Goal: Information Seeking & Learning: Understand process/instructions

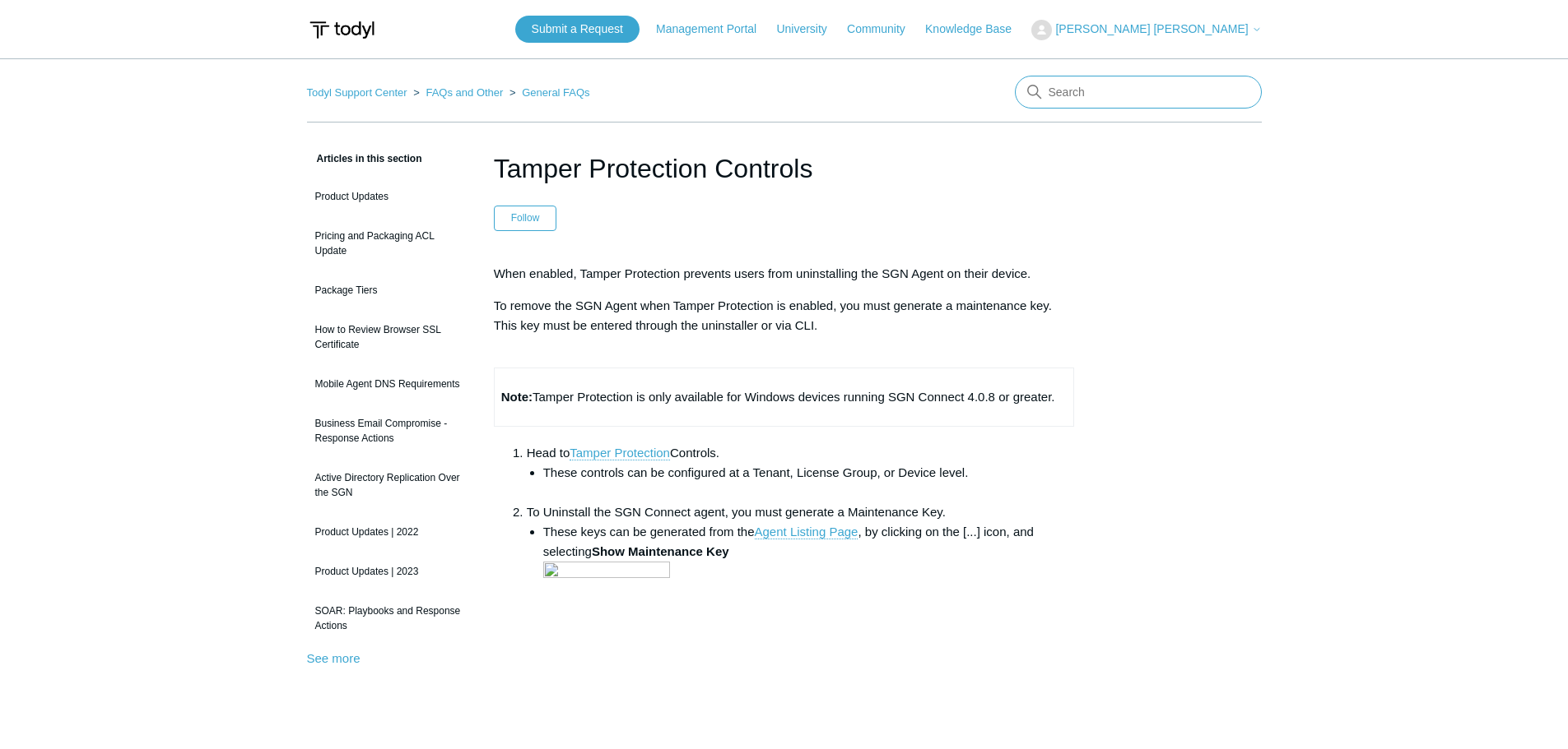
drag, startPoint x: 1069, startPoint y: 86, endPoint x: 1045, endPoint y: 88, distance: 24.1
click at [1068, 87] on input "Search" at bounding box center [1138, 92] width 247 height 33
click at [1028, 32] on link "Knowledge Base" at bounding box center [976, 29] width 103 height 17
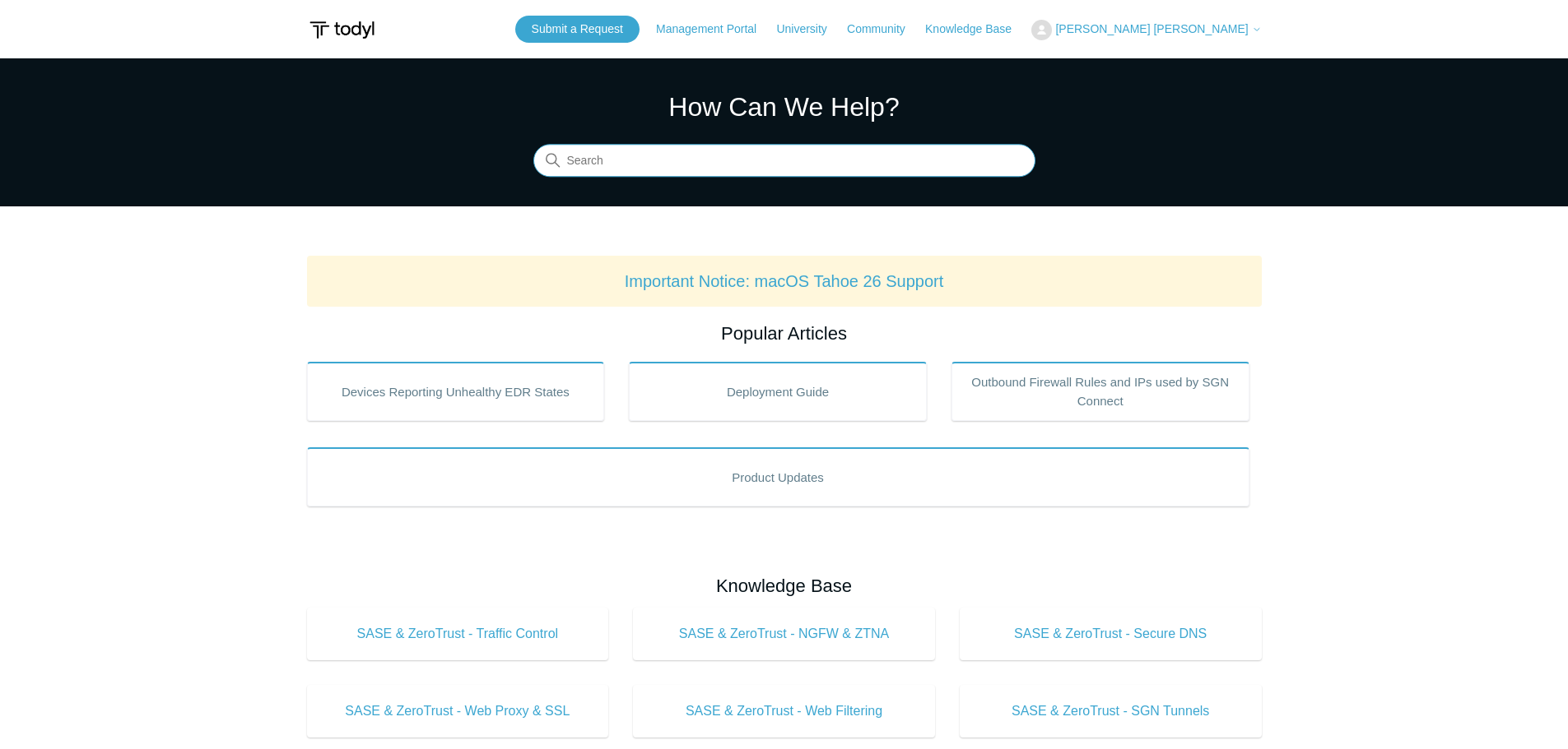
click at [725, 160] on input "Search" at bounding box center [784, 162] width 502 height 33
type input "no internet"
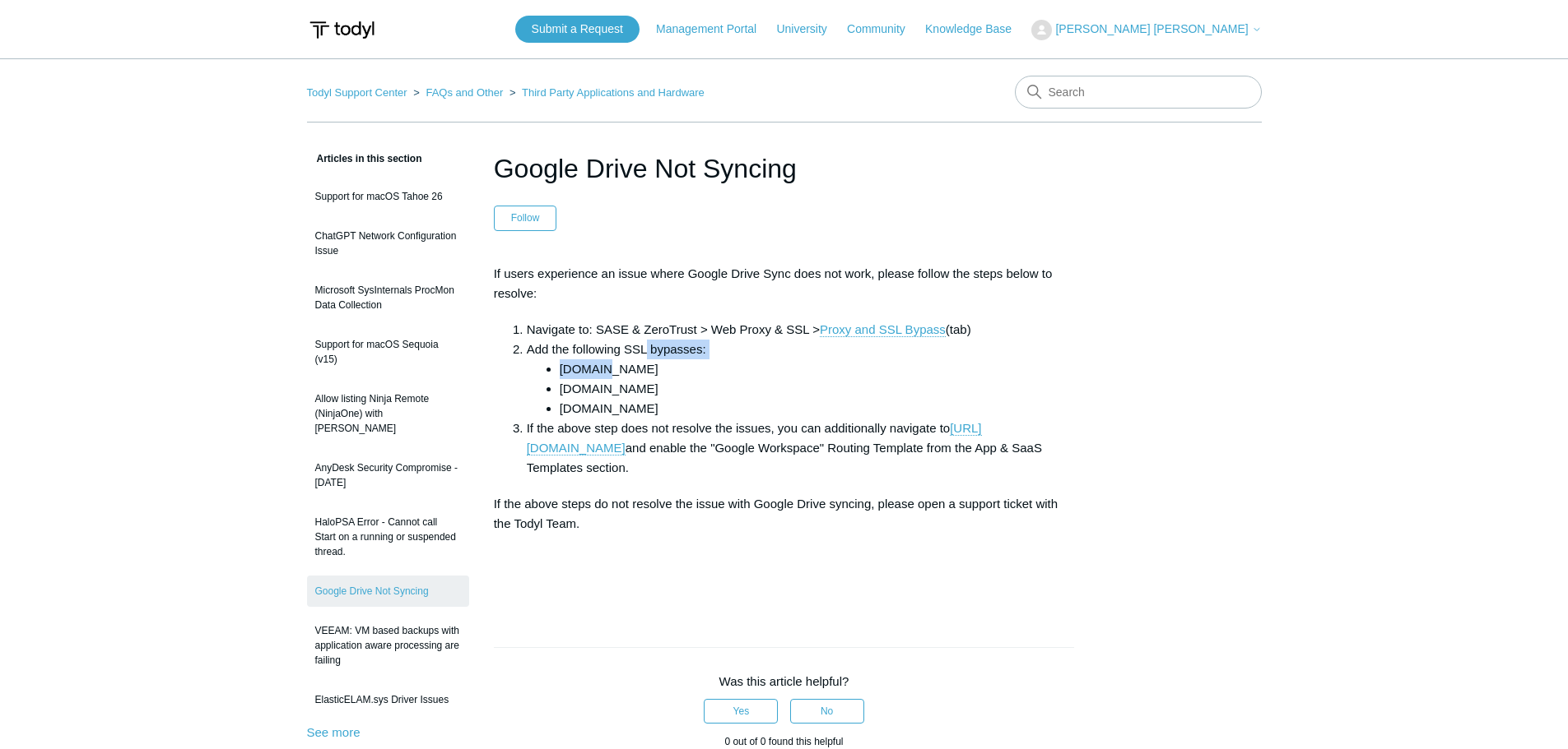
drag, startPoint x: 600, startPoint y: 361, endPoint x: 718, endPoint y: 370, distance: 118.3
click at [652, 355] on li "Add the following SSL bypasses: google.com googleapis.com googledrive.com" at bounding box center [801, 379] width 548 height 79
click at [770, 381] on li "googleapis.com" at bounding box center [818, 388] width 516 height 20
drag, startPoint x: 601, startPoint y: 354, endPoint x: 704, endPoint y: 382, distance: 106.7
click at [666, 367] on li "Add the following SSL bypasses: google.com googleapis.com googledrive.com" at bounding box center [801, 379] width 548 height 79
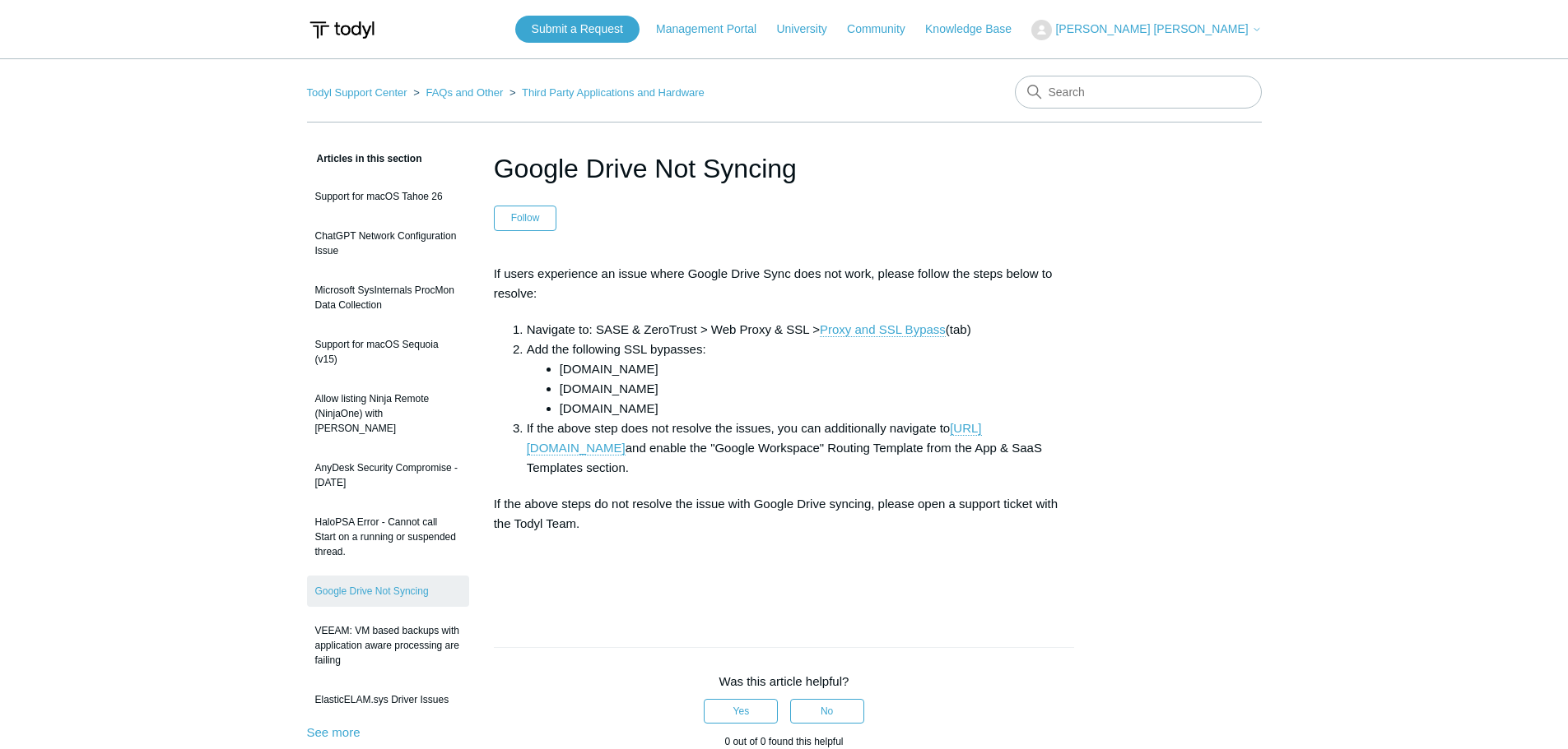
drag, startPoint x: 781, startPoint y: 403, endPoint x: 742, endPoint y: 418, distance: 41.8
click at [782, 405] on li "googledrive.com" at bounding box center [818, 409] width 516 height 20
drag, startPoint x: 739, startPoint y: 418, endPoint x: 992, endPoint y: 455, distance: 255.7
click at [847, 423] on li "If the above step does not resolve the issues, you can additionally navigate to…" at bounding box center [801, 448] width 548 height 60
click at [1015, 459] on li "If the above step does not resolve the issues, you can additionally navigate to…" at bounding box center [801, 448] width 548 height 60
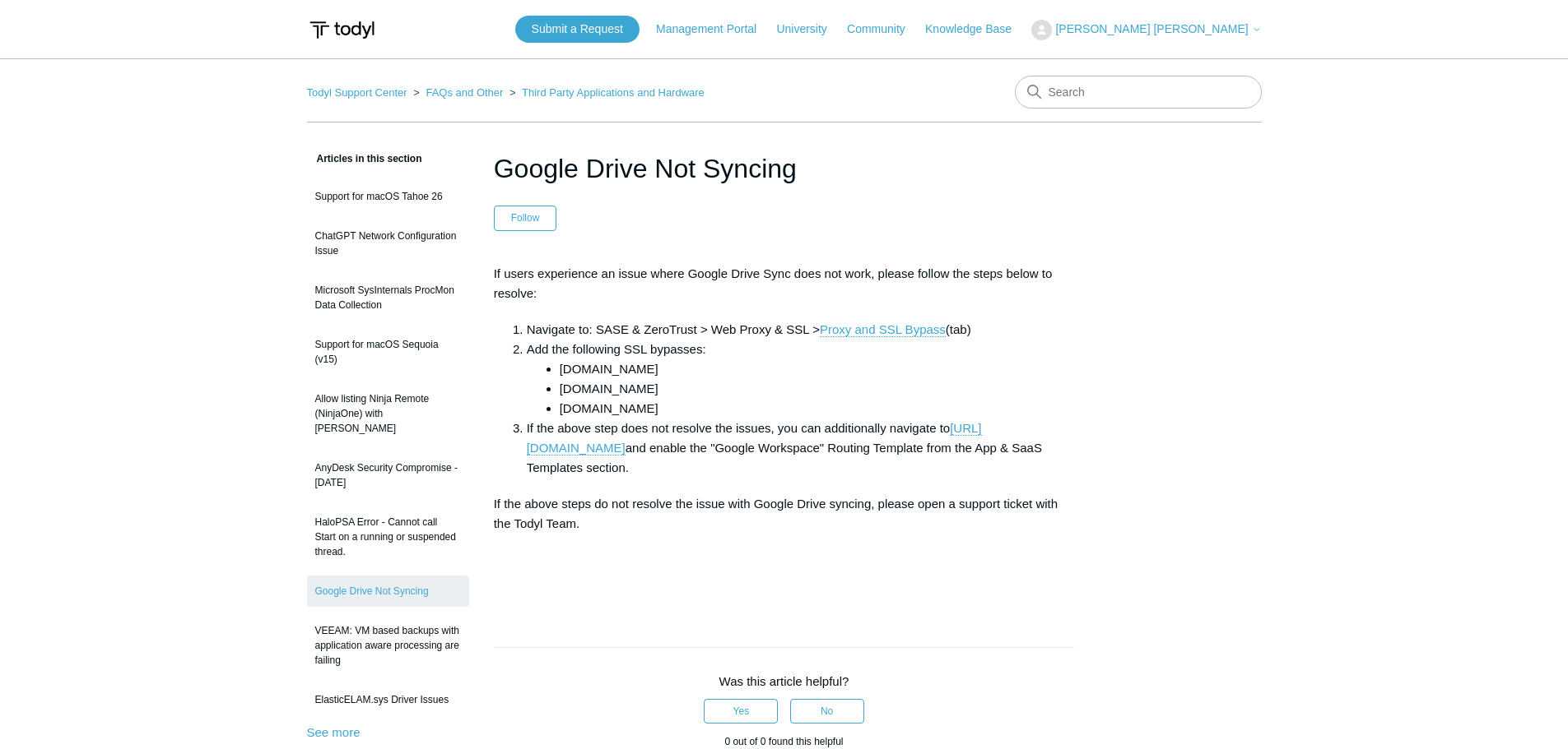
click at [773, 504] on p "If the above steps do not resolve the issue with Google Drive syncing, please o…" at bounding box center [784, 513] width 581 height 39
click at [655, 449] on link "https://portal.todyl.com/configuration/routetemplate" at bounding box center [754, 438] width 455 height 35
click at [1081, 89] on input "Search" at bounding box center [1138, 92] width 247 height 33
click at [468, 88] on link "FAQs and Other" at bounding box center [464, 92] width 77 height 12
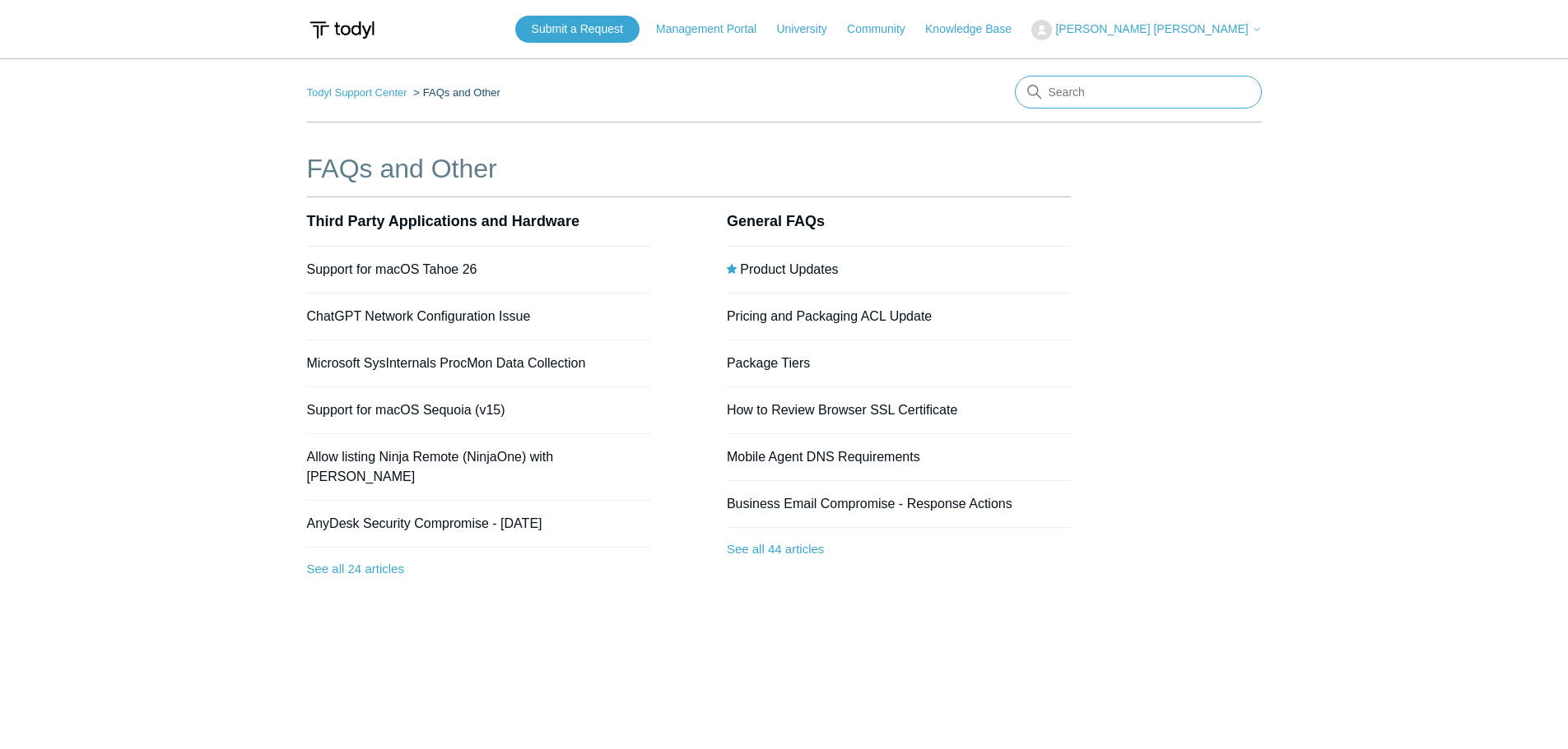
click at [1073, 92] on input "Search" at bounding box center [1138, 92] width 247 height 33
type input "no internet"
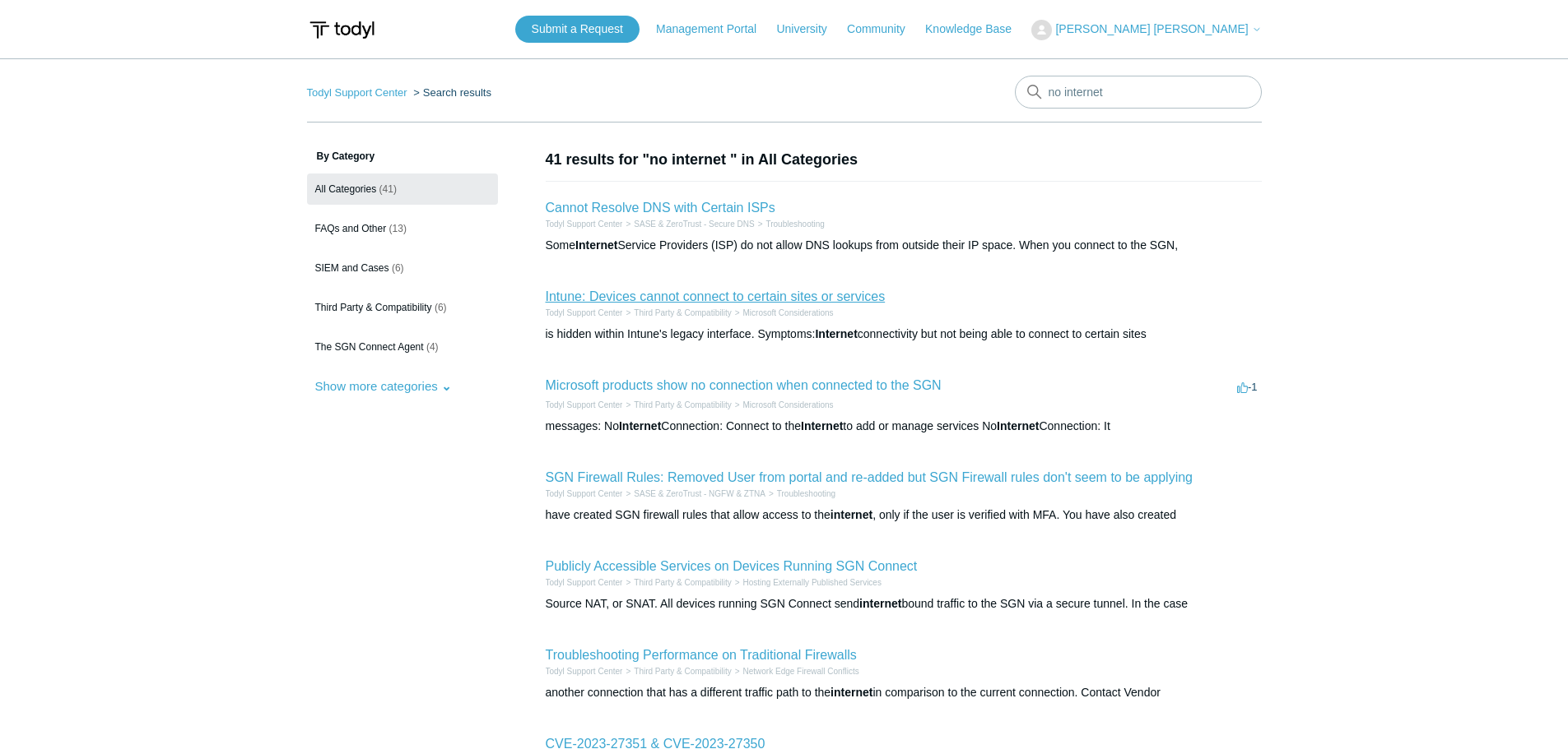
click at [689, 299] on link "Intune: Devices cannot connect to certain sites or services" at bounding box center [715, 296] width 340 height 14
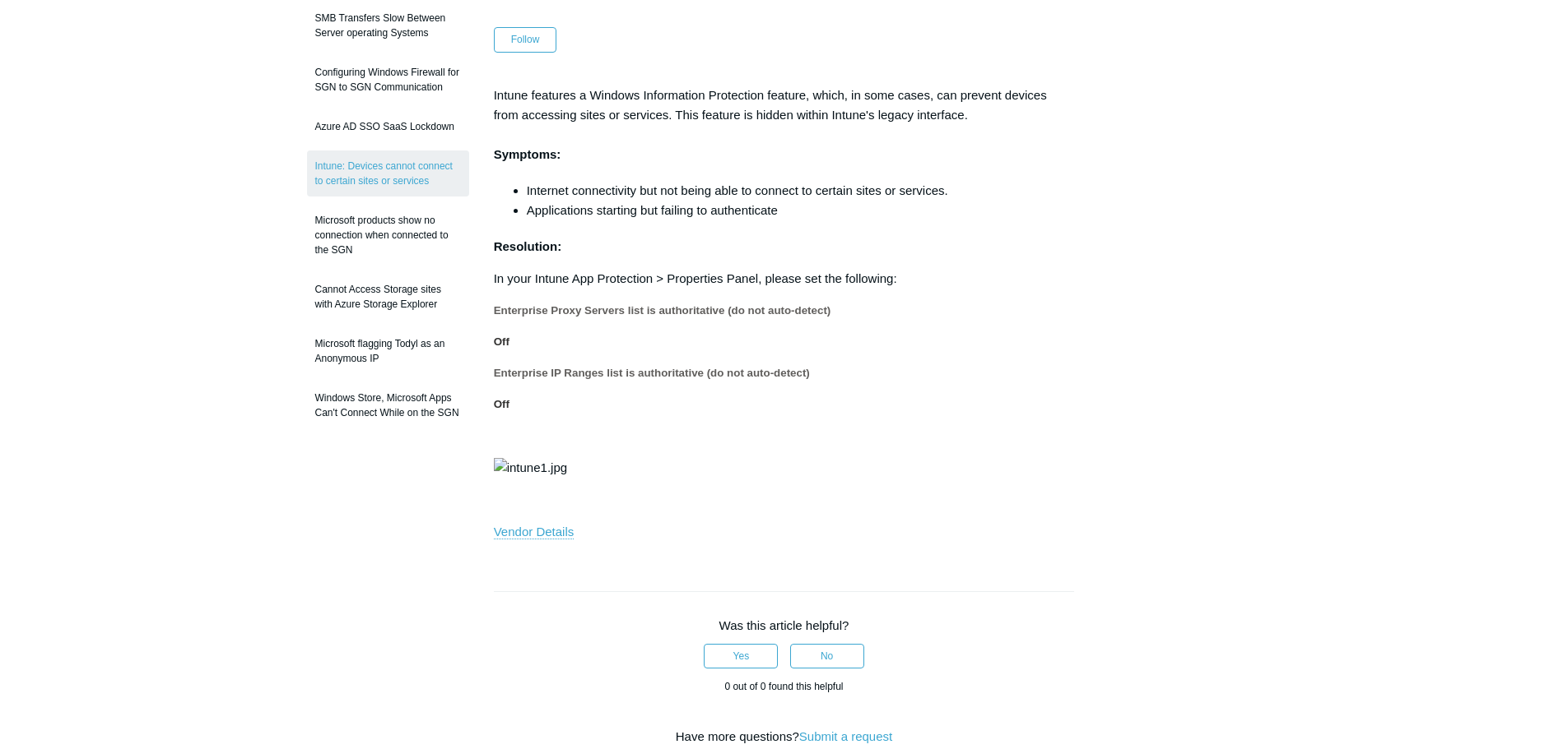
scroll to position [212, 0]
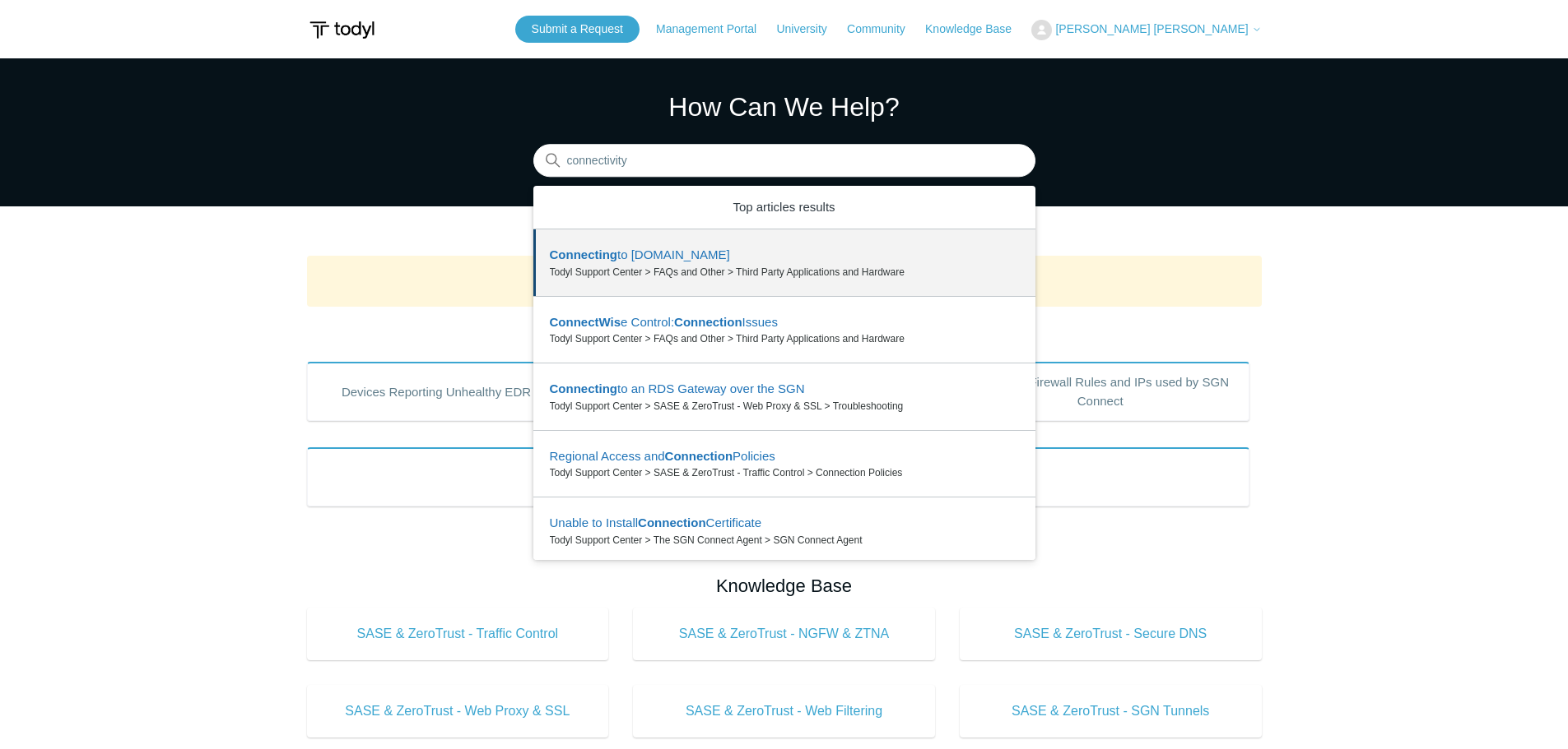
click at [659, 163] on input "connectivity" at bounding box center [784, 162] width 502 height 33
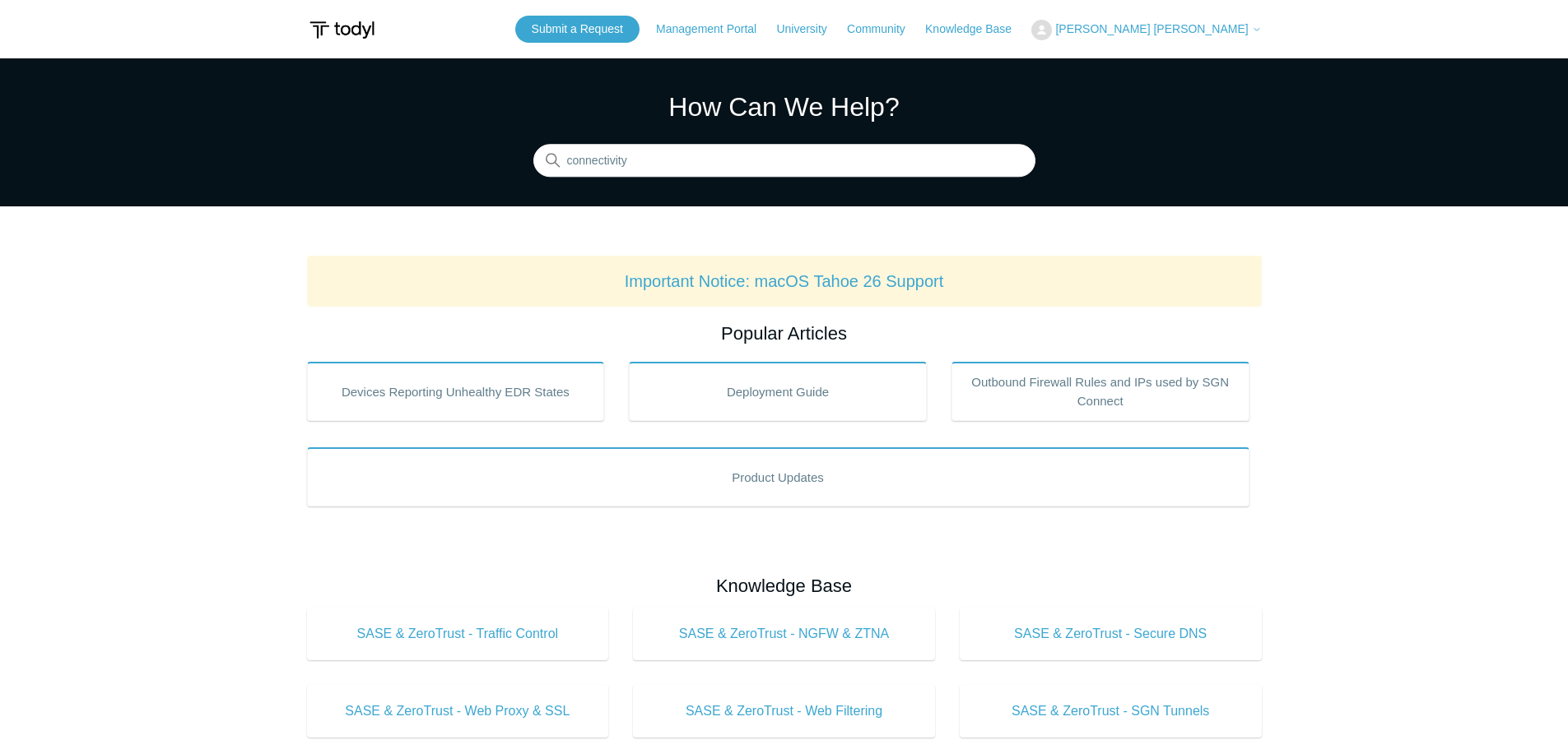
type input "connectivity"
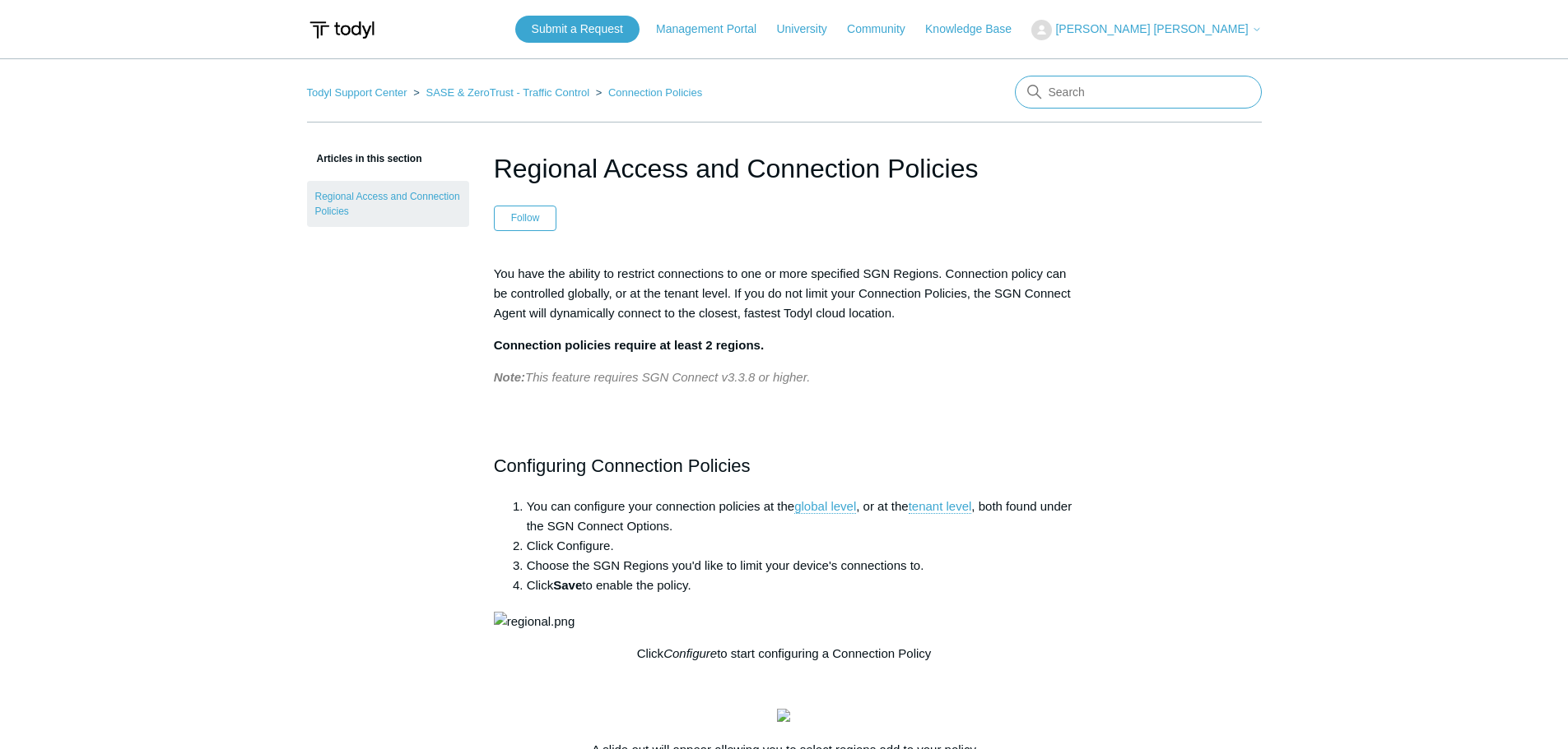
click at [1070, 91] on input "Search" at bounding box center [1138, 92] width 247 height 33
type input "no internet"
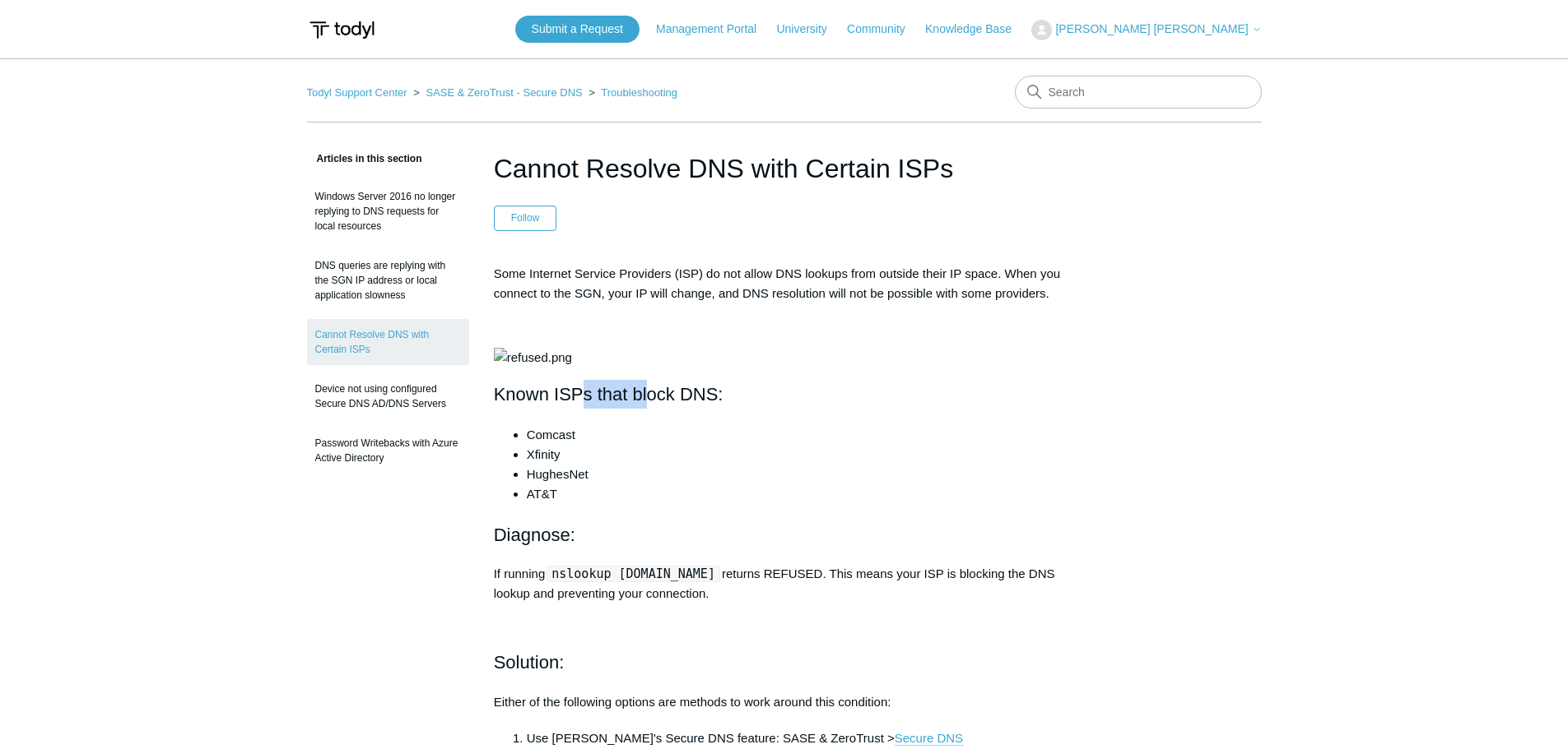
drag, startPoint x: 578, startPoint y: 402, endPoint x: 743, endPoint y: 421, distance: 166.1
click at [674, 402] on div "Some Internet Service Providers (ISP) do not allow DNS lookups from outside the…" at bounding box center [784, 516] width 581 height 504
click at [572, 367] on img at bounding box center [532, 358] width 78 height 20
click at [1375, 441] on main "Todyl Support Center SASE & ZeroTrust - Secure DNS Troubleshooting Articles in …" at bounding box center [784, 712] width 1568 height 1308
click at [1242, 509] on div "Articles in this section Windows Server 2016 no longer replying to DNS requests…" at bounding box center [784, 757] width 954 height 1216
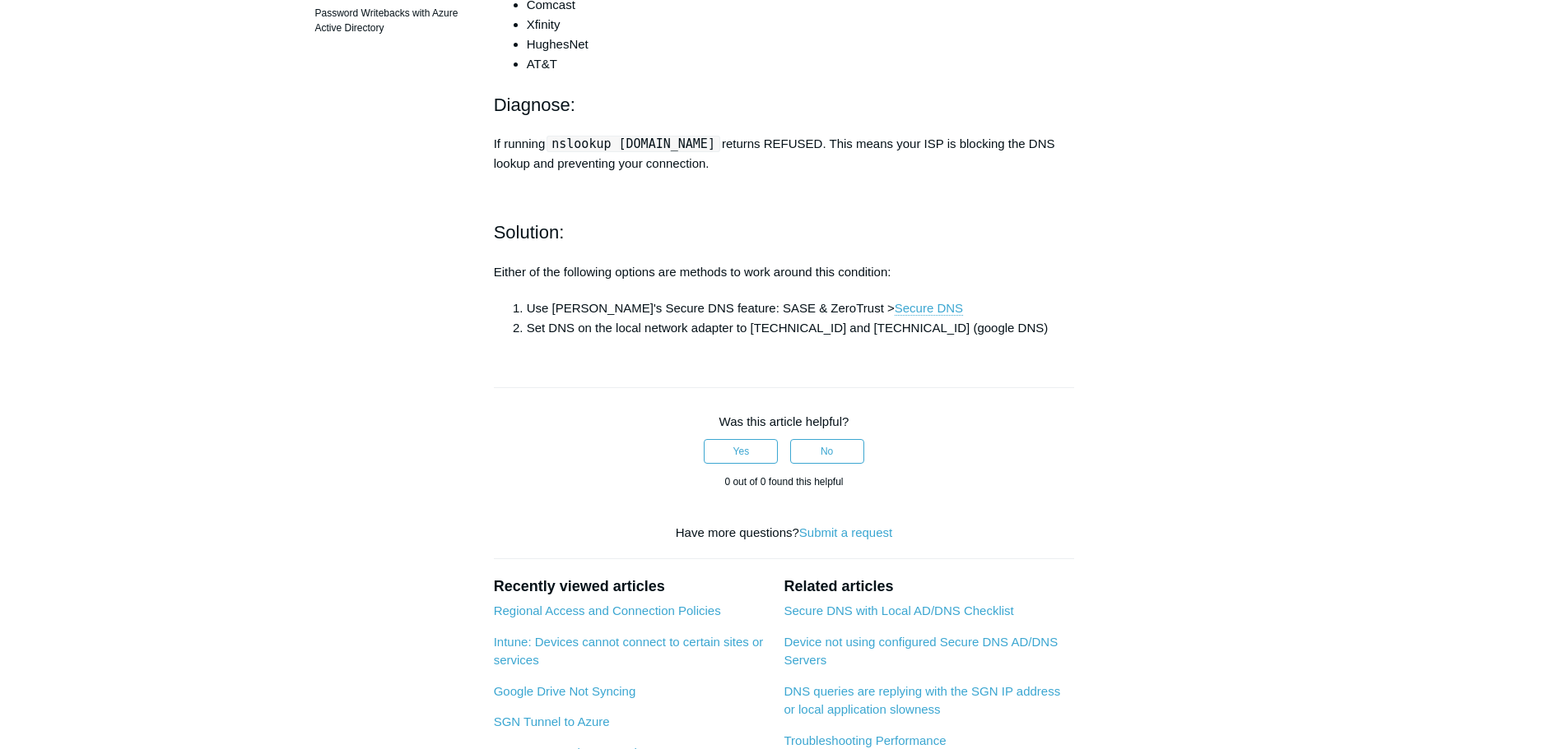
scroll to position [443, 0]
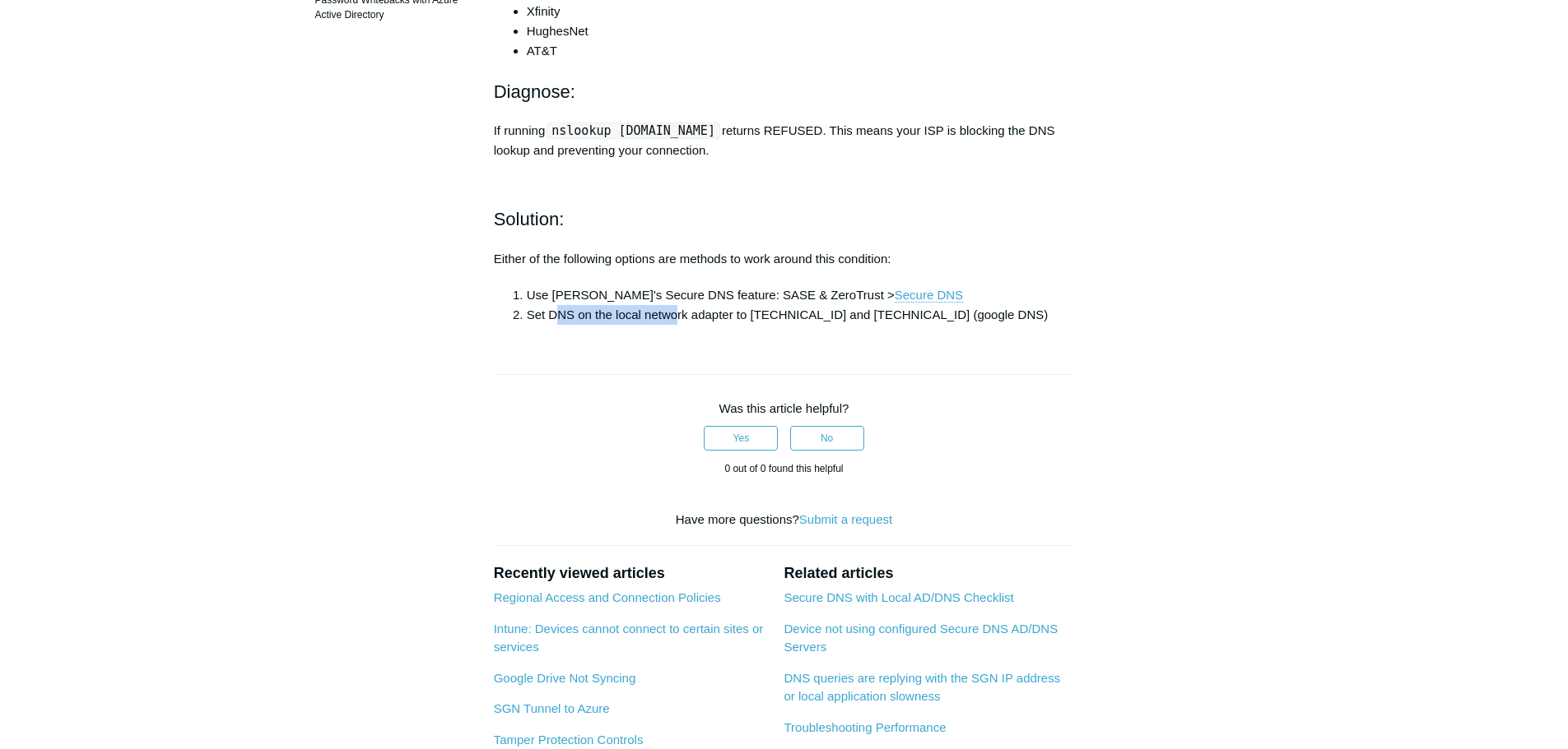
drag, startPoint x: 557, startPoint y: 456, endPoint x: 761, endPoint y: 465, distance: 204.2
click at [685, 325] on li "Set DNS on the local network adapter to [TECHNICAL_ID] and [TECHNICAL_ID] (goog…" at bounding box center [801, 314] width 548 height 20
click at [786, 465] on article "Cannot Resolve DNS with Certain ISPs Follow Not yet followed by anyone Some Int…" at bounding box center [784, 313] width 630 height 1216
drag, startPoint x: 757, startPoint y: 453, endPoint x: 919, endPoint y: 462, distance: 162.2
click at [835, 325] on li "Set DNS on the local network adapter to [TECHNICAL_ID] and [TECHNICAL_ID] (goog…" at bounding box center [801, 314] width 548 height 20
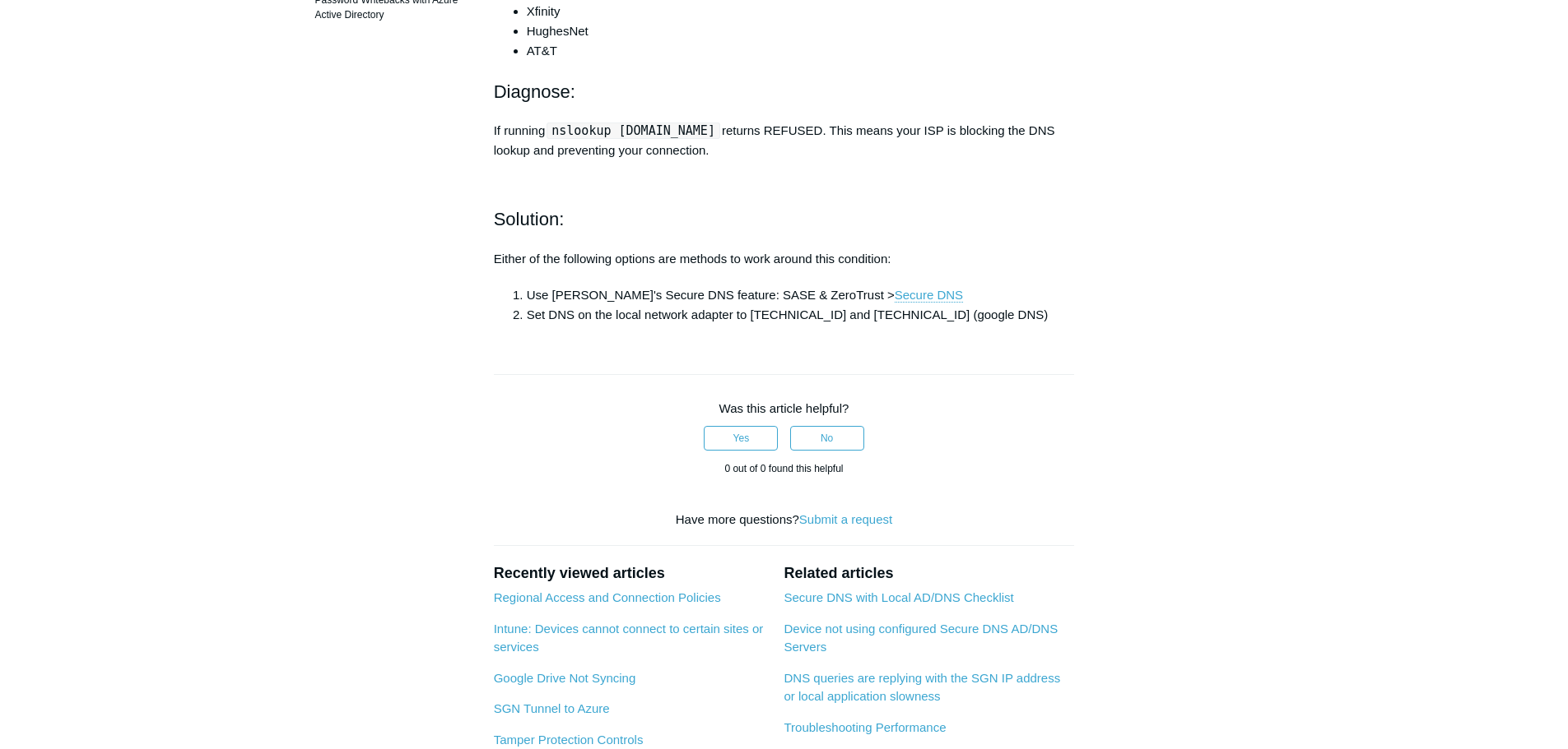
drag, startPoint x: 921, startPoint y: 462, endPoint x: 793, endPoint y: 464, distance: 128.0
click at [921, 462] on article "Cannot Resolve DNS with Certain ISPs Follow Not yet followed by anyone Some Int…" at bounding box center [784, 313] width 630 height 1216
drag, startPoint x: 748, startPoint y: 454, endPoint x: 837, endPoint y: 459, distance: 89.1
click at [826, 325] on li "Set DNS on the local network adapter to [TECHNICAL_ID] and [TECHNICAL_ID] (goog…" at bounding box center [801, 314] width 548 height 20
drag, startPoint x: 867, startPoint y: 466, endPoint x: 706, endPoint y: 469, distance: 161.0
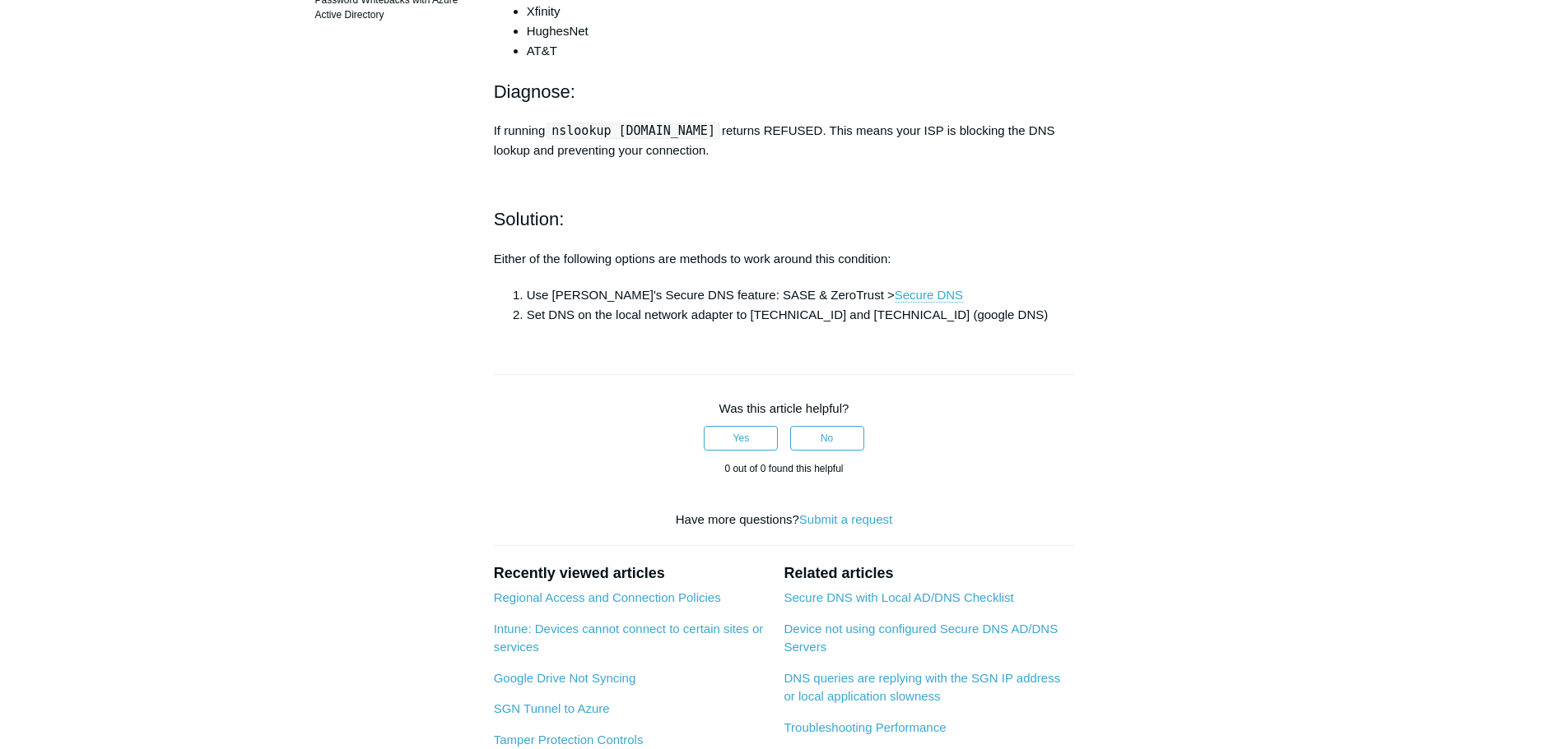
click at [866, 467] on article "Cannot Resolve DNS with Certain ISPs Follow Not yet followed by anyone Some Int…" at bounding box center [784, 313] width 630 height 1216
drag, startPoint x: 528, startPoint y: 402, endPoint x: 747, endPoint y: 382, distance: 219.9
click at [744, 325] on div "Some Internet Service Providers (ISP) do not allow DNS lookups from outside the…" at bounding box center [784, 72] width 581 height 504
click at [791, 325] on div "Some Internet Service Providers (ISP) do not allow DNS lookups from outside the…" at bounding box center [784, 72] width 581 height 504
drag, startPoint x: 784, startPoint y: 266, endPoint x: 914, endPoint y: 267, distance: 130.0
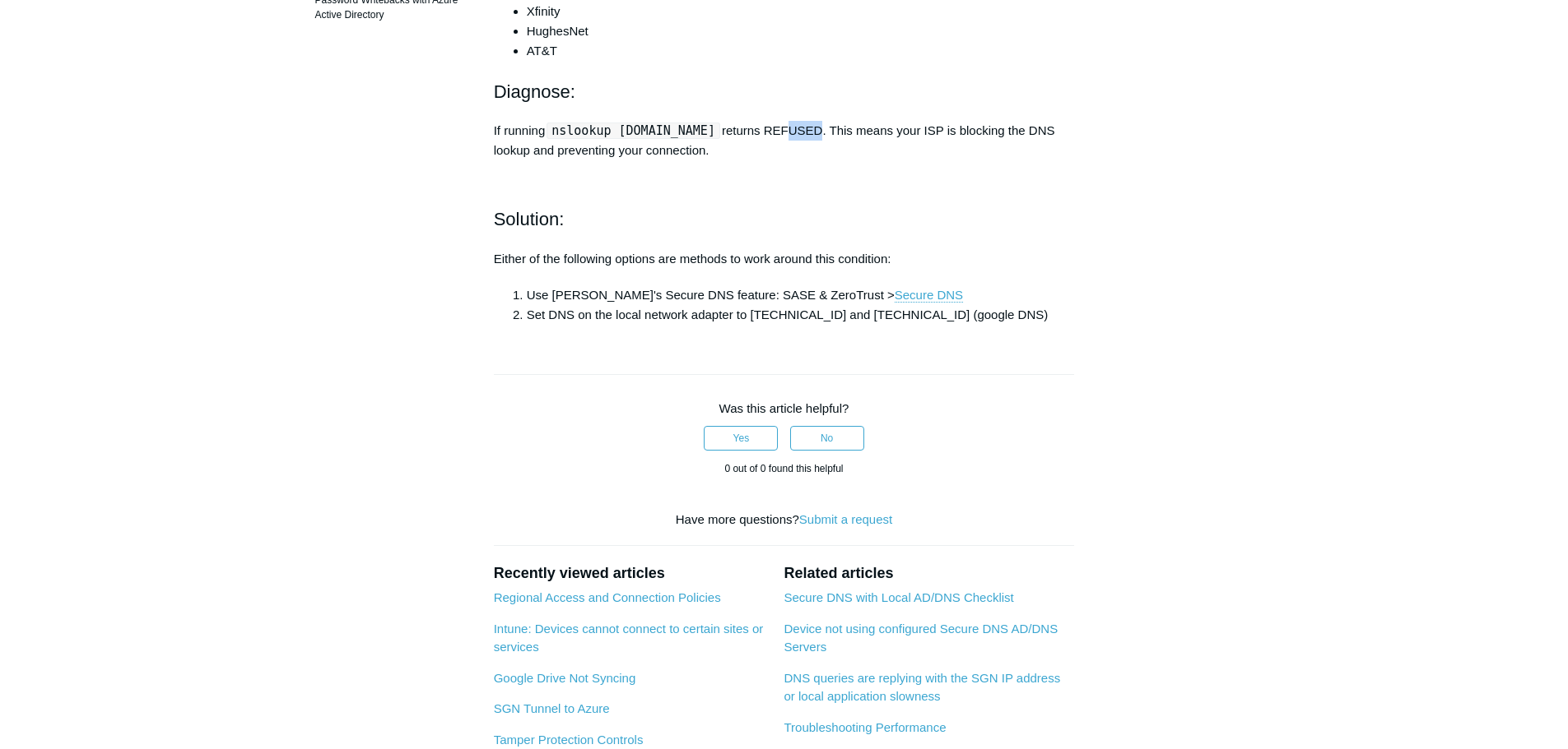
click at [900, 161] on p "If running nslookup [DOMAIN_NAME] returns REFUSED. This means your ISP is block…" at bounding box center [784, 140] width 581 height 39
click at [959, 161] on p "If running nslookup [DOMAIN_NAME] returns REFUSED. This means your ISP is block…" at bounding box center [784, 140] width 581 height 39
drag, startPoint x: 892, startPoint y: 256, endPoint x: 1043, endPoint y: 265, distance: 151.3
click at [1034, 263] on div "Some Internet Service Providers (ISP) do not allow DNS lookups from outside the…" at bounding box center [784, 72] width 581 height 504
click at [1084, 276] on article "Cannot Resolve DNS with Certain ISPs Follow Not yet followed by anyone Some Int…" at bounding box center [784, 313] width 630 height 1216
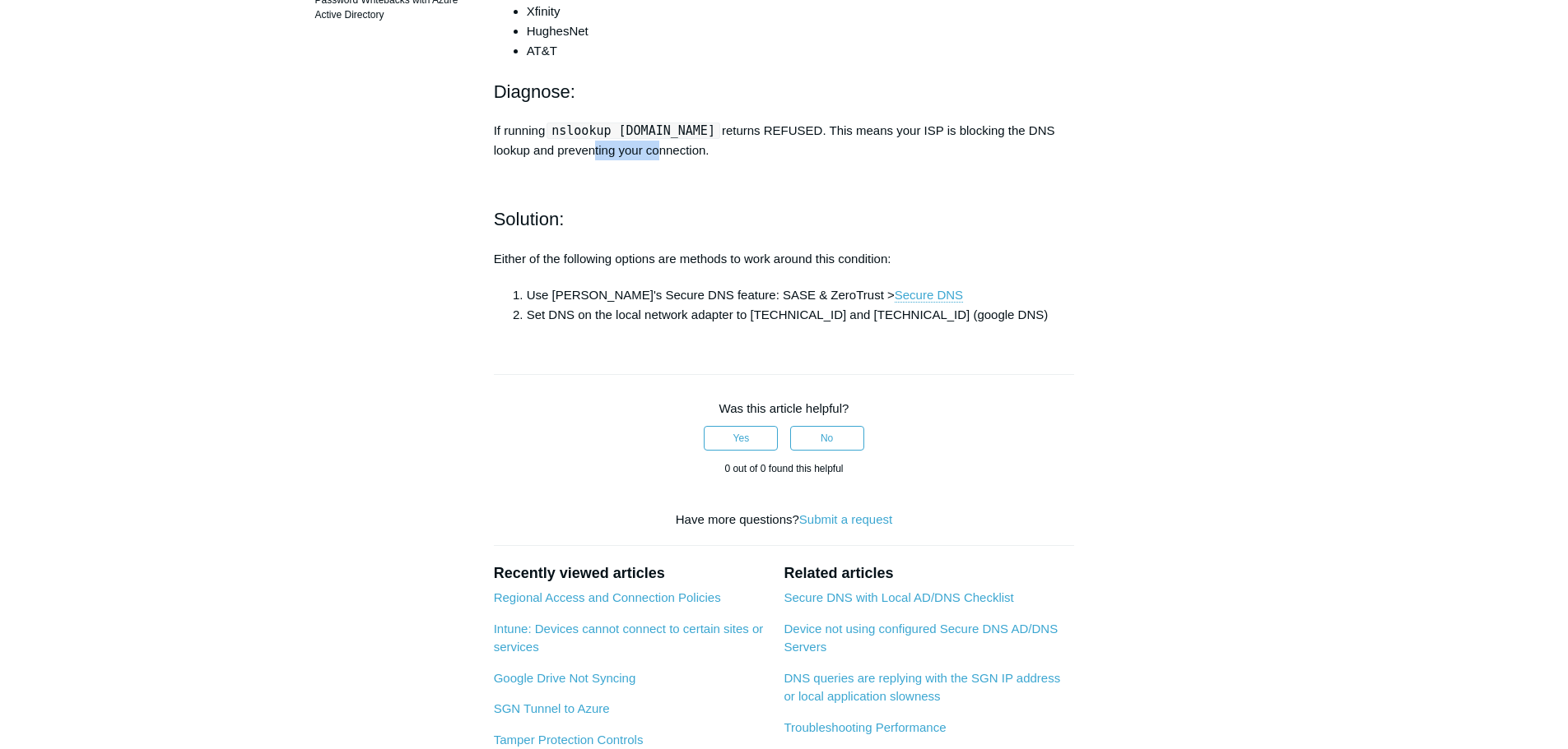
drag, startPoint x: 548, startPoint y: 287, endPoint x: 640, endPoint y: 300, distance: 92.9
click at [633, 161] on p "If running nslookup [DOMAIN_NAME] returns REFUSED. This means your ISP is block…" at bounding box center [784, 140] width 581 height 39
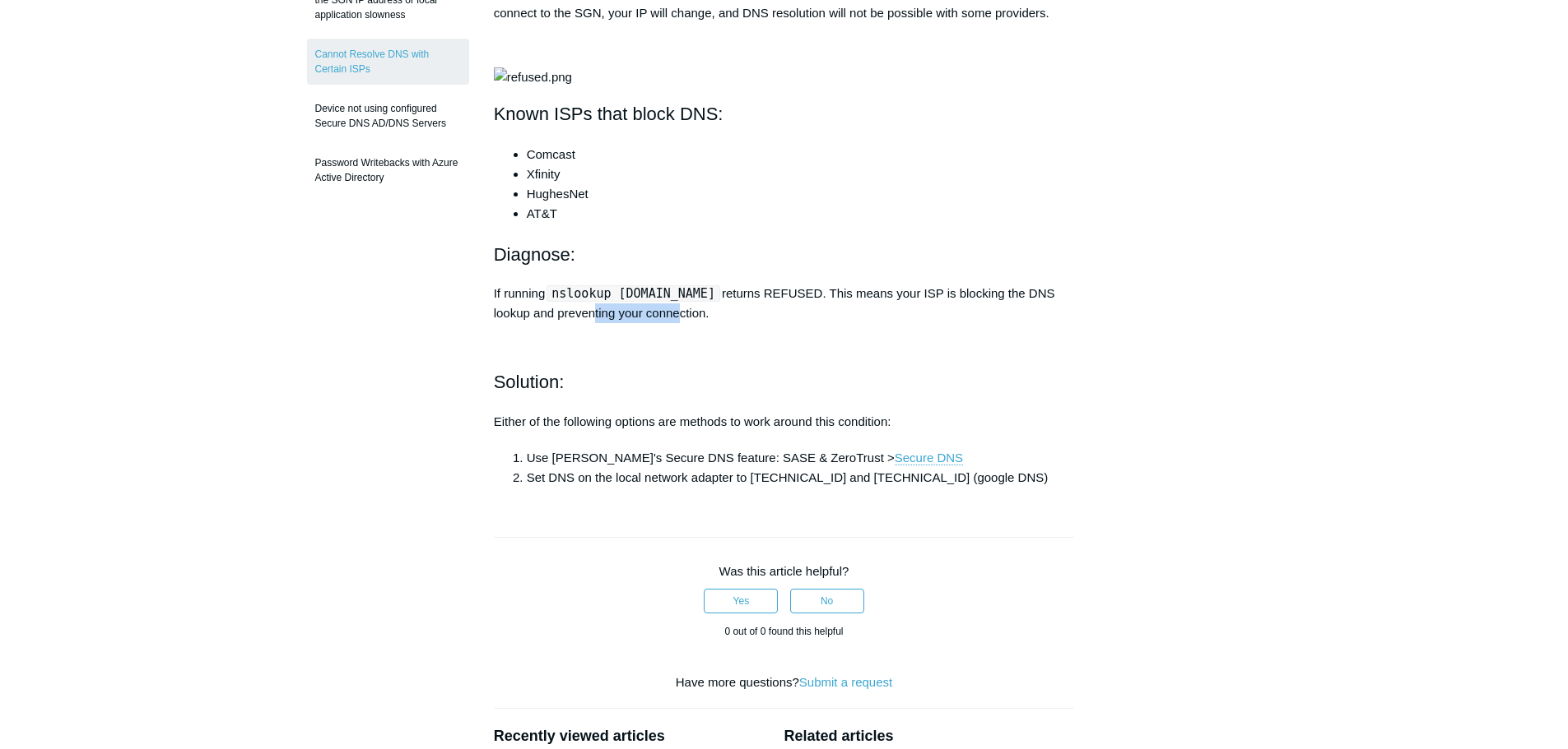
scroll to position [282, 0]
drag, startPoint x: 758, startPoint y: 619, endPoint x: 819, endPoint y: 619, distance: 61.0
click at [815, 487] on li "Set DNS on the local network adapter to [TECHNICAL_ID] and [TECHNICAL_ID] (goog…" at bounding box center [801, 476] width 548 height 20
click at [843, 627] on article "Cannot Resolve DNS with Certain ISPs Follow Not yet followed by anyone Some Int…" at bounding box center [784, 474] width 630 height 1216
drag, startPoint x: 768, startPoint y: 305, endPoint x: 782, endPoint y: 309, distance: 14.6
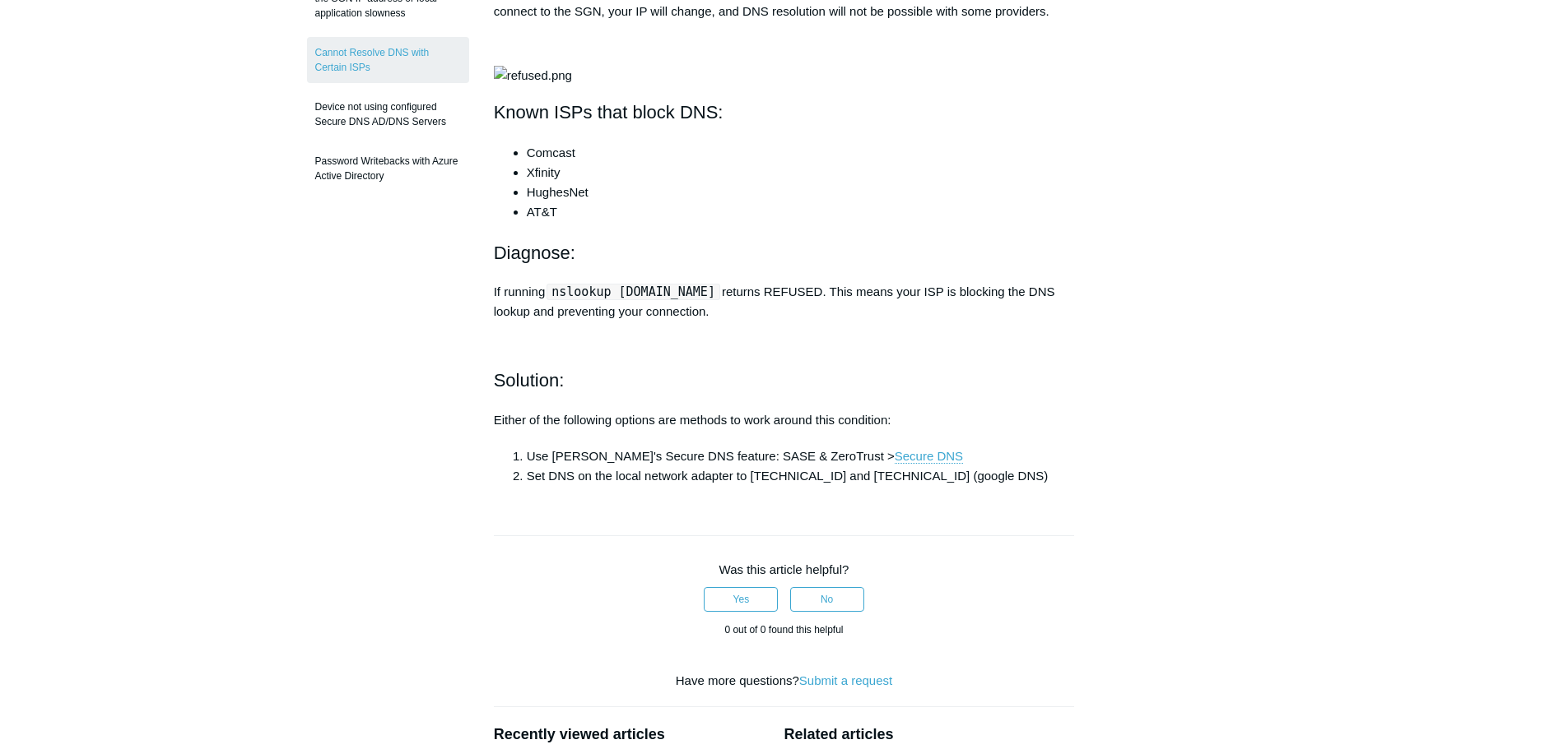
click at [771, 183] on li "Xfinity" at bounding box center [801, 172] width 548 height 20
click at [790, 202] on li "HughesNet" at bounding box center [801, 192] width 548 height 20
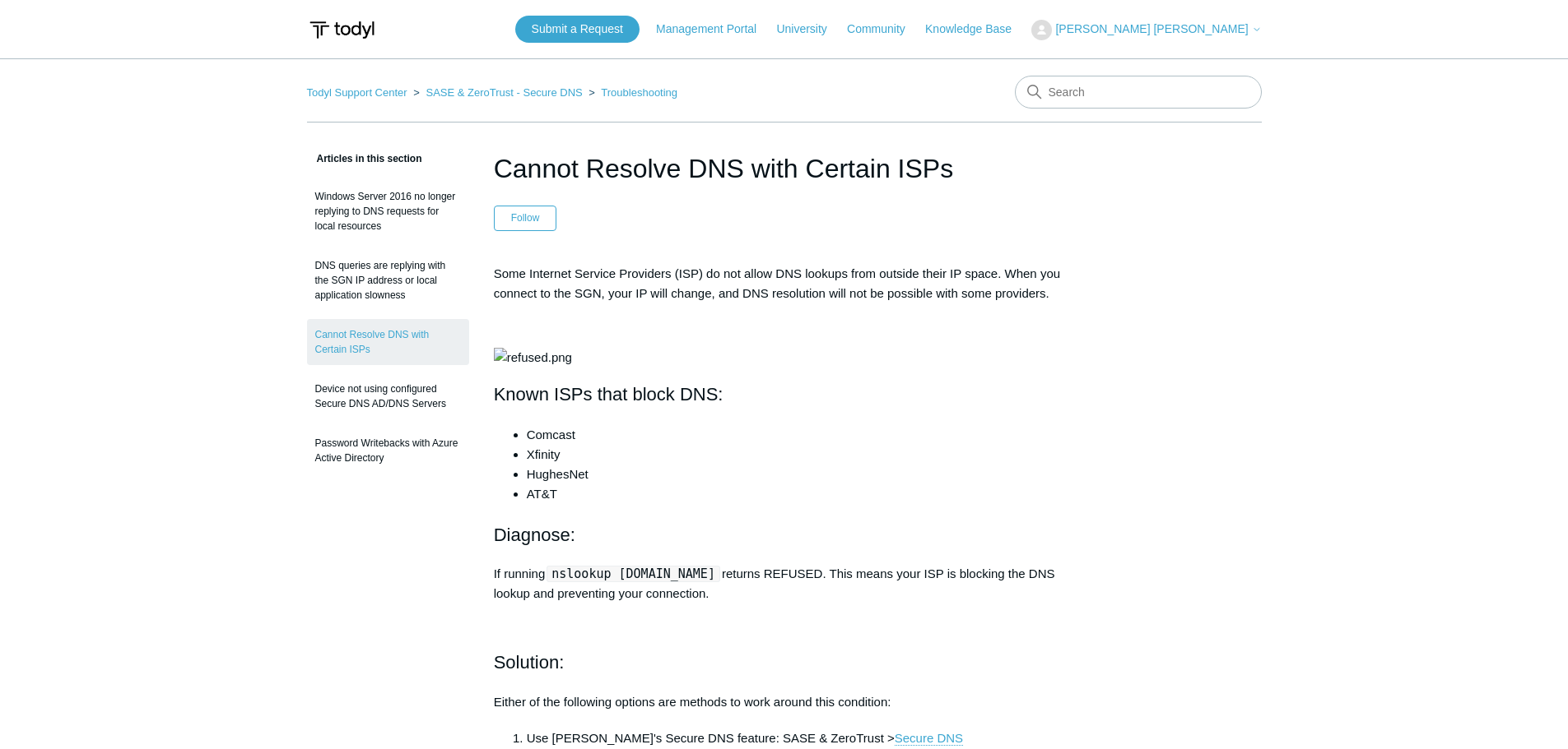
scroll to position [37, 0]
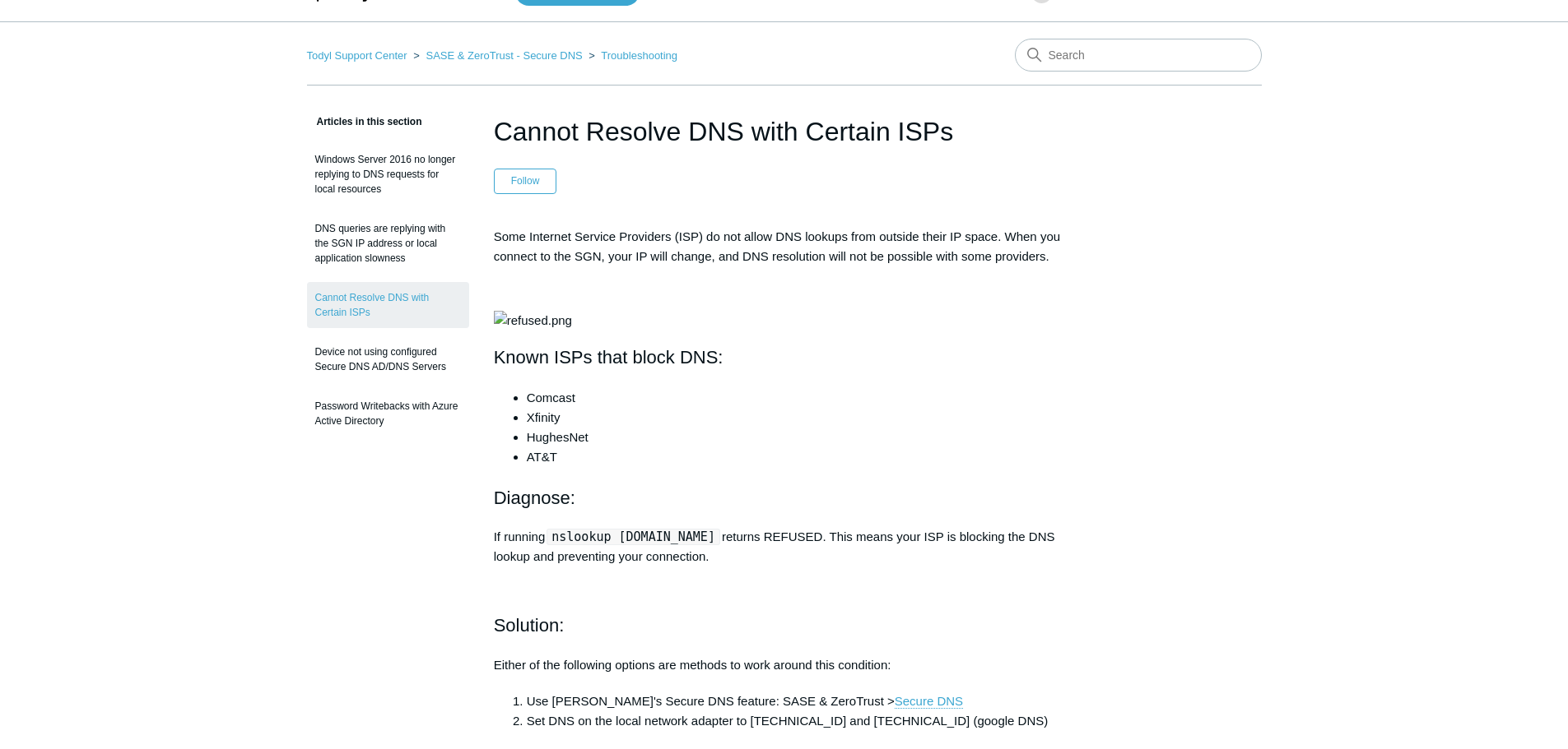
click at [1418, 344] on main "Todyl Support Center SASE & ZeroTrust - Secure DNS Troubleshooting Articles in …" at bounding box center [784, 675] width 1568 height 1308
drag, startPoint x: 811, startPoint y: 237, endPoint x: 932, endPoint y: 234, distance: 121.0
click at [919, 234] on p "Some Internet Service Providers (ISP) do not allow DNS lookups from outside the…" at bounding box center [784, 246] width 581 height 39
click at [993, 234] on p "Some Internet Service Providers (ISP) do not allow DNS lookups from outside the…" at bounding box center [784, 246] width 581 height 39
drag, startPoint x: 916, startPoint y: 237, endPoint x: 999, endPoint y: 237, distance: 83.0
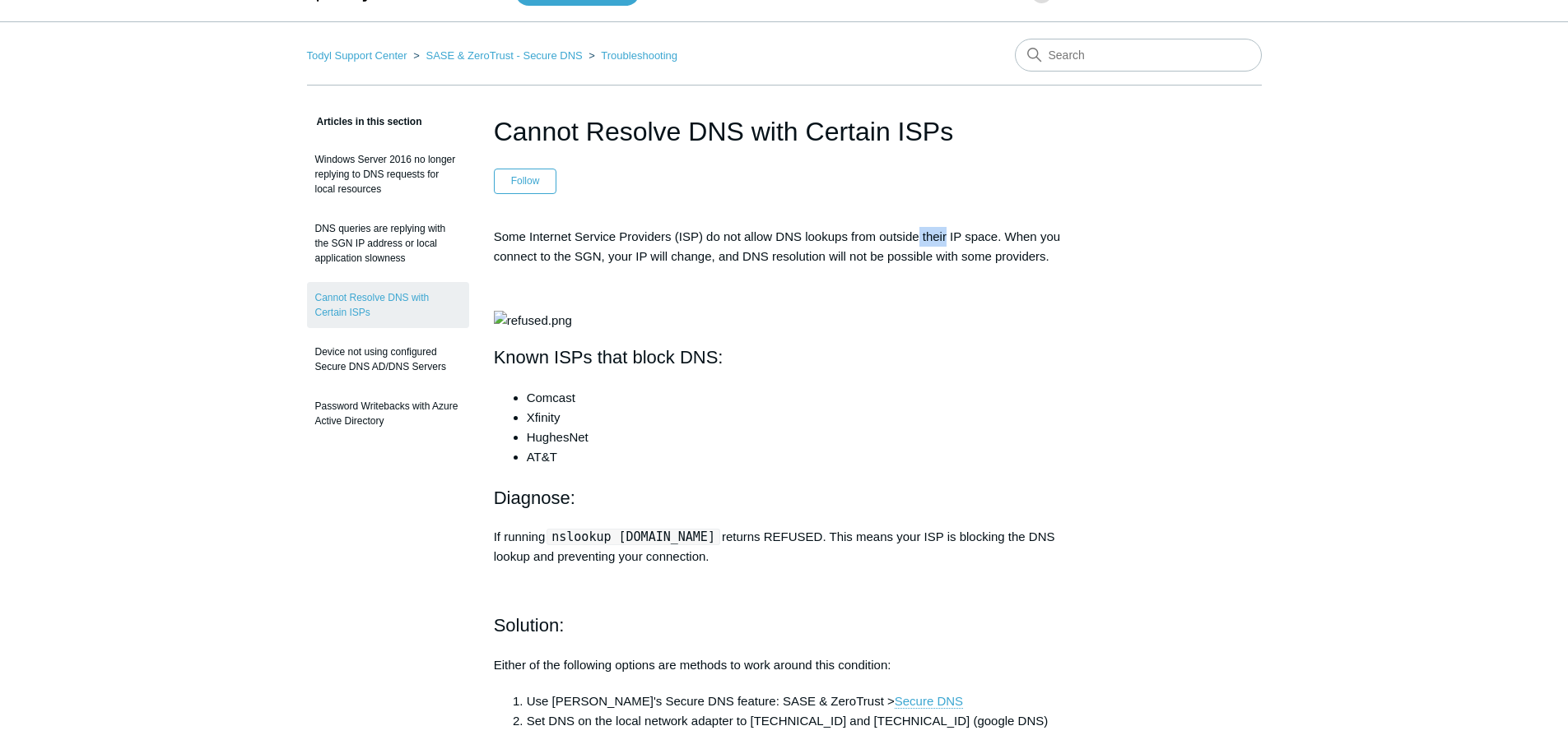
click at [990, 237] on p "Some Internet Service Providers (ISP) do not allow DNS lookups from outside the…" at bounding box center [784, 246] width 581 height 39
click at [1071, 232] on p "Some Internet Service Providers (ISP) do not allow DNS lookups from outside the…" at bounding box center [784, 246] width 581 height 39
drag, startPoint x: 1003, startPoint y: 238, endPoint x: 1100, endPoint y: 244, distance: 97.2
click at [1100, 244] on div "Articles in this section Windows Server 2016 no longer replying to DNS requests…" at bounding box center [784, 719] width 954 height 1216
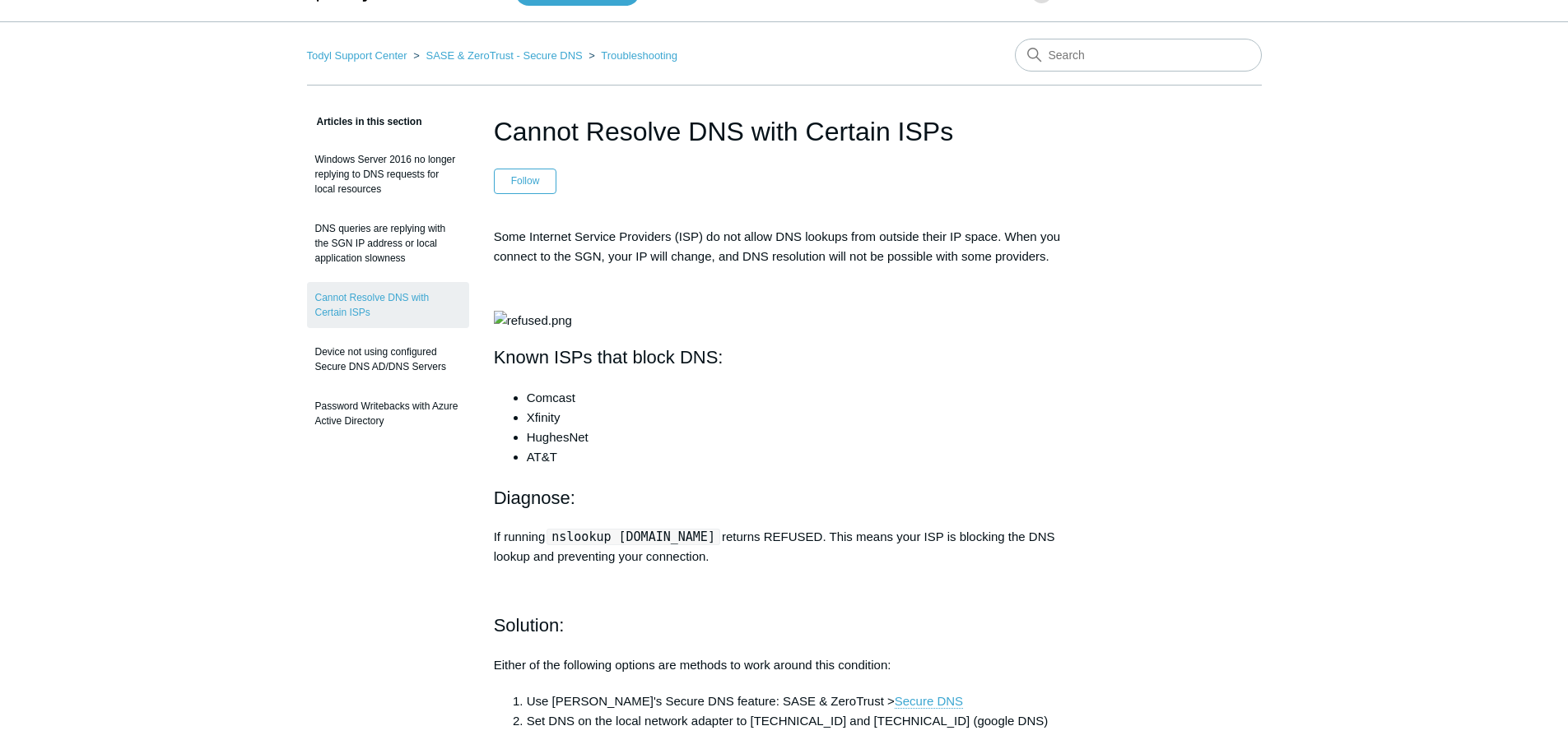
click at [1246, 353] on div "Articles in this section Windows Server 2016 no longer replying to DNS requests…" at bounding box center [784, 719] width 954 height 1216
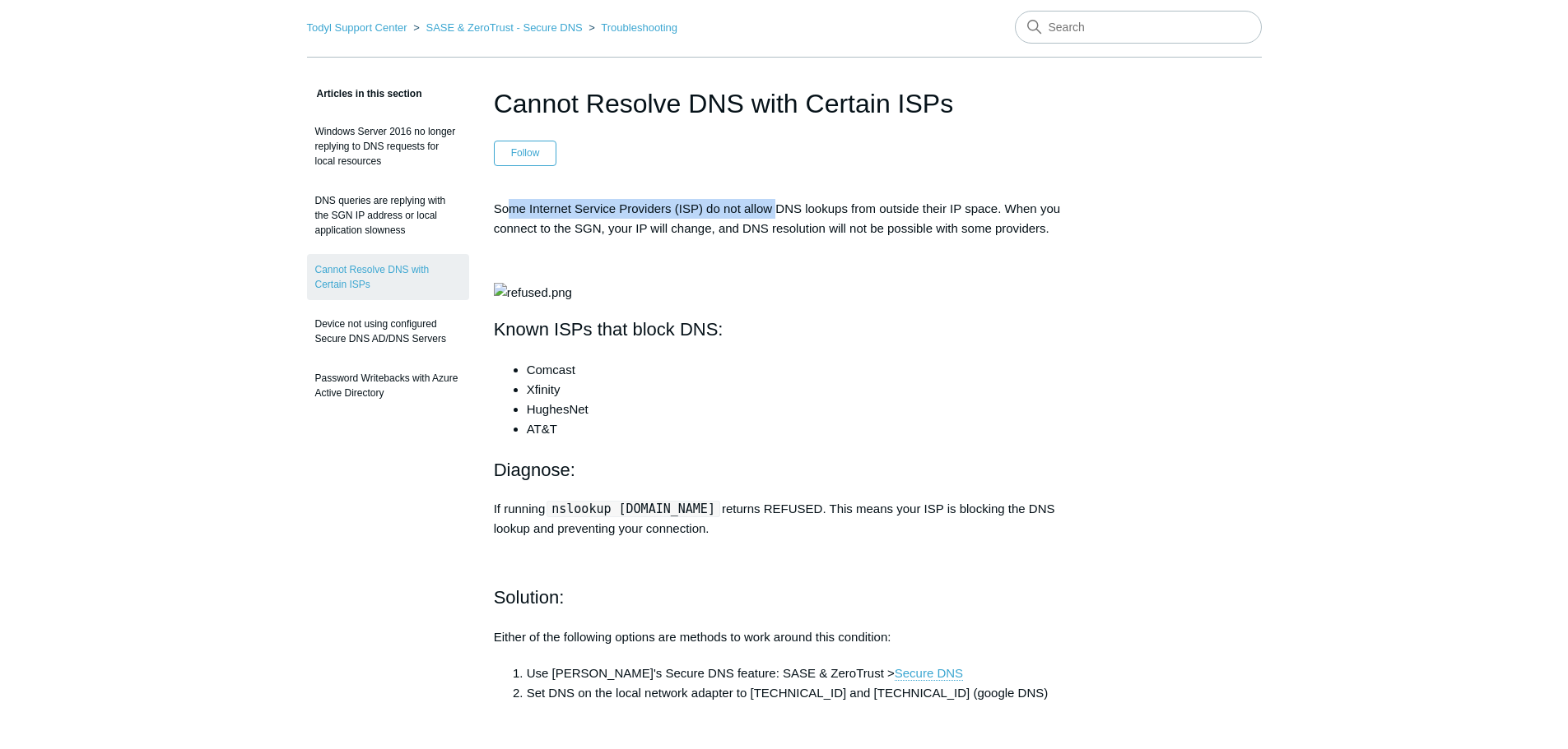
drag, startPoint x: 515, startPoint y: 217, endPoint x: 820, endPoint y: 200, distance: 305.5
click at [790, 201] on p "Some Internet Service Providers (ISP) do not allow DNS lookups from outside the…" at bounding box center [784, 218] width 581 height 39
click at [831, 201] on p "Some Internet Service Providers (ISP) do not allow DNS lookups from outside the…" at bounding box center [784, 218] width 581 height 39
drag, startPoint x: 727, startPoint y: 206, endPoint x: 995, endPoint y: 208, distance: 268.0
click at [944, 211] on p "Some Internet Service Providers (ISP) do not allow DNS lookups from outside the…" at bounding box center [784, 218] width 581 height 39
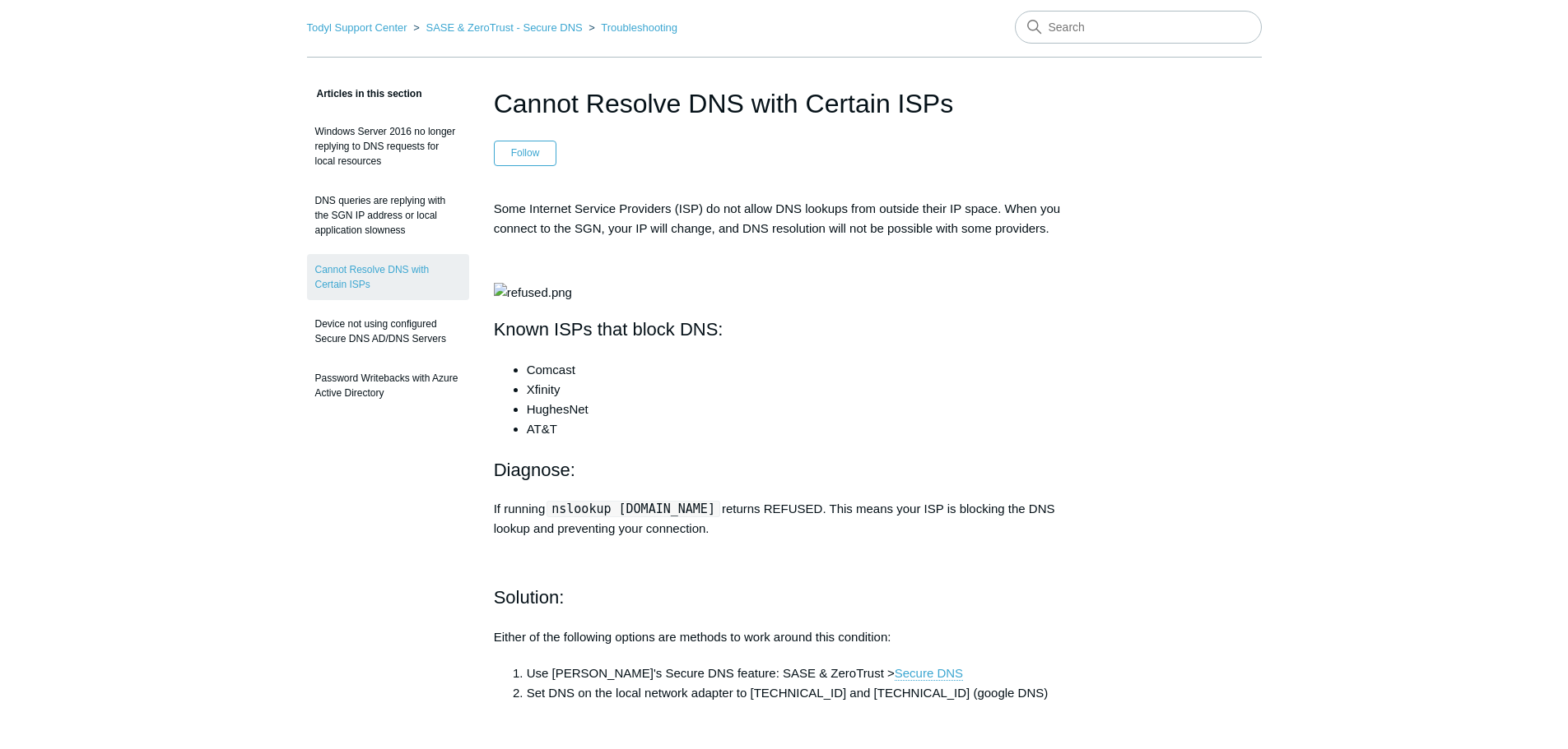
drag, startPoint x: 996, startPoint y: 208, endPoint x: 1022, endPoint y: 208, distance: 26.0
click at [1022, 208] on p "Some Internet Service Providers (ISP) do not allow DNS lookups from outside the…" at bounding box center [784, 218] width 581 height 39
drag, startPoint x: 1046, startPoint y: 208, endPoint x: 1137, endPoint y: 211, distance: 91.0
click at [1133, 211] on div "Articles in this section Windows Server 2016 no longer replying to DNS requests…" at bounding box center [784, 691] width 954 height 1216
click at [754, 235] on p "Some Internet Service Providers (ISP) do not allow DNS lookups from outside the…" at bounding box center [784, 218] width 581 height 39
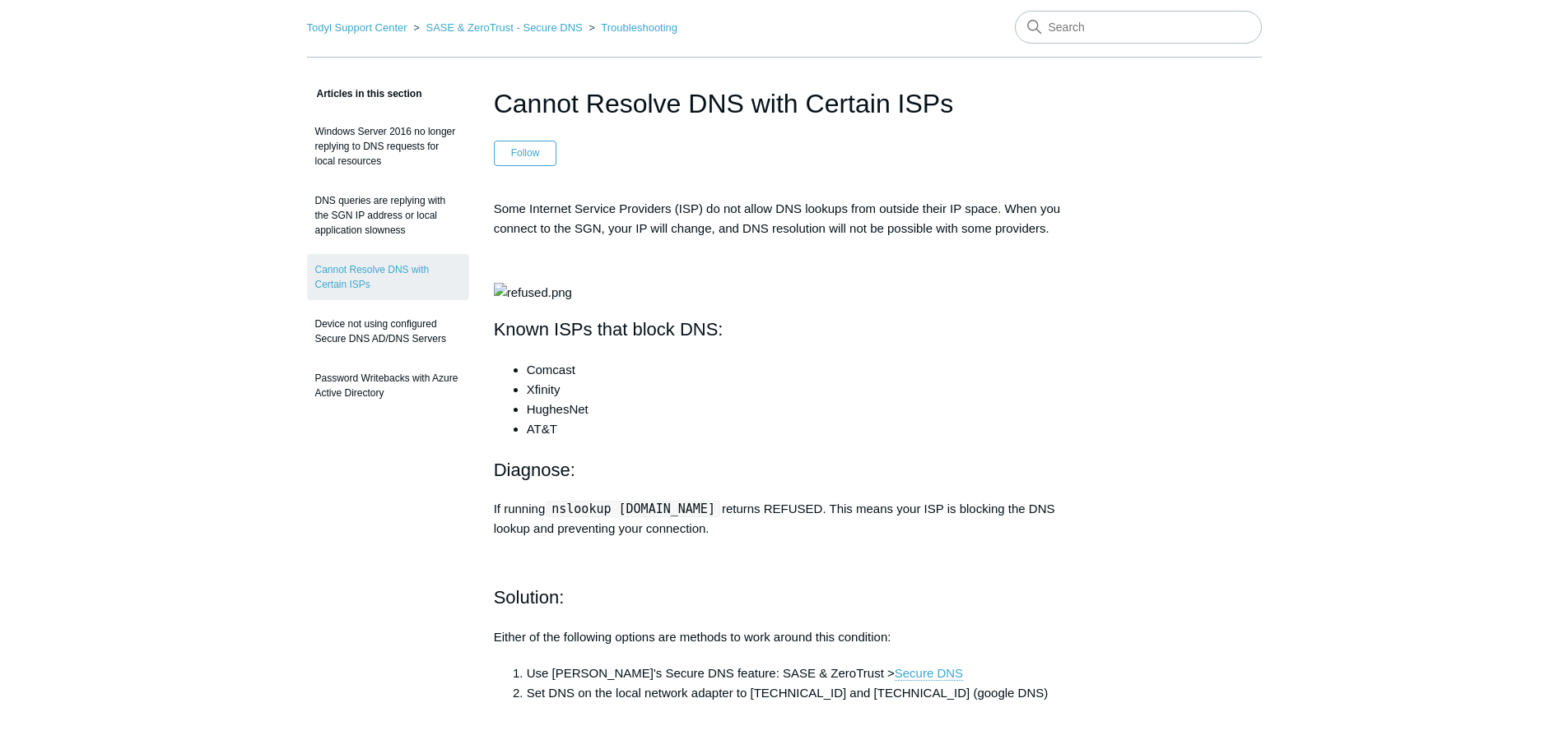
drag, startPoint x: 632, startPoint y: 228, endPoint x: 790, endPoint y: 228, distance: 158.0
click at [688, 228] on p "Some Internet Service Providers (ISP) do not allow DNS lookups from outside the…" at bounding box center [784, 218] width 581 height 39
drag, startPoint x: 797, startPoint y: 228, endPoint x: 687, endPoint y: 226, distance: 110.0
click at [793, 230] on p "Some Internet Service Providers (ISP) do not allow DNS lookups from outside the…" at bounding box center [784, 218] width 581 height 39
drag, startPoint x: 687, startPoint y: 226, endPoint x: 871, endPoint y: 231, distance: 184.1
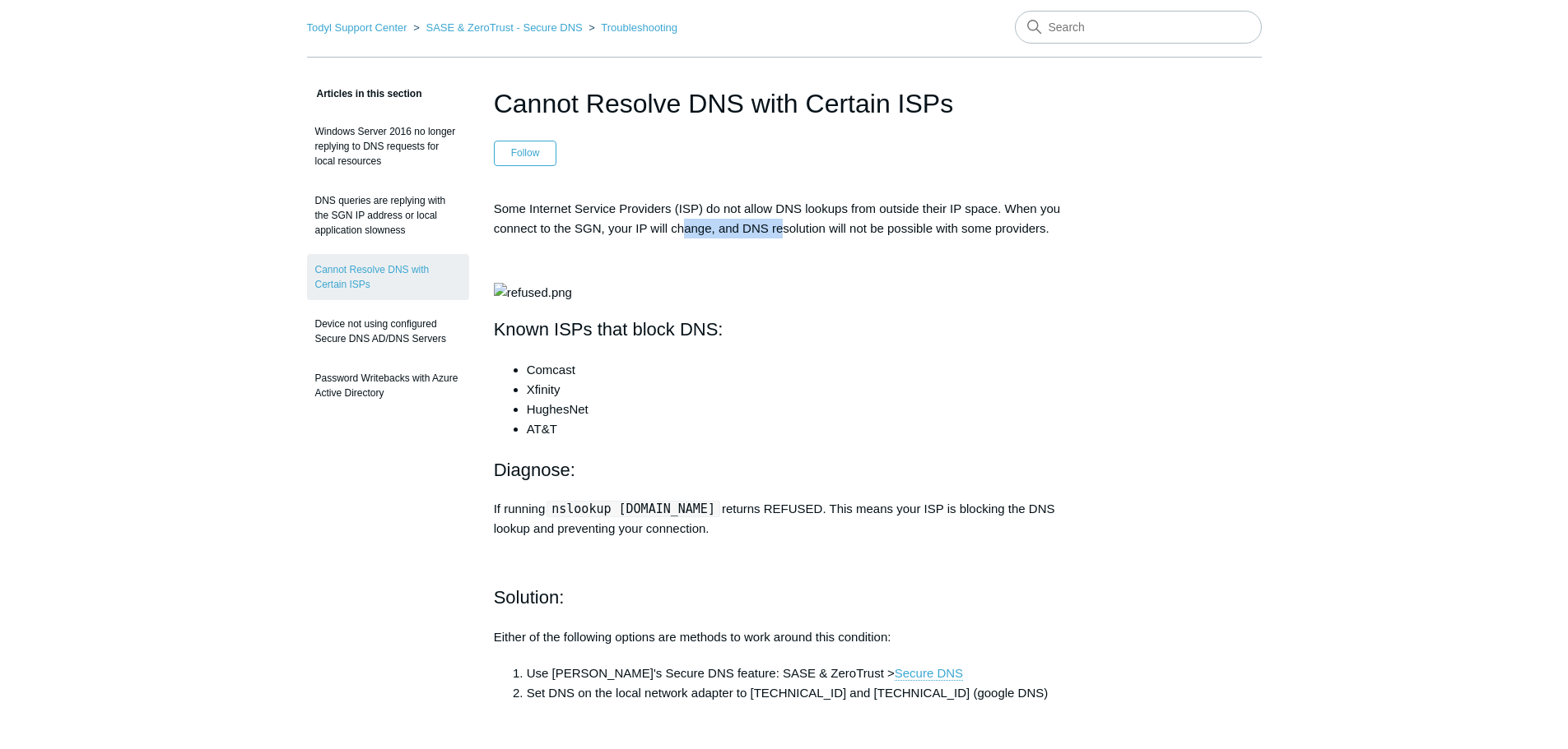
click at [831, 231] on p "Some Internet Service Providers (ISP) do not allow DNS lookups from outside the…" at bounding box center [784, 218] width 581 height 39
click at [880, 230] on p "Some Internet Service Providers (ISP) do not allow DNS lookups from outside the…" at bounding box center [784, 218] width 581 height 39
drag, startPoint x: 788, startPoint y: 231, endPoint x: 886, endPoint y: 232, distance: 98.0
click at [886, 232] on p "Some Internet Service Providers (ISP) do not allow DNS lookups from outside the…" at bounding box center [784, 218] width 581 height 39
click at [954, 232] on p "Some Internet Service Providers (ISP) do not allow DNS lookups from outside the…" at bounding box center [784, 218] width 581 height 39
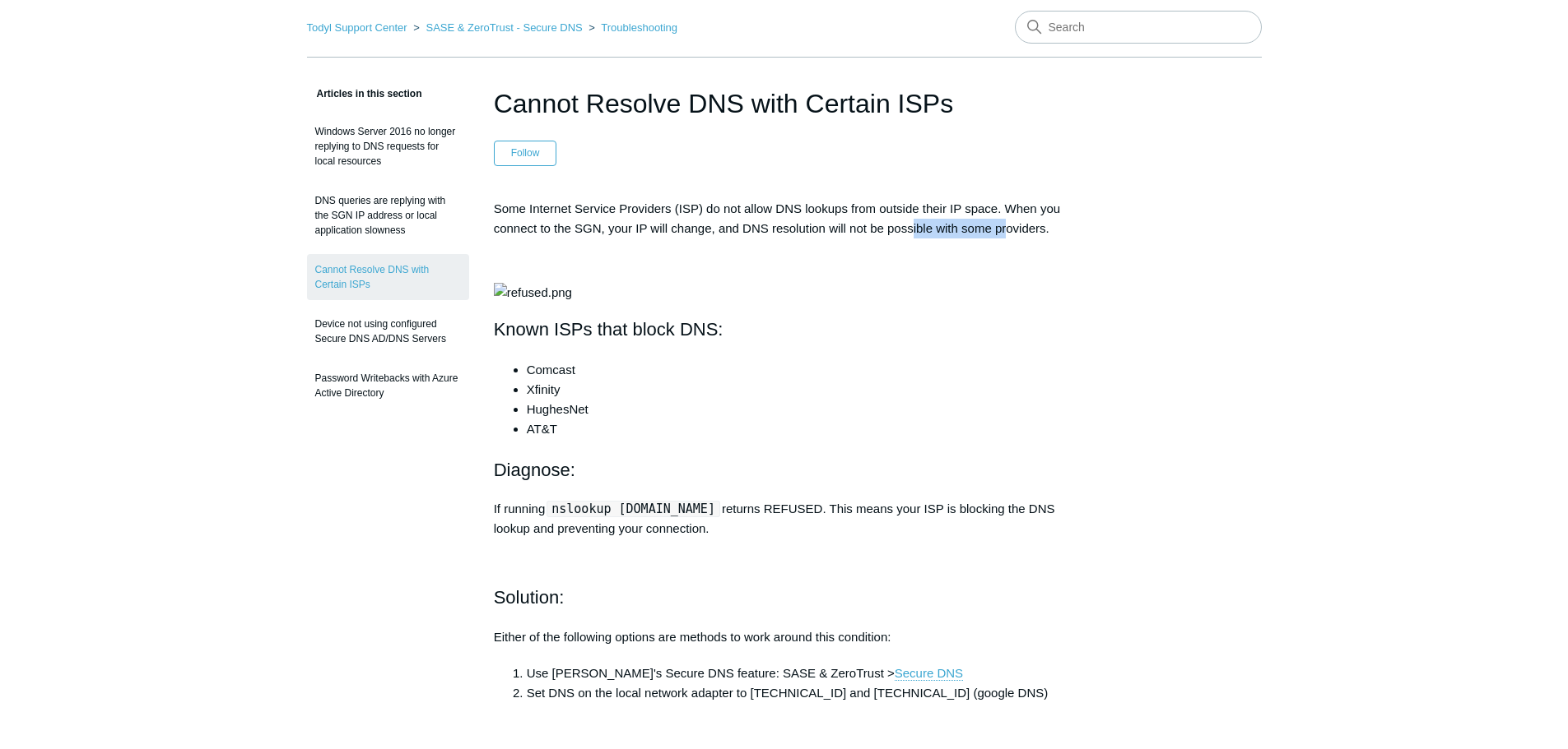
drag, startPoint x: 913, startPoint y: 231, endPoint x: 1016, endPoint y: 232, distance: 103.0
click at [1015, 232] on p "Some Internet Service Providers (ISP) do not allow DNS lookups from outside the…" at bounding box center [784, 218] width 581 height 39
click at [1020, 232] on p "Some Internet Service Providers (ISP) do not allow DNS lookups from outside the…" at bounding box center [784, 218] width 581 height 39
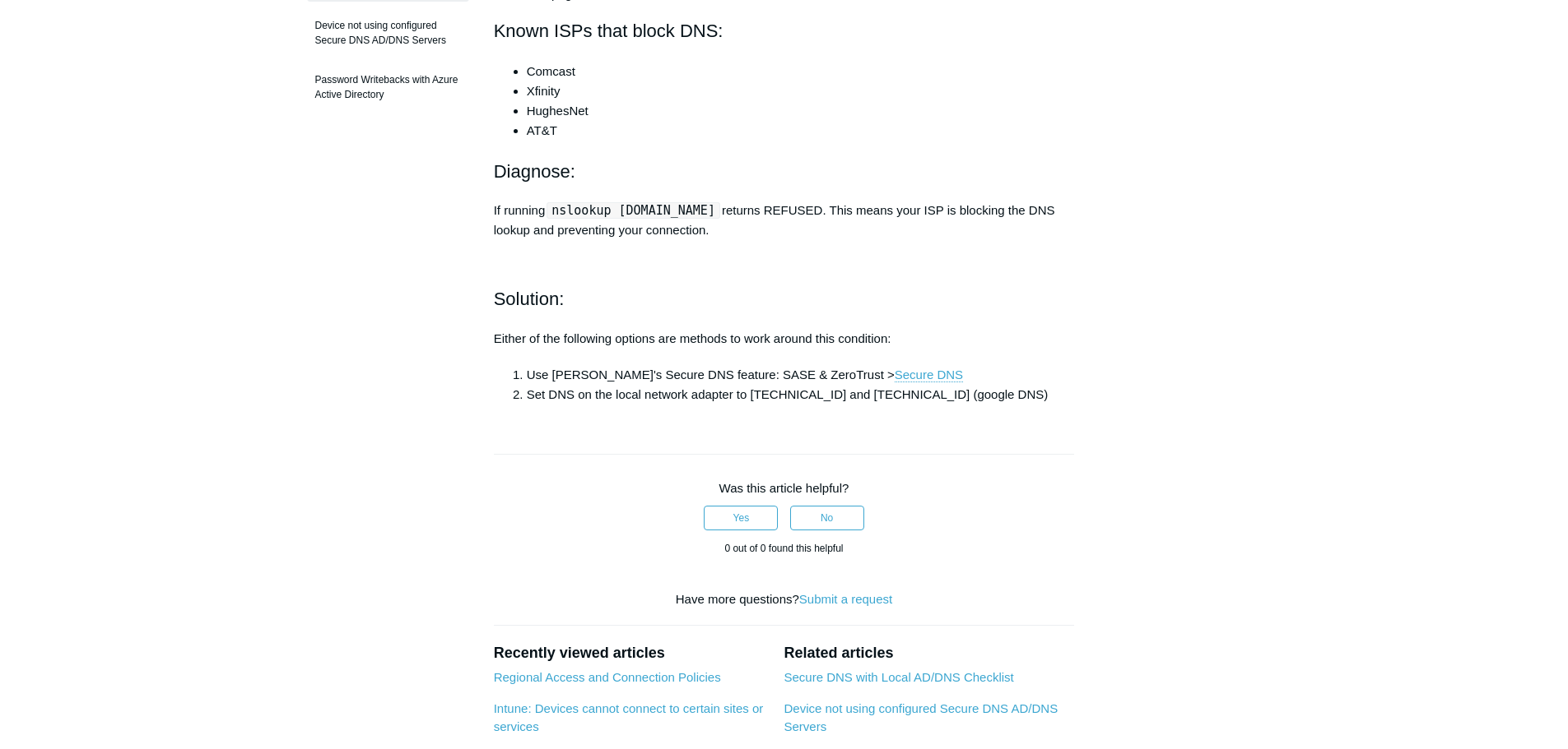
scroll to position [387, 0]
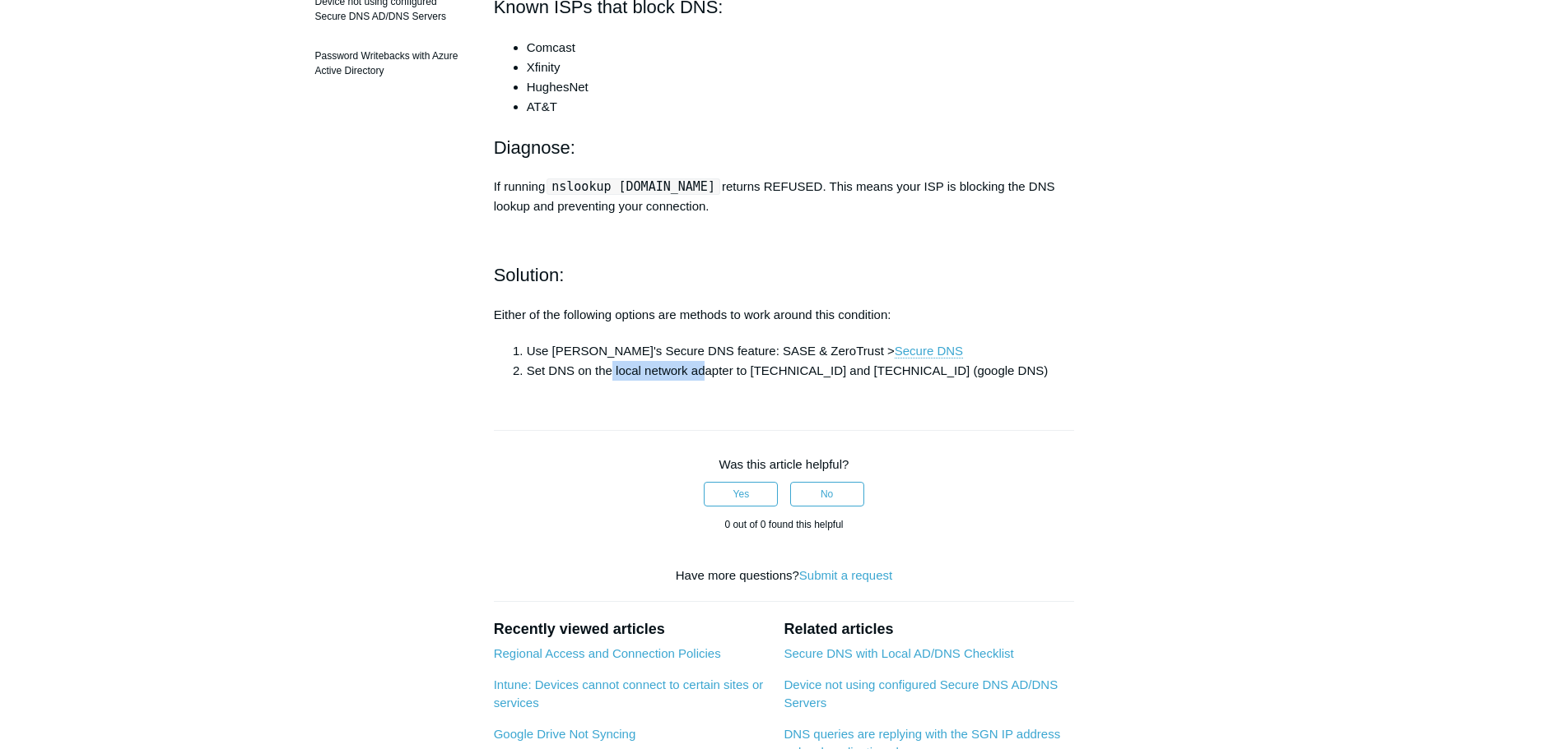
drag, startPoint x: 612, startPoint y: 510, endPoint x: 721, endPoint y: 508, distance: 109.0
click at [717, 381] on li "Set DNS on the local network adapter to [TECHNICAL_ID] and [TECHNICAL_ID] (goog…" at bounding box center [801, 371] width 548 height 20
drag, startPoint x: 749, startPoint y: 508, endPoint x: 778, endPoint y: 508, distance: 29.0
click at [778, 381] on li "Set DNS on the local network adapter to [TECHNICAL_ID] and [TECHNICAL_ID] (goog…" at bounding box center [801, 371] width 548 height 20
drag, startPoint x: 813, startPoint y: 512, endPoint x: 832, endPoint y: 512, distance: 19.0
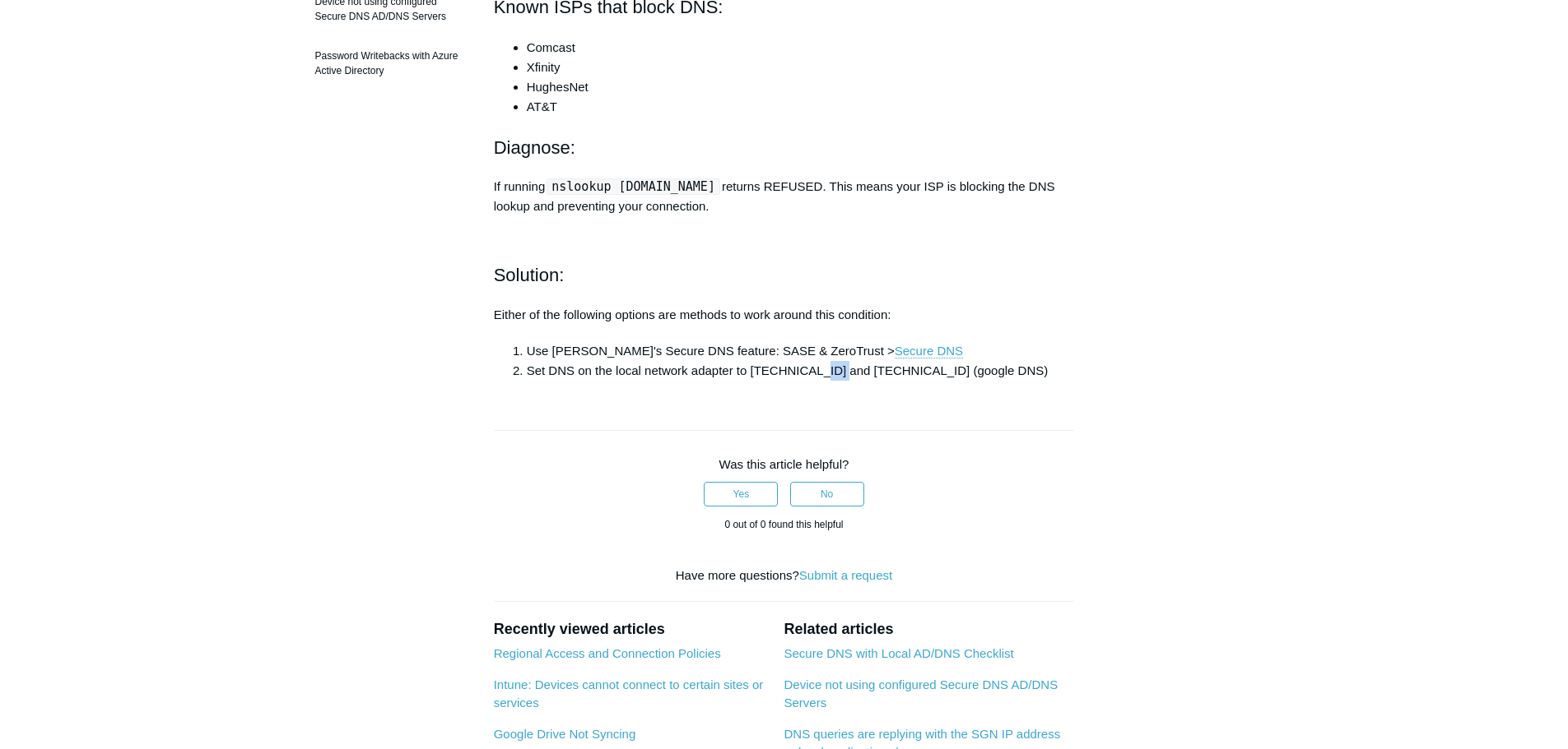
click at [832, 381] on li "Set DNS on the local network adapter to [TECHNICAL_ID] and [TECHNICAL_ID] (goog…" at bounding box center [801, 371] width 548 height 20
click at [854, 381] on li "Set DNS on the local network adapter to [TECHNICAL_ID] and [TECHNICAL_ID] (goog…" at bounding box center [801, 371] width 548 height 20
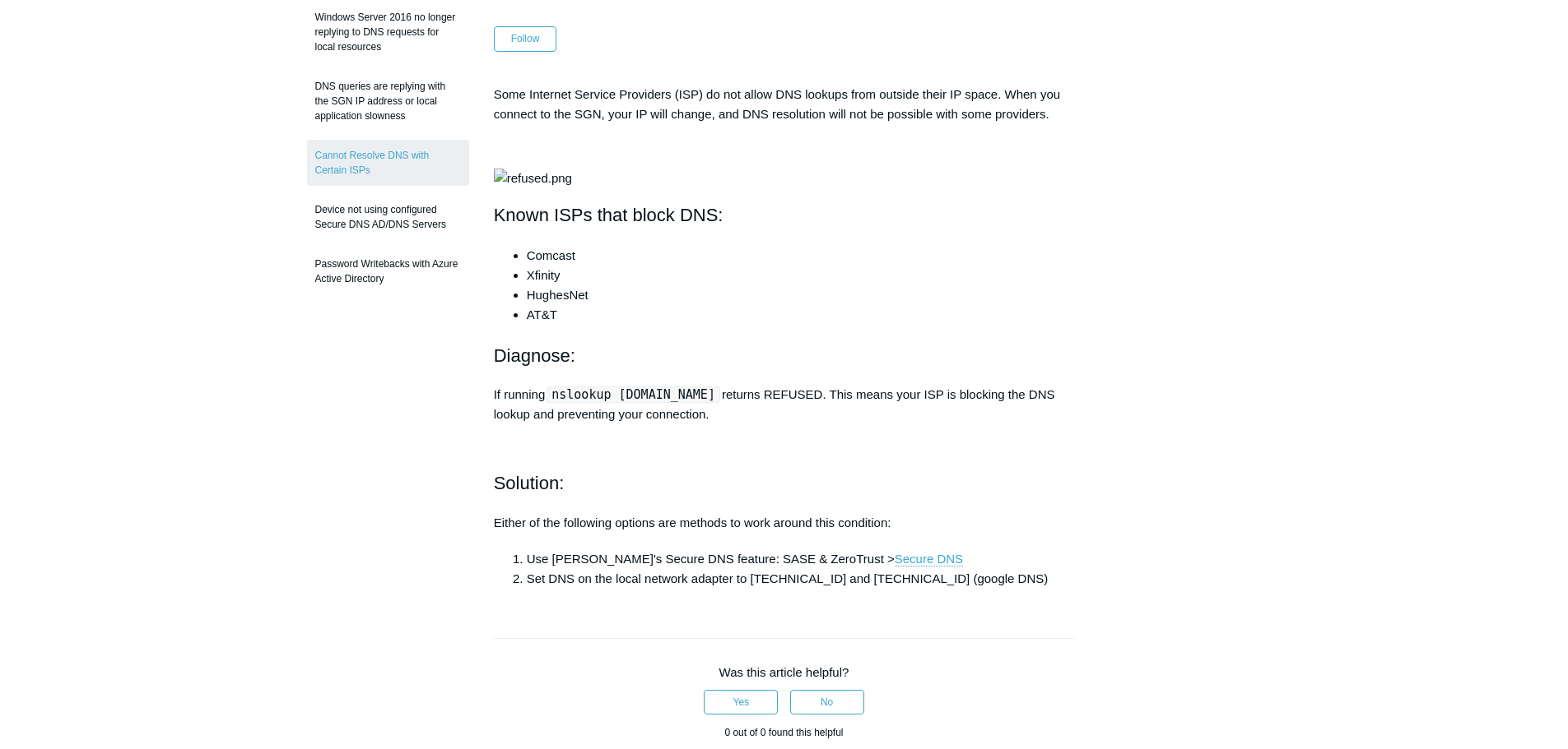
scroll to position [172, 0]
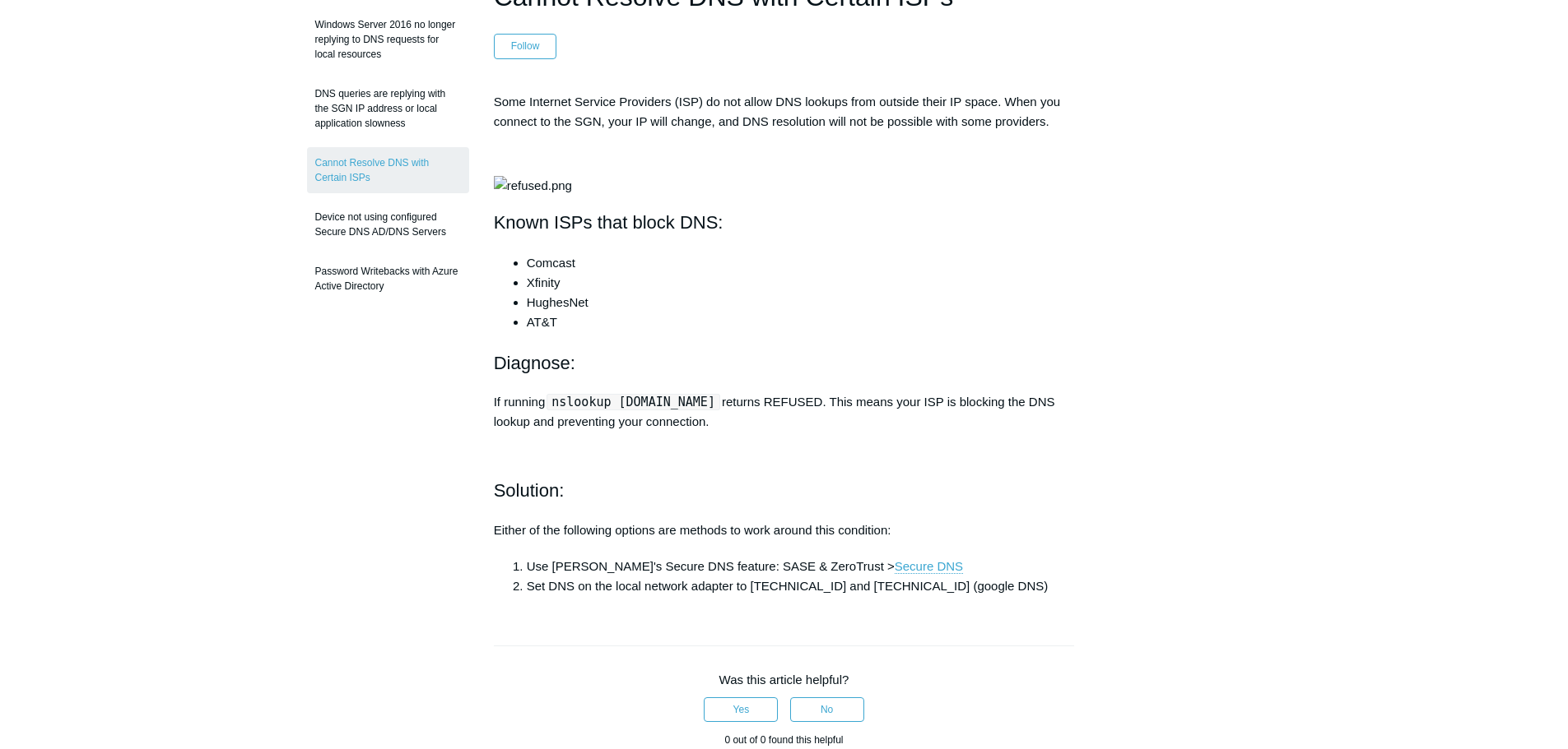
click at [703, 478] on div "Some Internet Service Providers (ISP) do not allow DNS lookups from outside the…" at bounding box center [784, 344] width 581 height 504
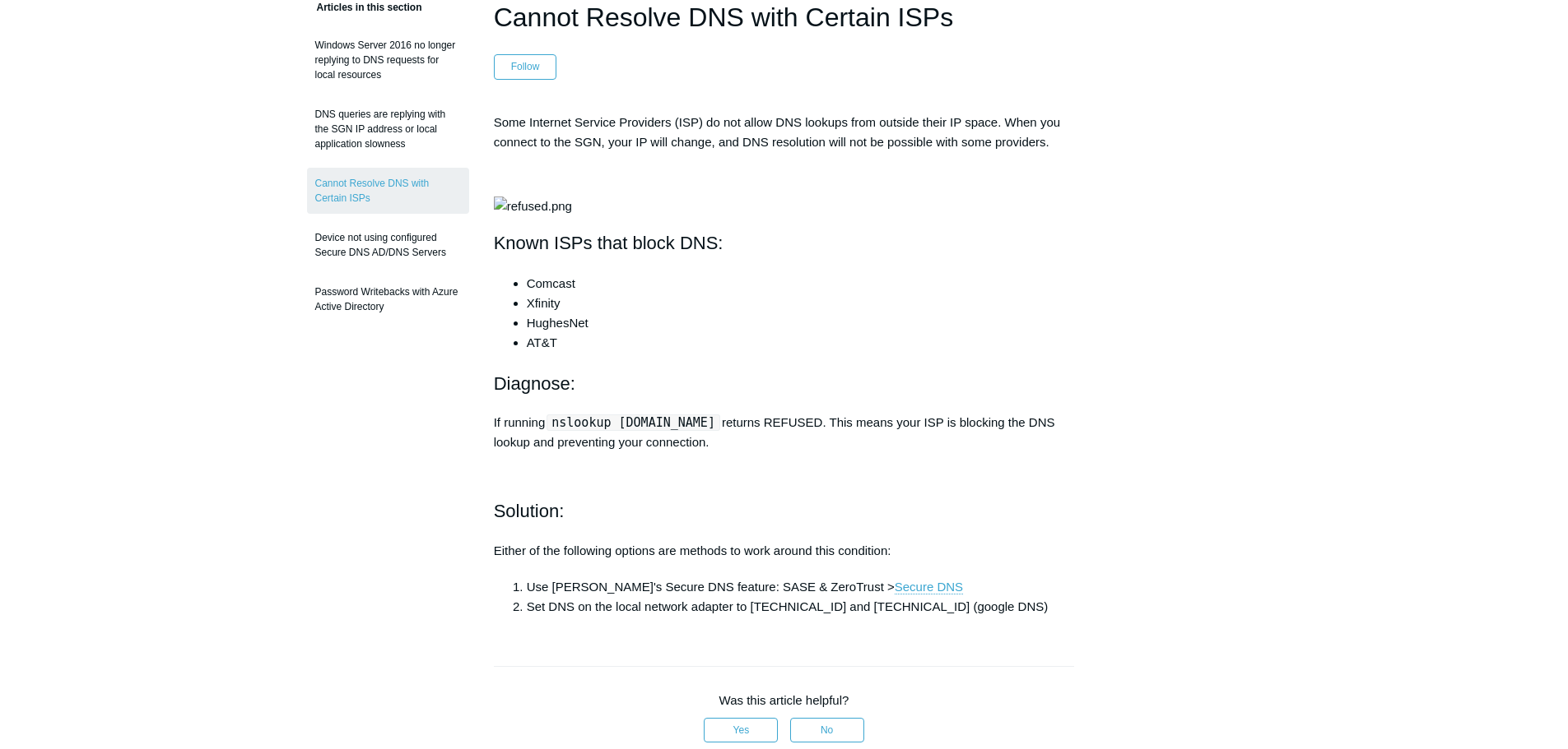
scroll to position [144, 0]
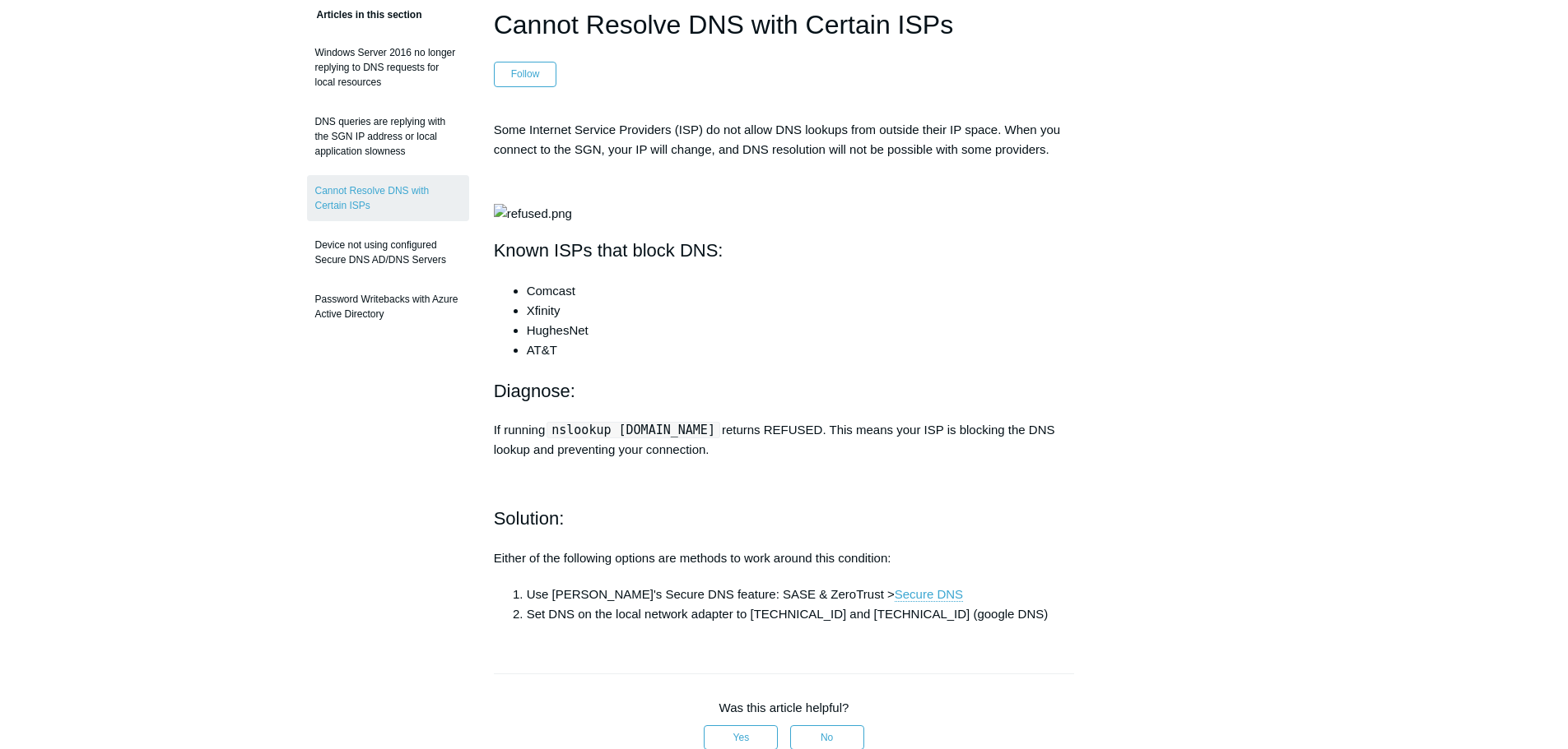
click at [539, 301] on li "Comcast" at bounding box center [801, 291] width 548 height 20
drag, startPoint x: 608, startPoint y: 445, endPoint x: 597, endPoint y: 446, distance: 11.0
click at [609, 321] on li "Xfinity" at bounding box center [801, 311] width 548 height 20
click at [542, 301] on li "Comcast" at bounding box center [801, 291] width 548 height 20
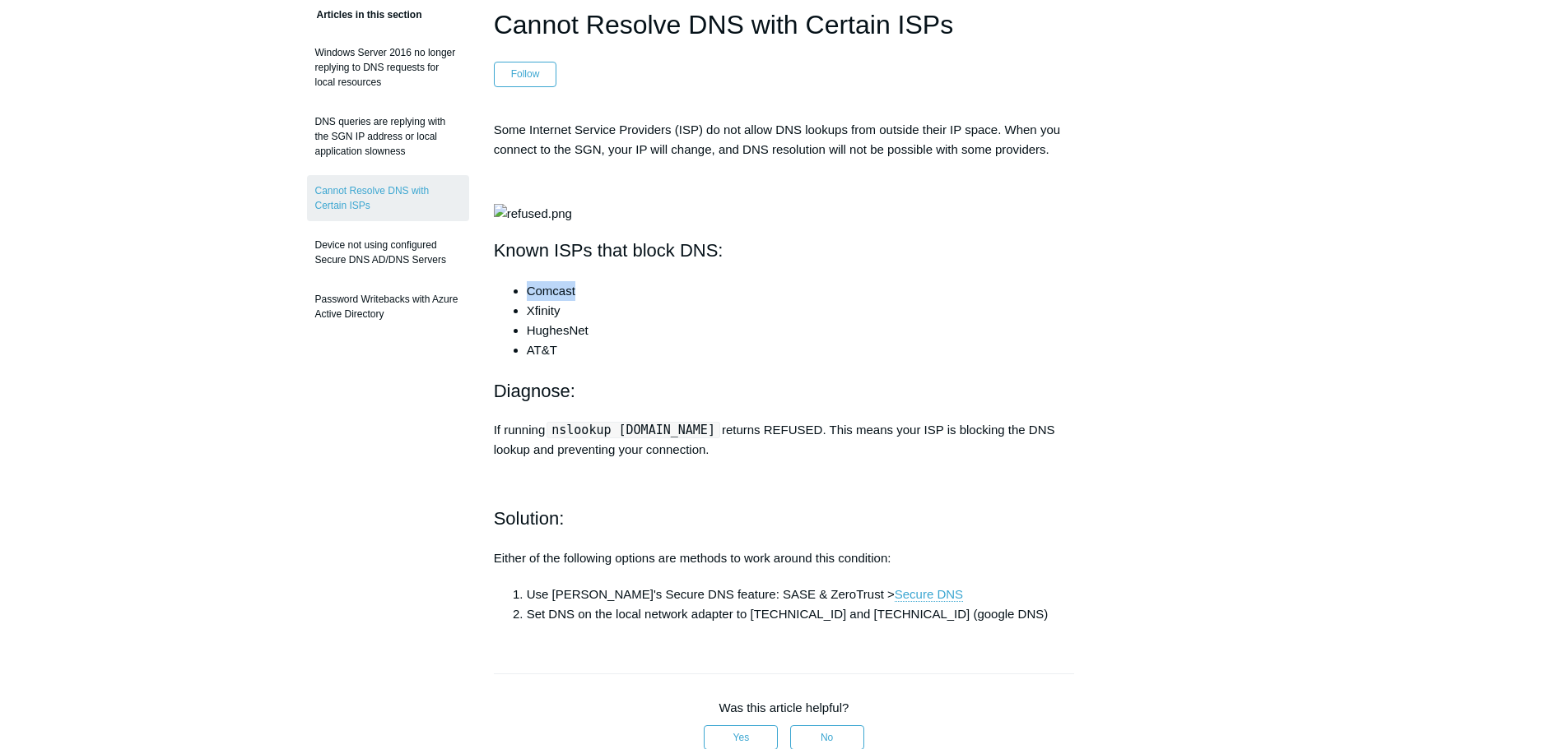
click at [542, 301] on li "Comcast" at bounding box center [801, 291] width 548 height 20
click at [551, 321] on li "Xfinity" at bounding box center [801, 311] width 548 height 20
click at [544, 301] on li "Comcast" at bounding box center [801, 291] width 548 height 20
click at [550, 321] on li "Xfinity" at bounding box center [801, 311] width 548 height 20
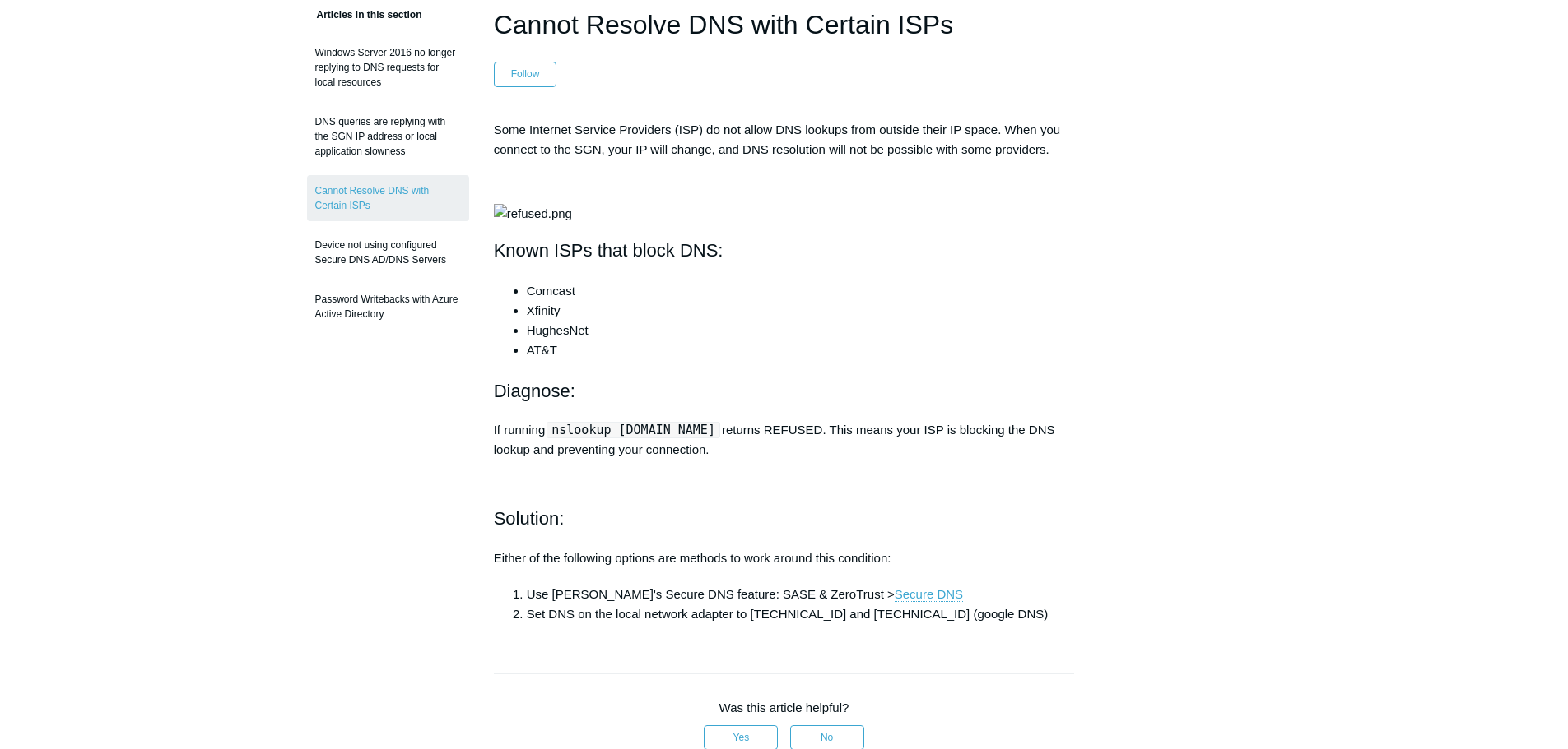
click at [546, 301] on li "Comcast" at bounding box center [801, 291] width 548 height 20
click at [550, 321] on li "Xfinity" at bounding box center [801, 311] width 548 height 20
click at [546, 301] on li "Comcast" at bounding box center [801, 291] width 548 height 20
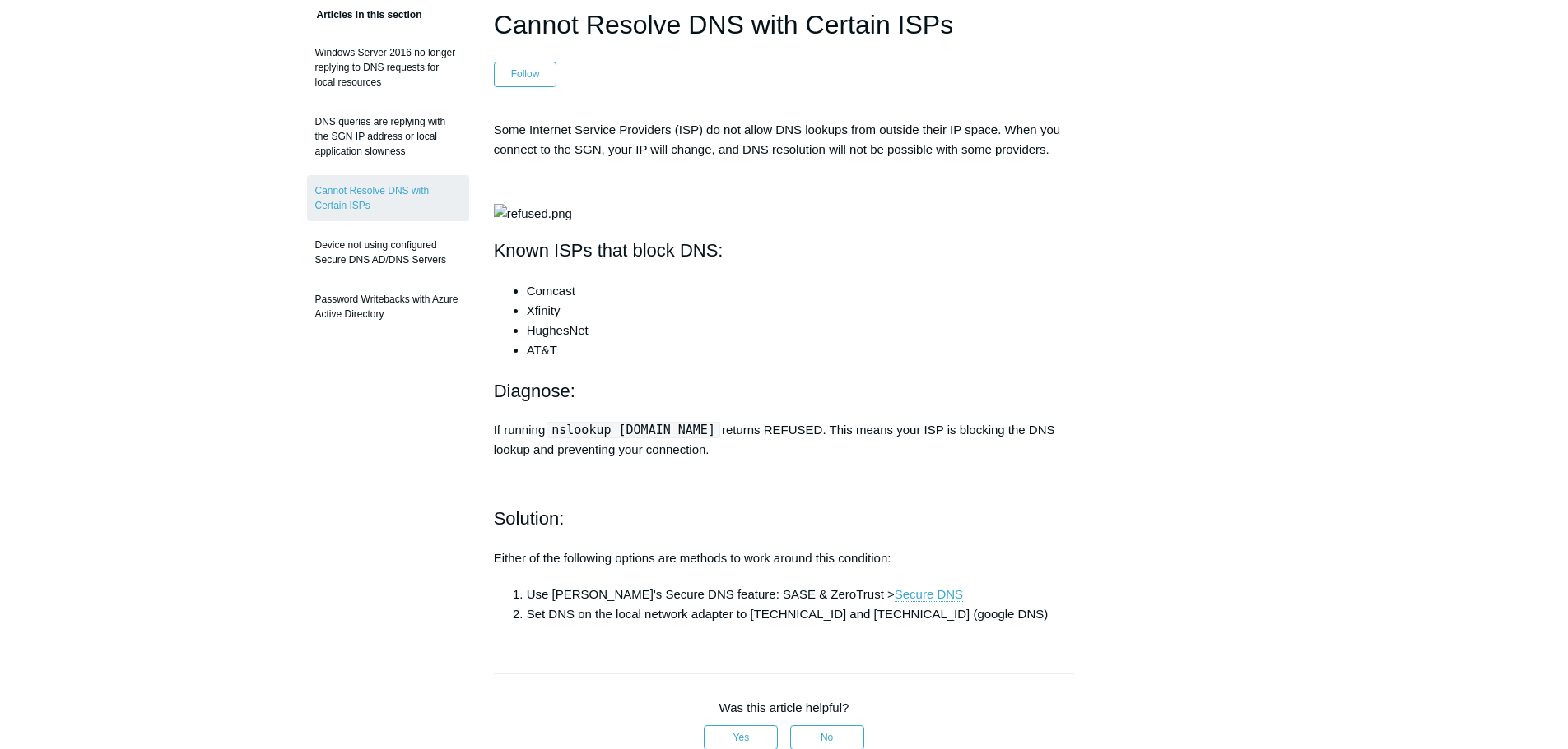
click at [551, 340] on li "HughesNet" at bounding box center [801, 331] width 548 height 20
click at [549, 301] on li "Comcast" at bounding box center [801, 291] width 548 height 20
click at [550, 321] on li "Xfinity" at bounding box center [801, 311] width 548 height 20
click at [545, 301] on li "Comcast" at bounding box center [801, 291] width 548 height 20
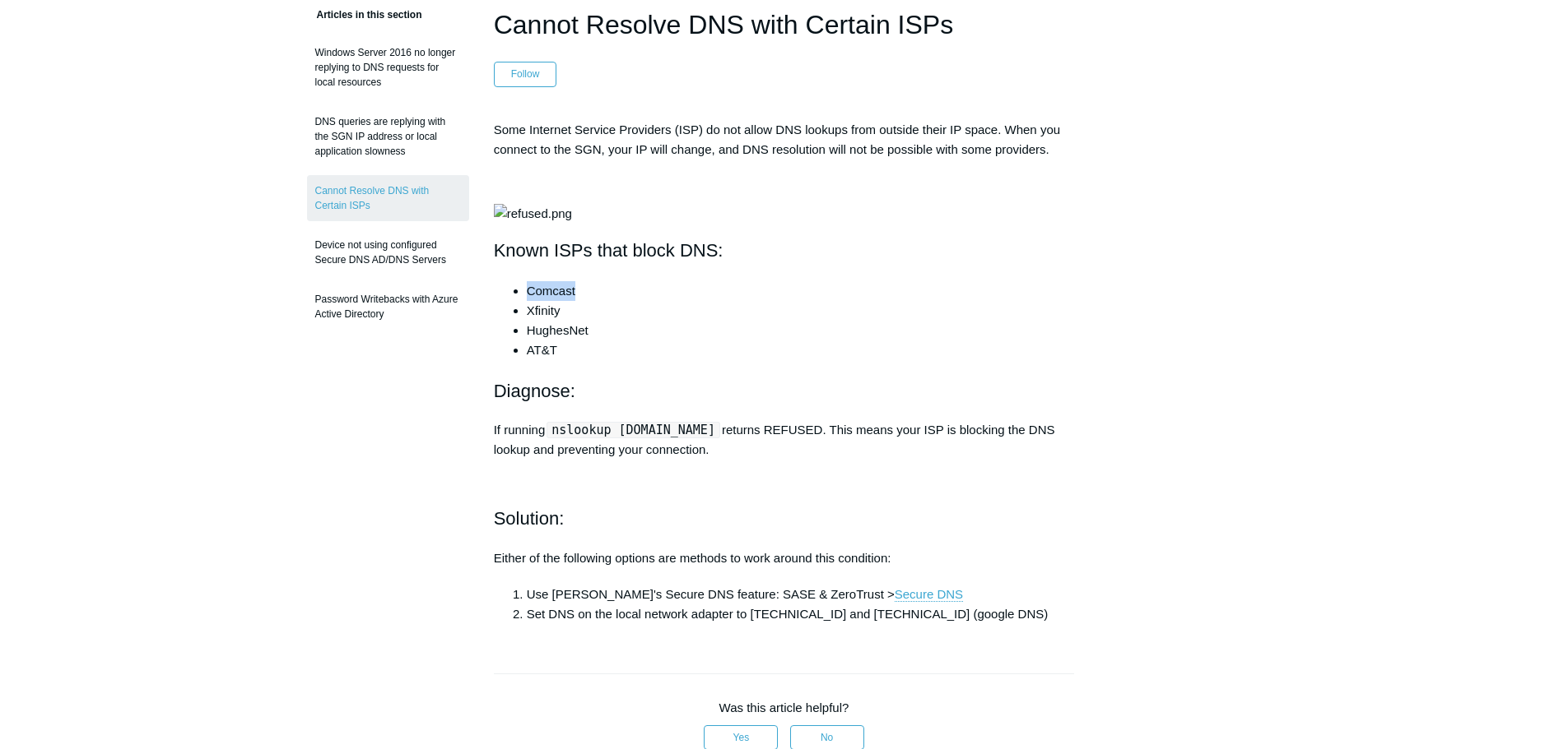
click at [545, 301] on li "Comcast" at bounding box center [801, 291] width 548 height 20
click at [552, 321] on li "Xfinity" at bounding box center [801, 311] width 548 height 20
click at [546, 301] on li "Comcast" at bounding box center [801, 291] width 548 height 20
click at [564, 340] on li "HughesNet" at bounding box center [801, 331] width 548 height 20
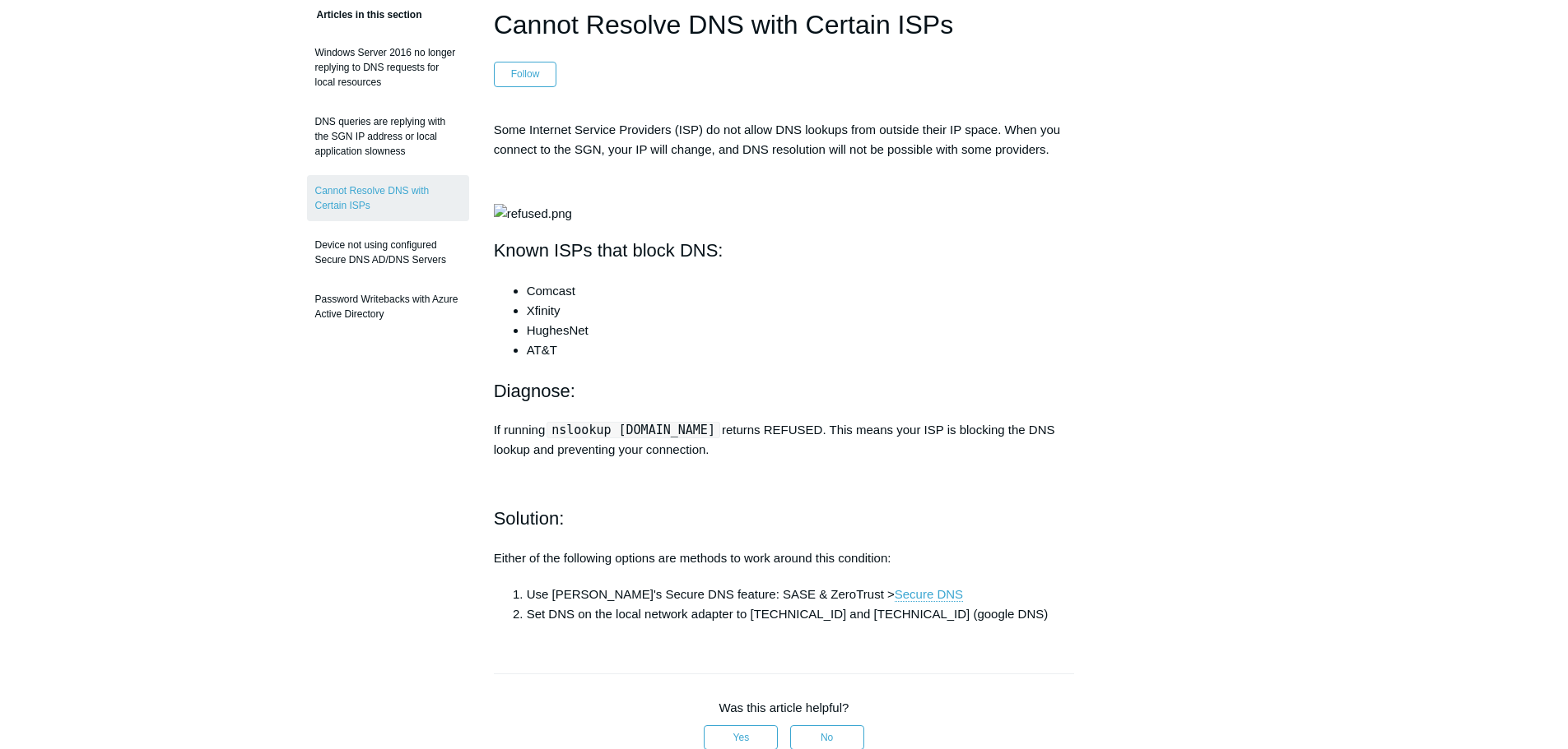
click at [548, 321] on li "Xfinity" at bounding box center [801, 311] width 548 height 20
click at [551, 340] on li "HughesNet" at bounding box center [801, 331] width 548 height 20
click at [550, 321] on li "Xfinity" at bounding box center [801, 311] width 548 height 20
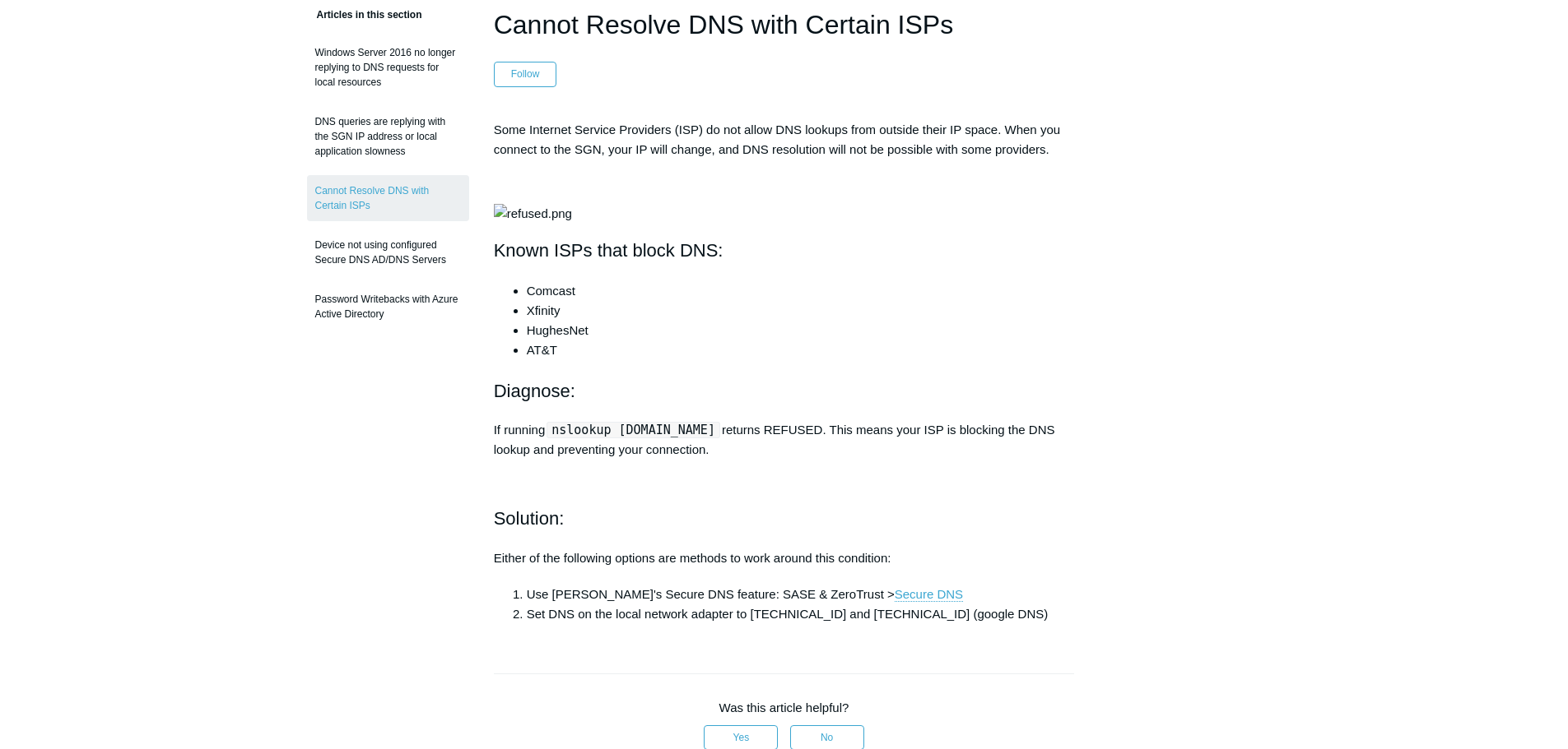
click at [550, 340] on li "HughesNet" at bounding box center [801, 331] width 548 height 20
click at [545, 361] on li "AT&T" at bounding box center [801, 350] width 548 height 20
click at [541, 301] on li "Comcast" at bounding box center [801, 291] width 548 height 20
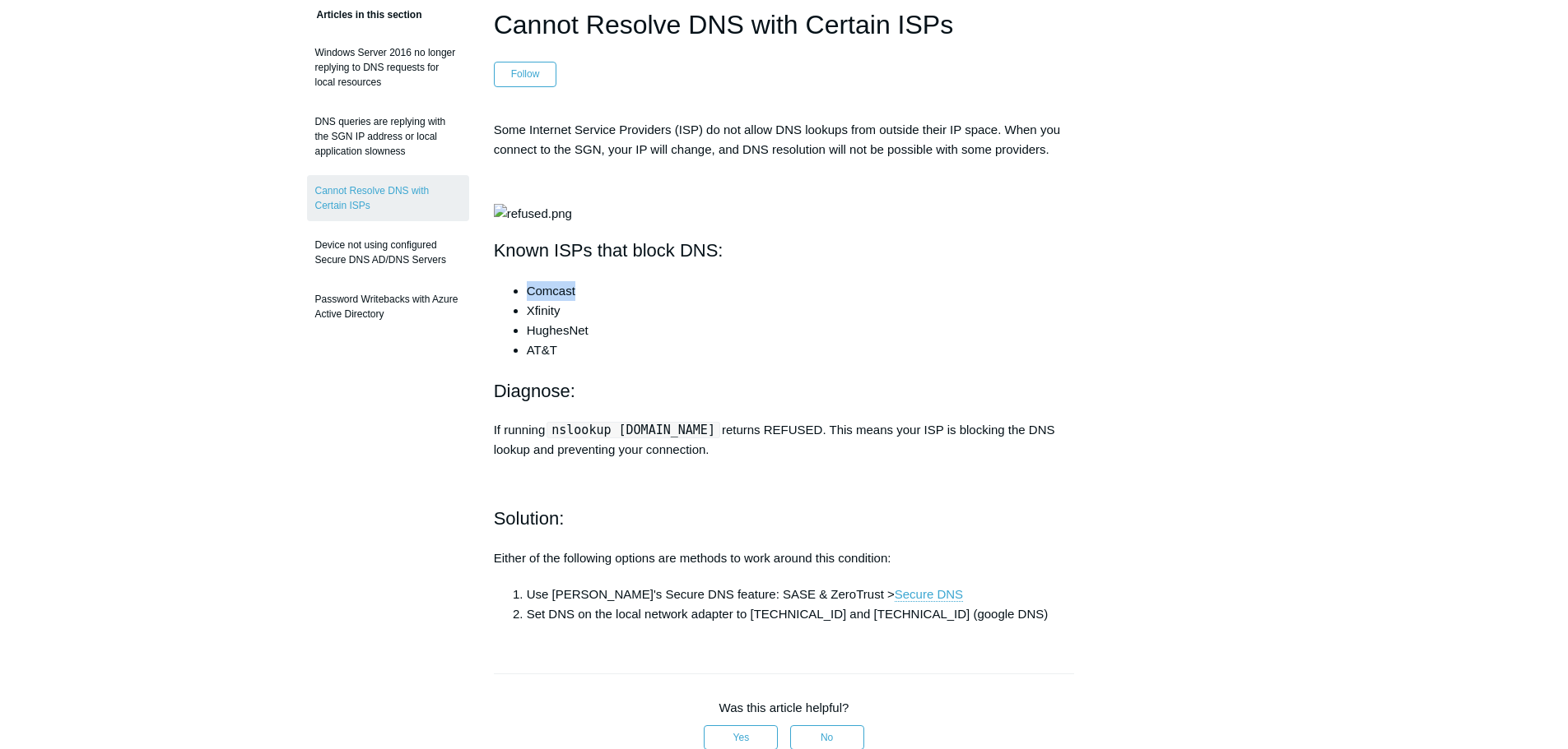
click at [541, 301] on li "Comcast" at bounding box center [801, 291] width 548 height 20
click at [535, 321] on li "Xfinity" at bounding box center [801, 311] width 548 height 20
click at [541, 301] on li "Comcast" at bounding box center [801, 291] width 548 height 20
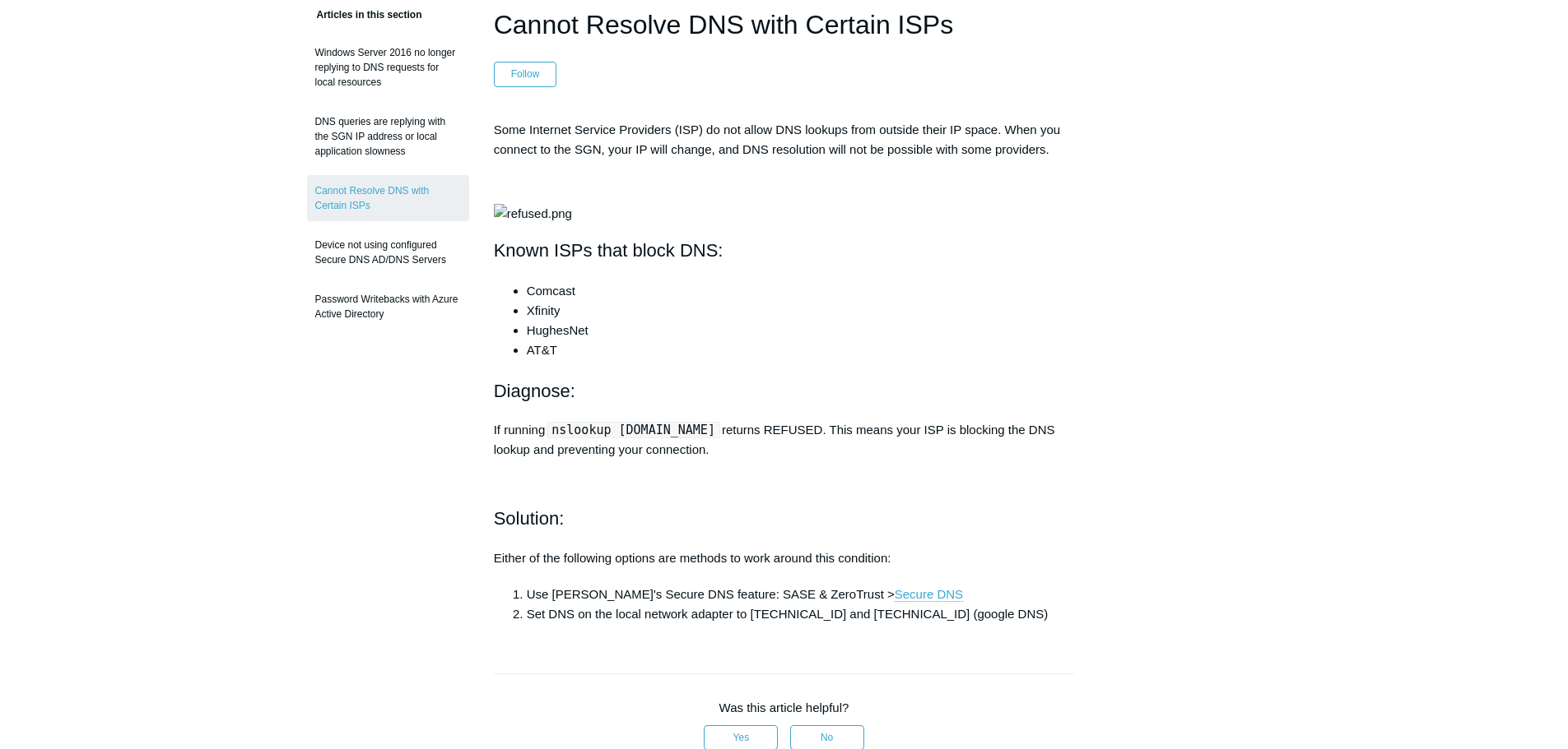
click at [543, 321] on li "Xfinity" at bounding box center [801, 311] width 548 height 20
click at [541, 321] on li "Xfinity" at bounding box center [801, 311] width 548 height 20
click at [541, 340] on li "HughesNet" at bounding box center [801, 331] width 548 height 20
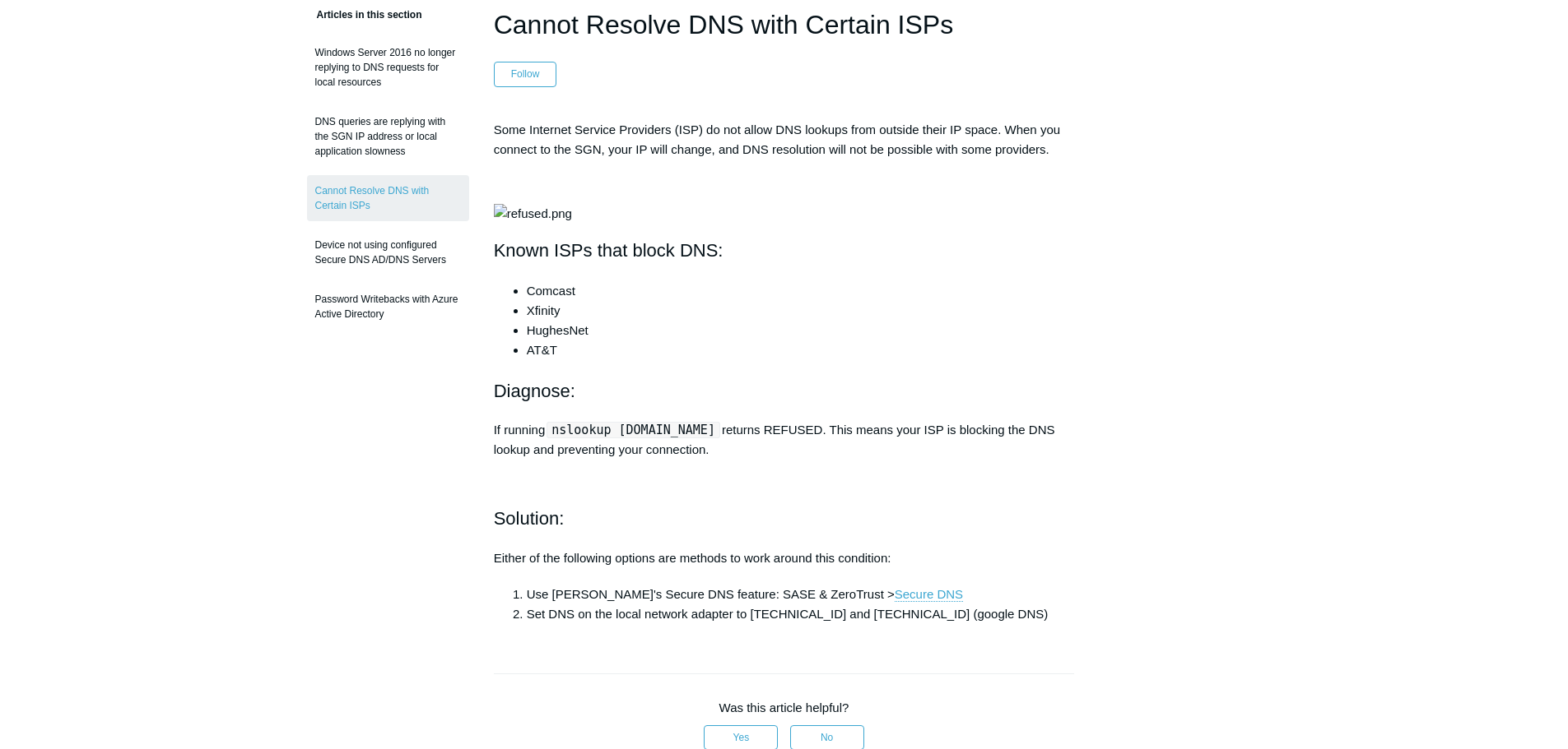
click at [541, 321] on li "Xfinity" at bounding box center [801, 311] width 548 height 20
click at [544, 301] on li "Comcast" at bounding box center [801, 291] width 548 height 20
click at [544, 321] on li "Xfinity" at bounding box center [801, 311] width 548 height 20
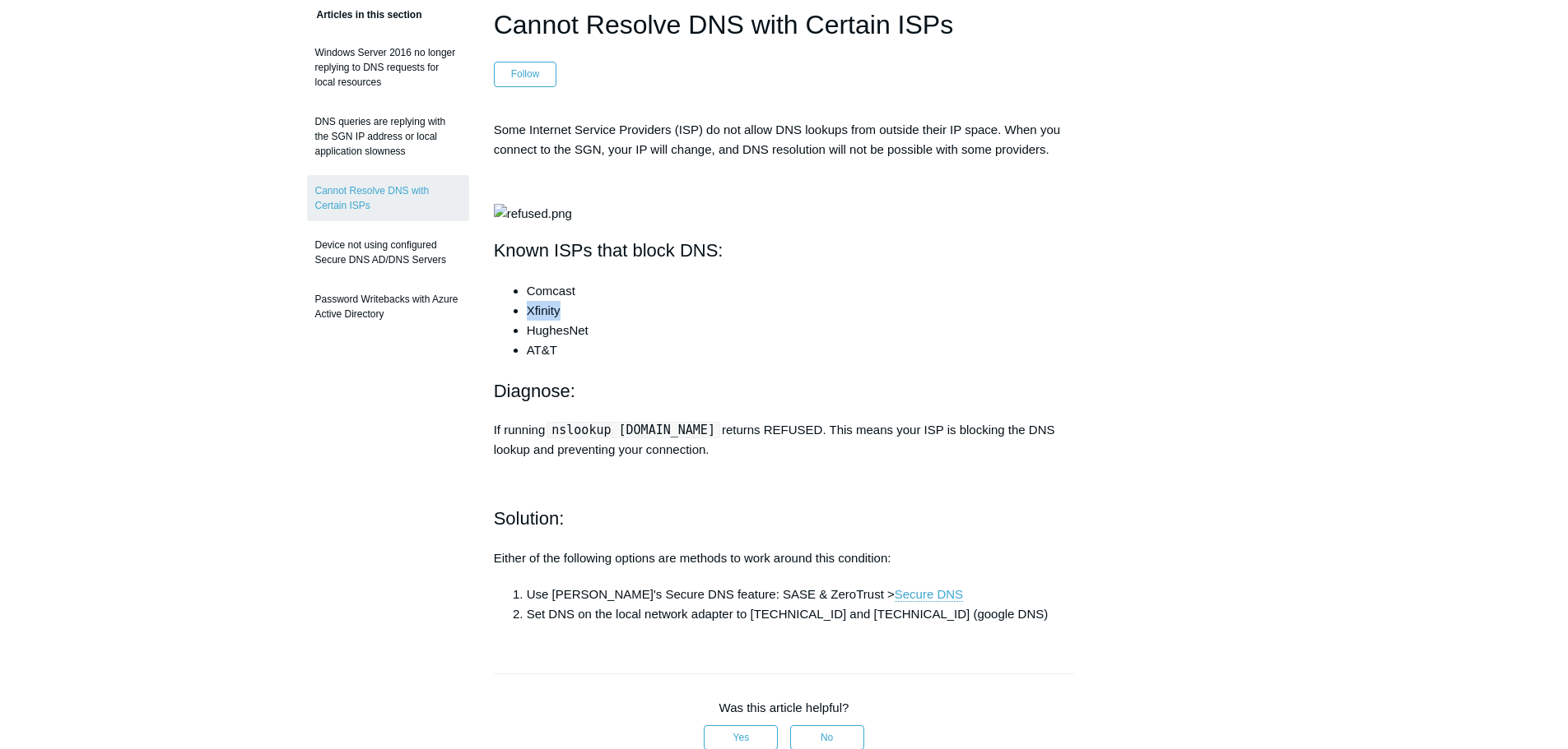
click at [544, 321] on li "Xfinity" at bounding box center [801, 311] width 548 height 20
click at [545, 340] on li "HughesNet" at bounding box center [801, 331] width 548 height 20
click at [544, 321] on li "Xfinity" at bounding box center [801, 311] width 548 height 20
drag, startPoint x: 544, startPoint y: 448, endPoint x: 544, endPoint y: 438, distance: 10.0
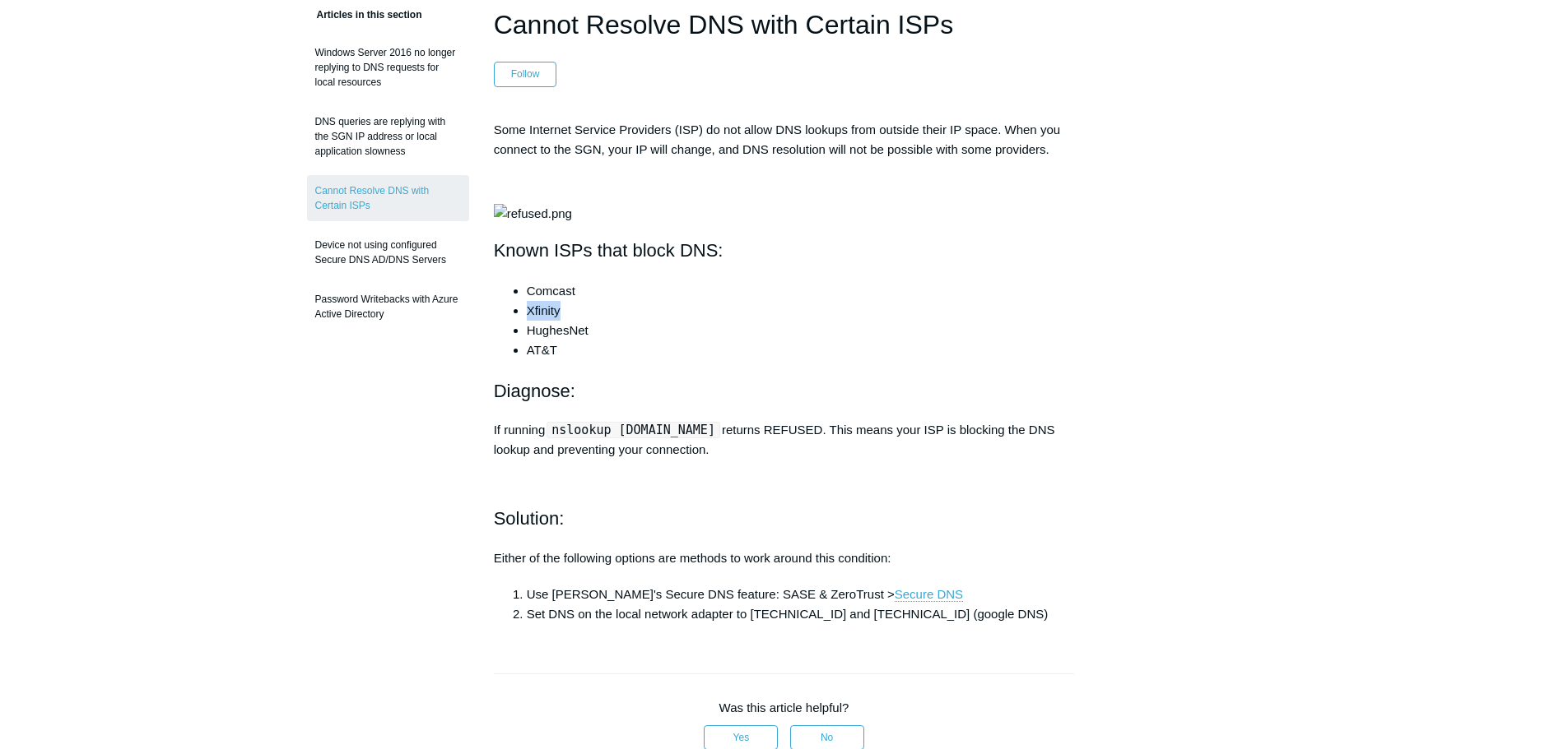
click at [544, 321] on li "Xfinity" at bounding box center [801, 311] width 548 height 20
click at [542, 301] on li "Comcast" at bounding box center [801, 291] width 548 height 20
click at [541, 301] on li "Comcast" at bounding box center [801, 291] width 548 height 20
click at [540, 321] on li "Xfinity" at bounding box center [801, 311] width 548 height 20
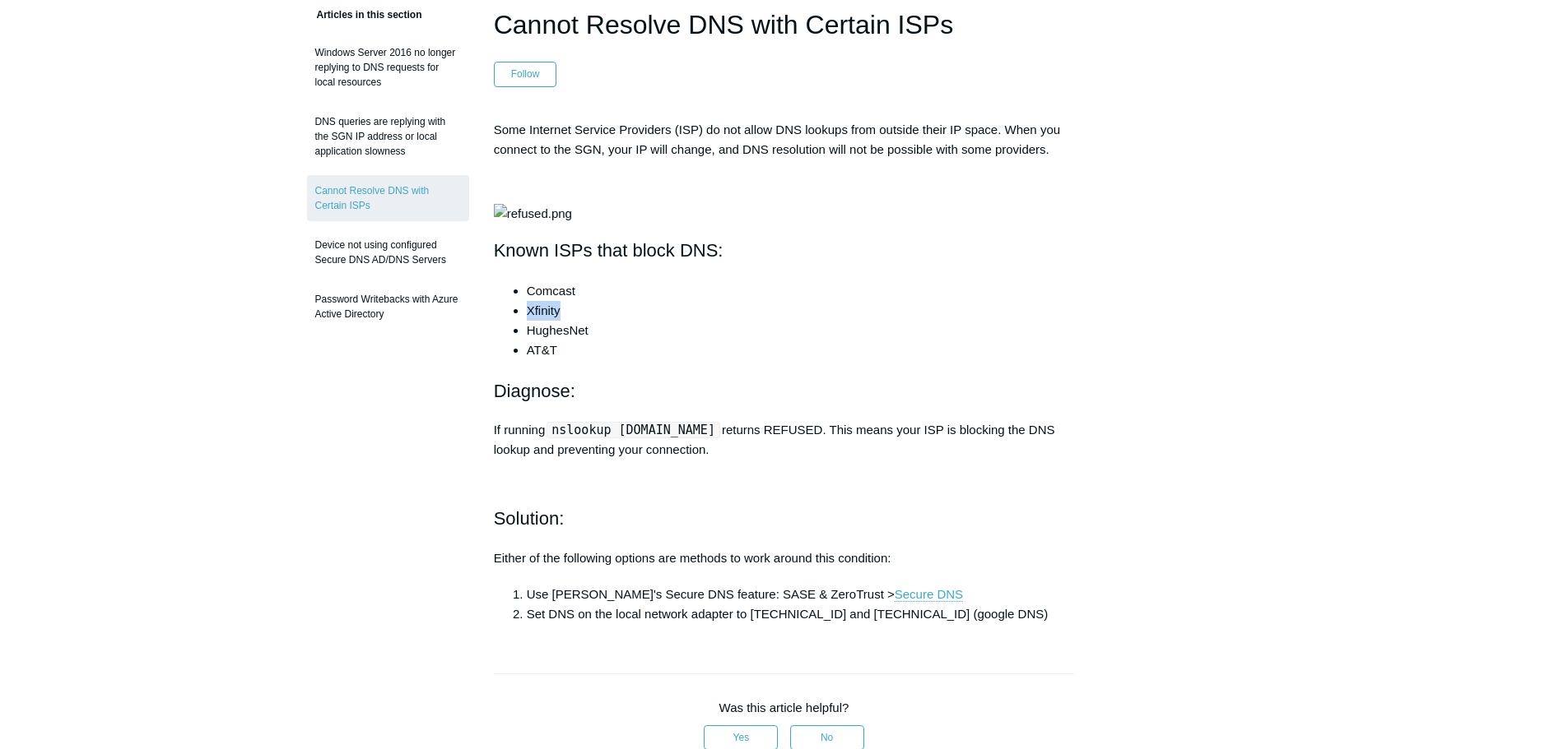
click at [540, 321] on li "Xfinity" at bounding box center [801, 311] width 548 height 20
click at [545, 340] on li "HughesNet" at bounding box center [801, 331] width 548 height 20
click at [546, 361] on li "AT&T" at bounding box center [801, 350] width 548 height 20
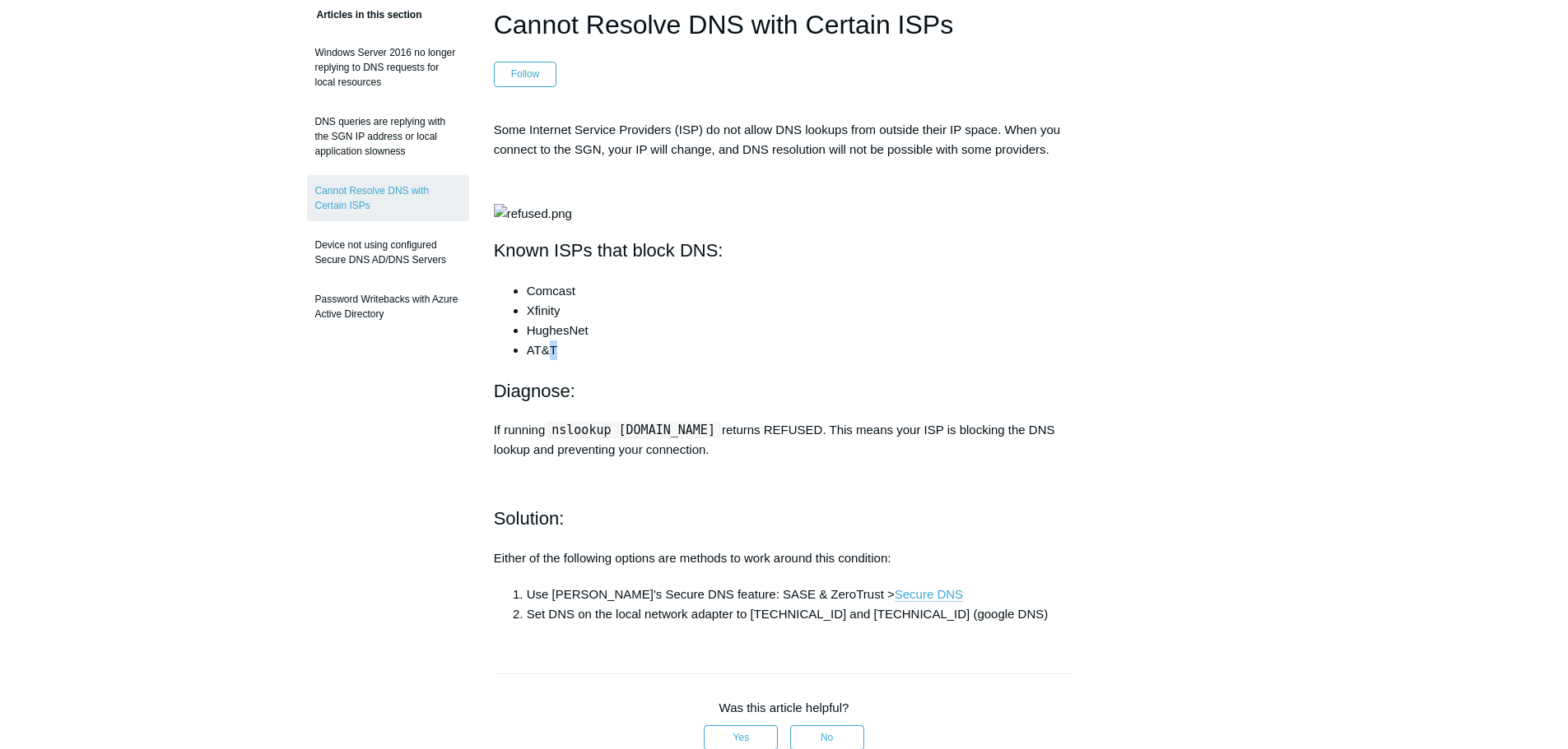
click at [567, 361] on li "AT&T" at bounding box center [801, 350] width 548 height 20
click at [549, 301] on li "Comcast" at bounding box center [801, 291] width 548 height 20
click at [845, 340] on li "HughesNet" at bounding box center [801, 331] width 548 height 20
click at [1328, 599] on main "Todyl Support Center SASE & ZeroTrust - Secure DNS Troubleshooting Articles in …" at bounding box center [784, 568] width 1568 height 1308
drag, startPoint x: 714, startPoint y: 572, endPoint x: 825, endPoint y: 580, distance: 111.3
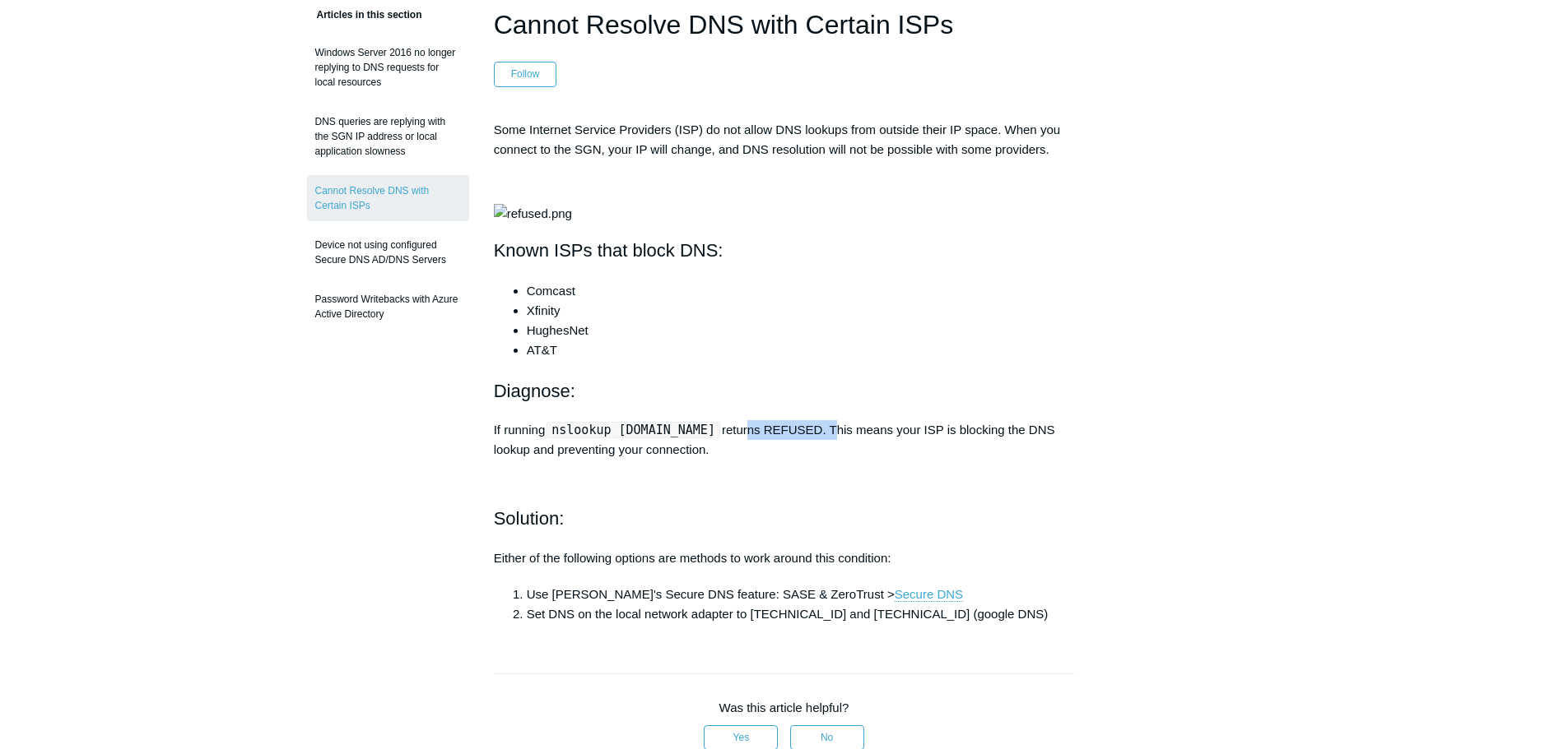
click at [825, 460] on p "If running nslookup [DOMAIN_NAME] returns REFUSED. This means your ISP is block…" at bounding box center [784, 439] width 581 height 39
click at [572, 224] on img at bounding box center [532, 213] width 78 height 20
click at [886, 460] on p "If running nslookup [DOMAIN_NAME] returns REFUSED. This means your ISP is block…" at bounding box center [784, 439] width 581 height 39
click at [992, 460] on p "If running nslookup [DOMAIN_NAME] returns REFUSED. This means your ISP is block…" at bounding box center [784, 439] width 581 height 39
drag, startPoint x: 886, startPoint y: 572, endPoint x: 670, endPoint y: 585, distance: 216.4
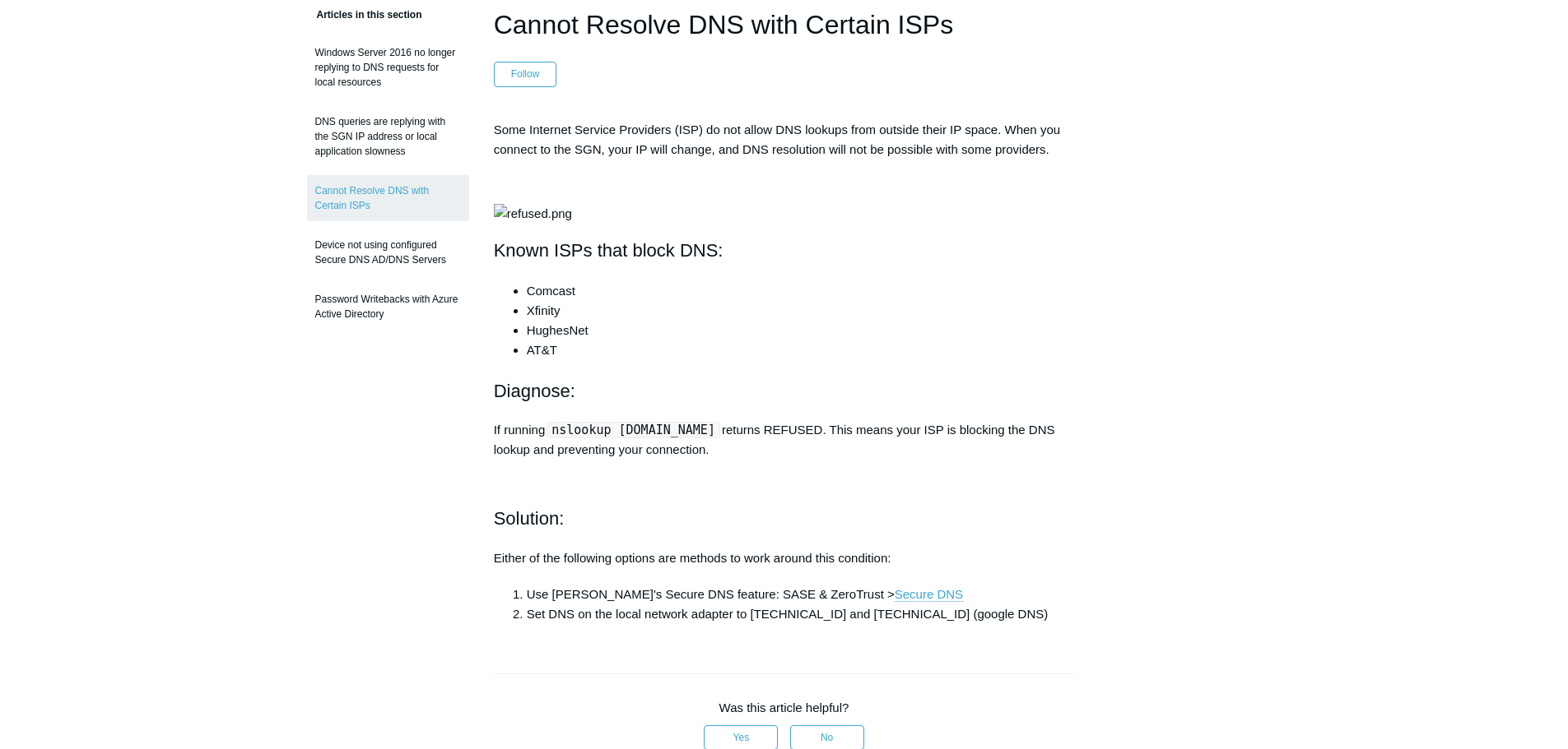
click at [884, 460] on p "If running nslookup [DOMAIN_NAME] returns REFUSED. This means your ISP is block…" at bounding box center [784, 439] width 581 height 39
drag, startPoint x: 580, startPoint y: 593, endPoint x: 753, endPoint y: 596, distance: 173.0
click at [707, 460] on p "If running nslookup [DOMAIN_NAME] returns REFUSED. This means your ISP is block…" at bounding box center [784, 439] width 581 height 39
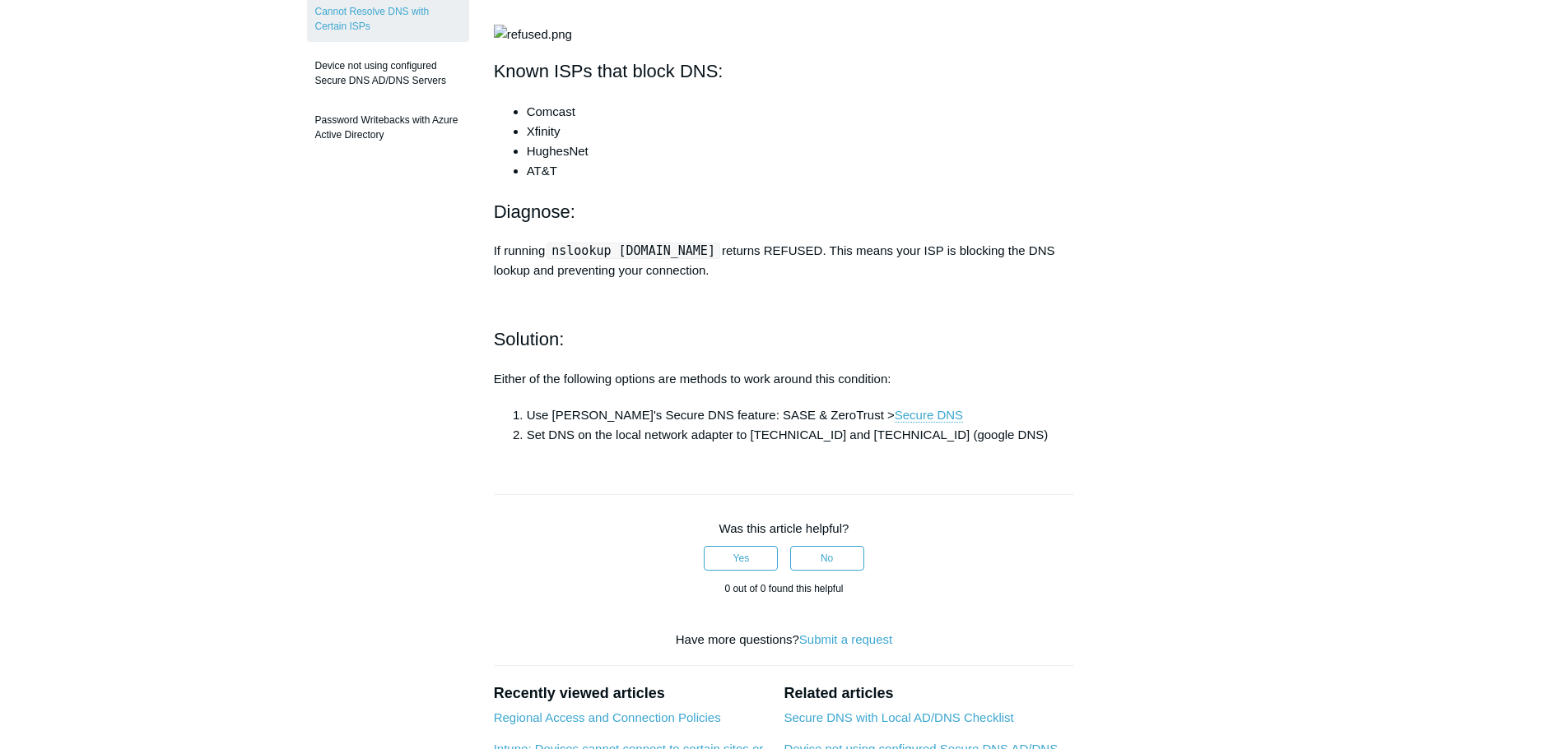
scroll to position [329, 0]
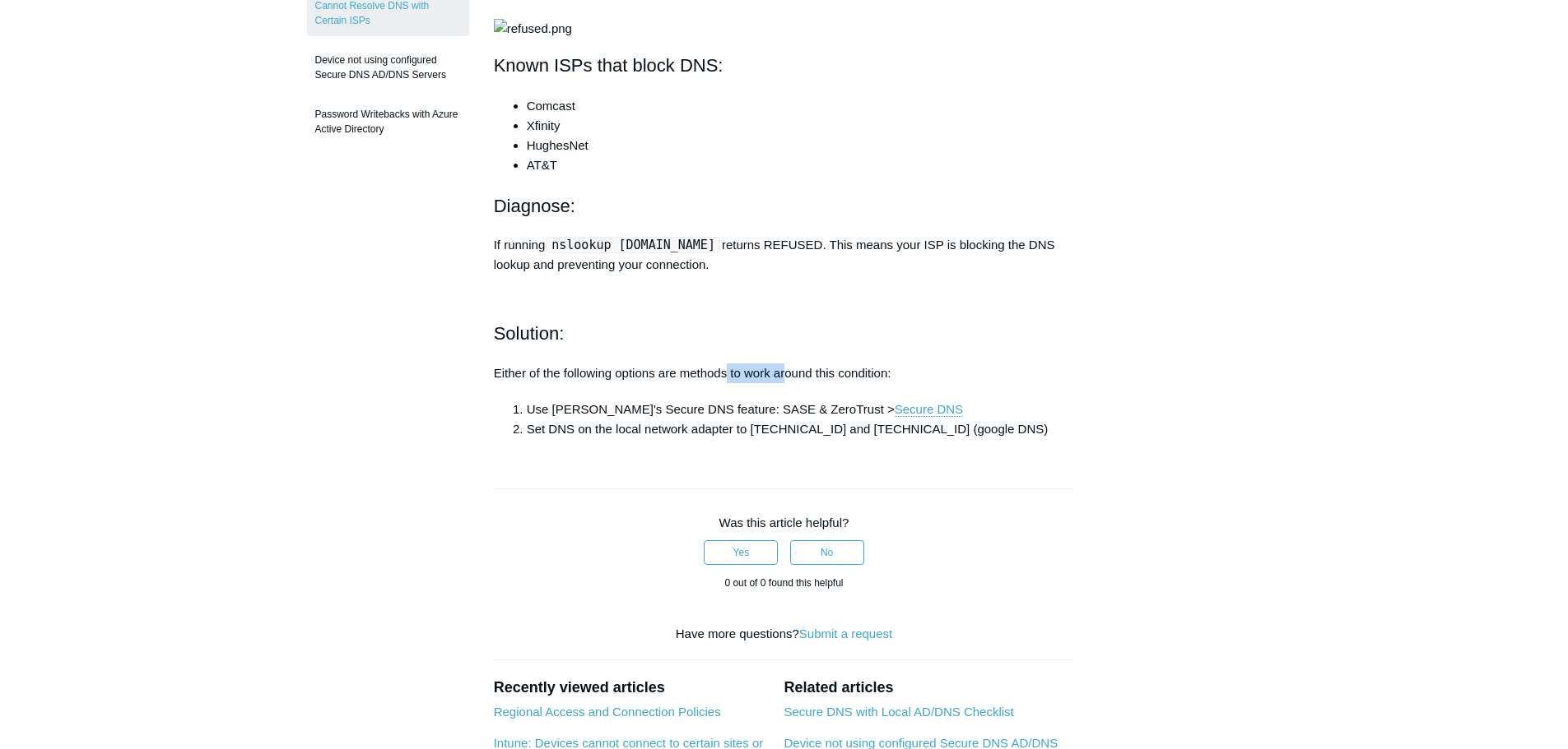
drag, startPoint x: 726, startPoint y: 499, endPoint x: 850, endPoint y: 503, distance: 124.1
click at [839, 439] on div "Some Internet Service Providers (ISP) do not allow DNS lookups from outside the…" at bounding box center [784, 187] width 581 height 504
click at [881, 384] on p "Either of the following options are methods to work around this condition:" at bounding box center [784, 373] width 581 height 20
drag, startPoint x: 626, startPoint y: 567, endPoint x: 687, endPoint y: 569, distance: 61.0
click at [687, 439] on li "Set DNS on the local network adapter to [TECHNICAL_ID] and [TECHNICAL_ID] (goog…" at bounding box center [801, 429] width 548 height 20
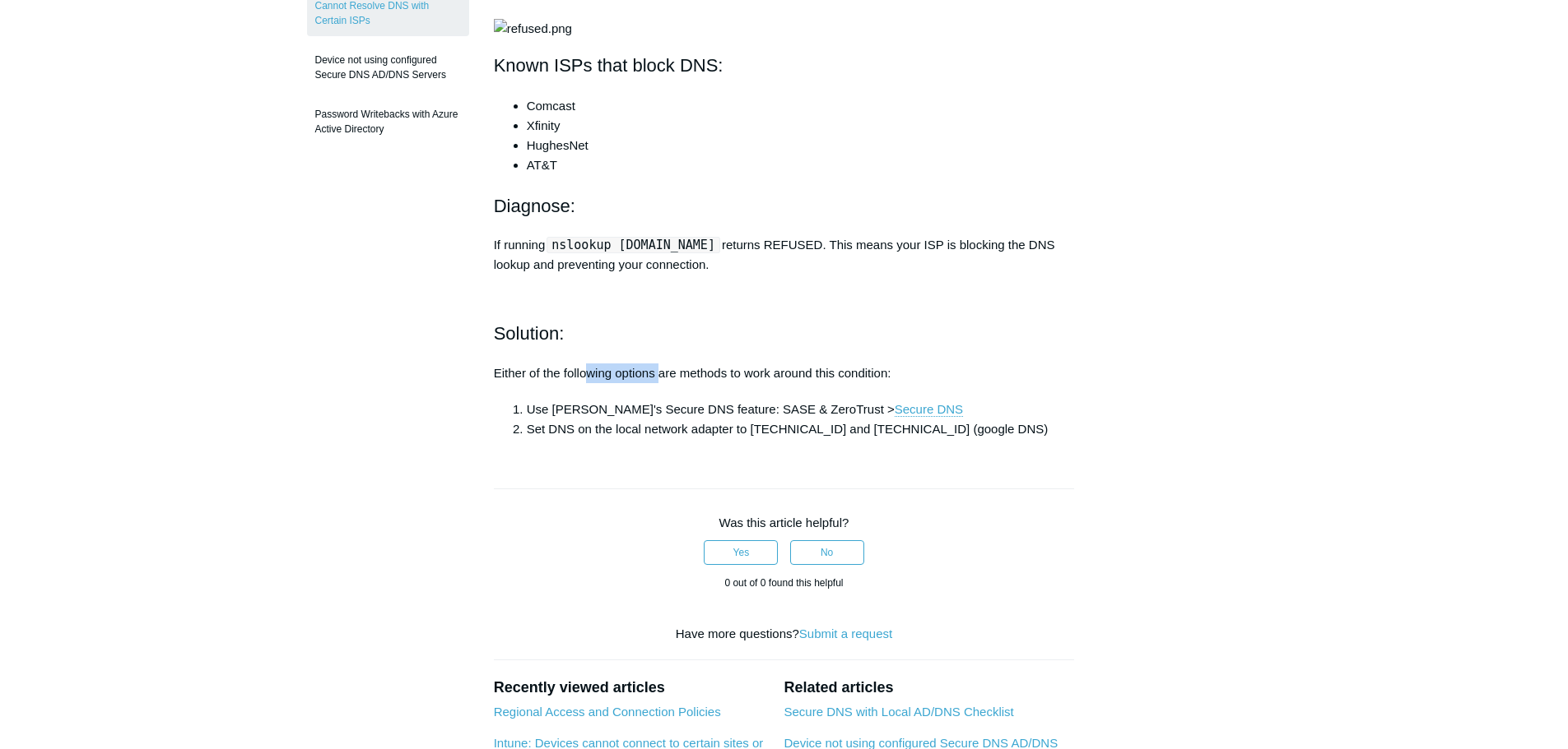
drag, startPoint x: 584, startPoint y: 515, endPoint x: 661, endPoint y: 512, distance: 77.1
click at [661, 384] on p "Either of the following options are methods to work around this condition:" at bounding box center [784, 373] width 581 height 20
click at [660, 439] on li "Set DNS on the local network adapter to [TECHNICAL_ID] and [TECHNICAL_ID] (goog…" at bounding box center [801, 429] width 548 height 20
drag, startPoint x: 768, startPoint y: 510, endPoint x: 797, endPoint y: 523, distance: 31.8
click at [800, 384] on p "Either of the following options are methods to work around this condition:" at bounding box center [784, 373] width 581 height 20
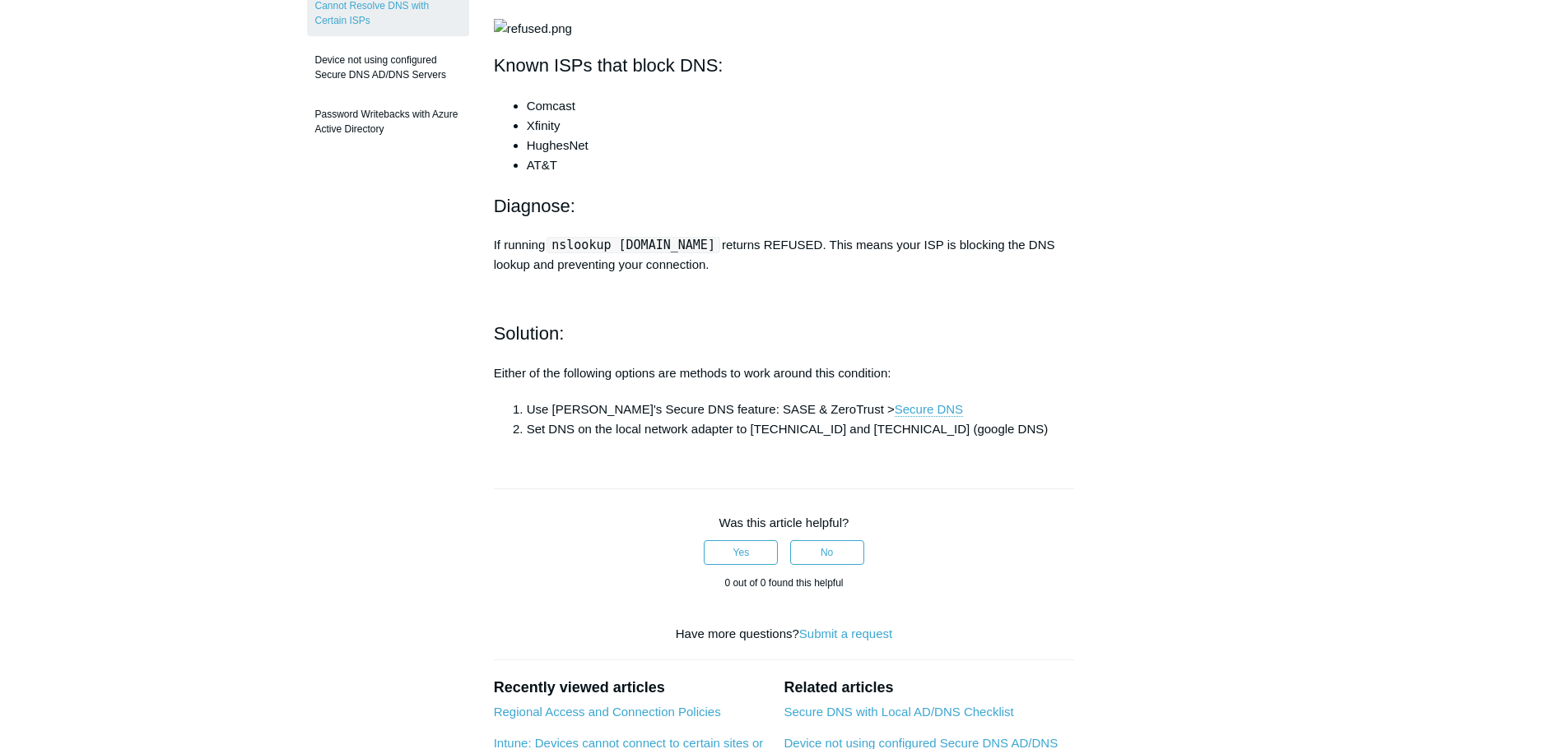
drag, startPoint x: 679, startPoint y: 585, endPoint x: 670, endPoint y: 585, distance: 9.0
click at [675, 585] on article "Cannot Resolve DNS with Certain ISPs Follow Not yet followed by anyone Some Int…" at bounding box center [784, 428] width 630 height 1216
drag, startPoint x: 573, startPoint y: 564, endPoint x: 661, endPoint y: 572, distance: 88.4
click at [660, 439] on li "Set DNS on the local network adapter to [TECHNICAL_ID] and [TECHNICAL_ID] (goog…" at bounding box center [801, 429] width 548 height 20
drag, startPoint x: 687, startPoint y: 580, endPoint x: 656, endPoint y: 572, distance: 32.0
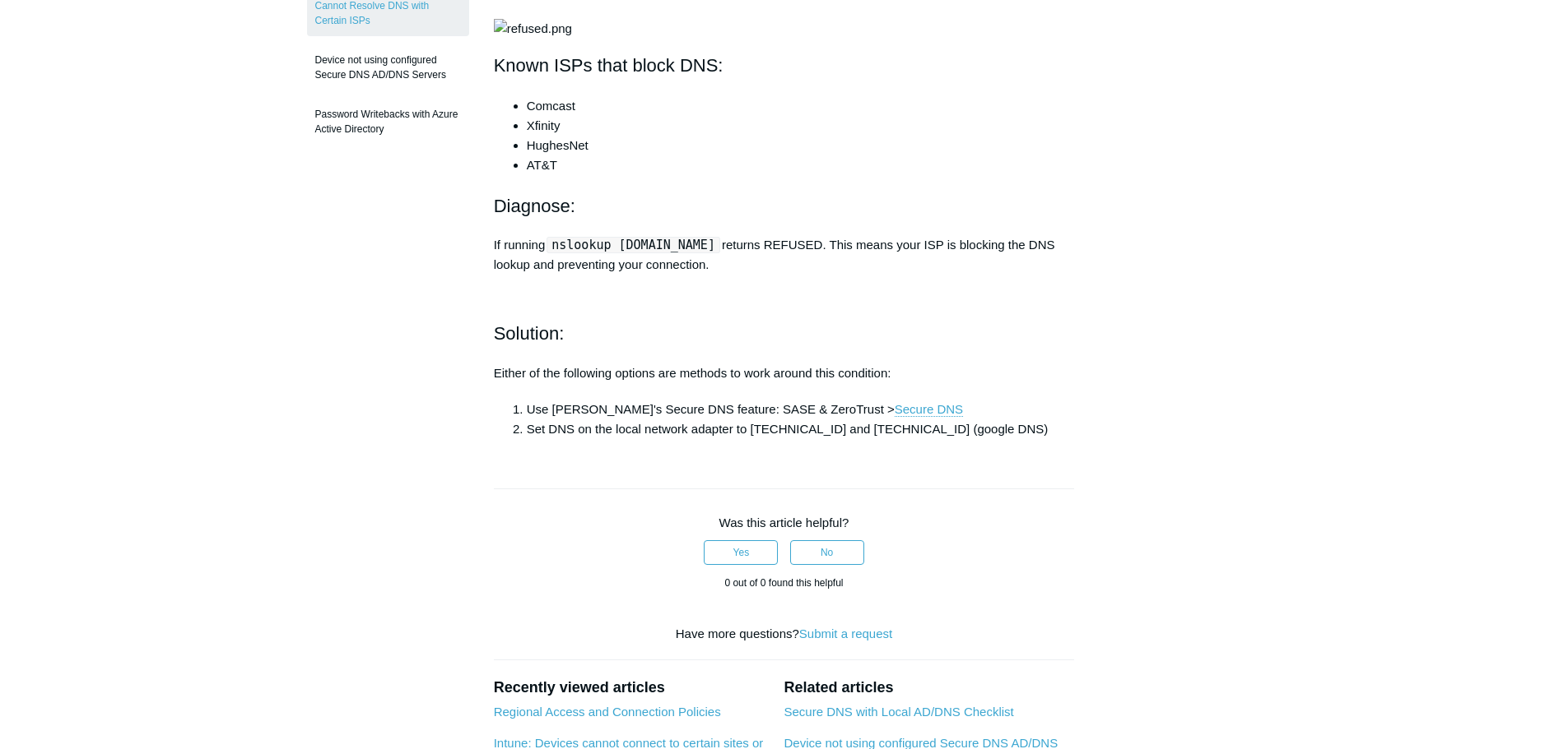
click at [686, 580] on article "Cannot Resolve DNS with Certain ISPs Follow Not yet followed by anyone Some Int…" at bounding box center [784, 428] width 630 height 1216
drag, startPoint x: 642, startPoint y: 572, endPoint x: 693, endPoint y: 572, distance: 51.0
click at [692, 439] on li "Set DNS on the local network adapter to [TECHNICAL_ID] and [TECHNICAL_ID] (goog…" at bounding box center [801, 429] width 548 height 20
drag, startPoint x: 708, startPoint y: 578, endPoint x: 688, endPoint y: 577, distance: 20.0
click at [708, 580] on article "Cannot Resolve DNS with Certain ISPs Follow Not yet followed by anyone Some Int…" at bounding box center [784, 428] width 630 height 1216
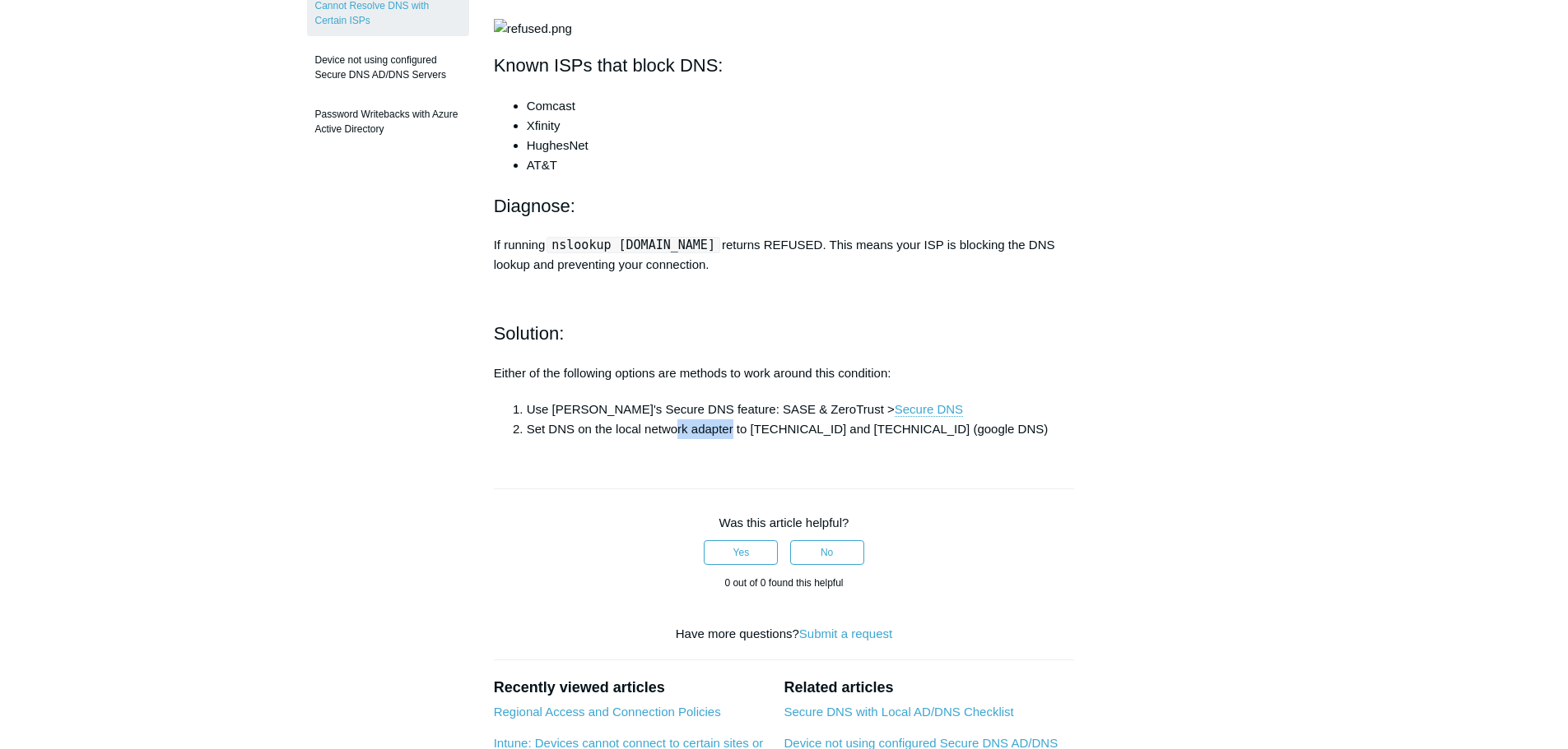
drag, startPoint x: 679, startPoint y: 572, endPoint x: 782, endPoint y: 574, distance: 103.0
click at [766, 439] on li "Set DNS on the local network adapter to [TECHNICAL_ID] and [TECHNICAL_ID] (goog…" at bounding box center [801, 429] width 548 height 20
click at [823, 578] on article "Cannot Resolve DNS with Certain ISPs Follow Not yet followed by anyone Some Int…" at bounding box center [784, 428] width 630 height 1216
drag, startPoint x: 767, startPoint y: 572, endPoint x: 890, endPoint y: 571, distance: 123.0
click at [849, 439] on li "Set DNS on the local network adapter to [TECHNICAL_ID] and [TECHNICAL_ID] (goog…" at bounding box center [801, 429] width 548 height 20
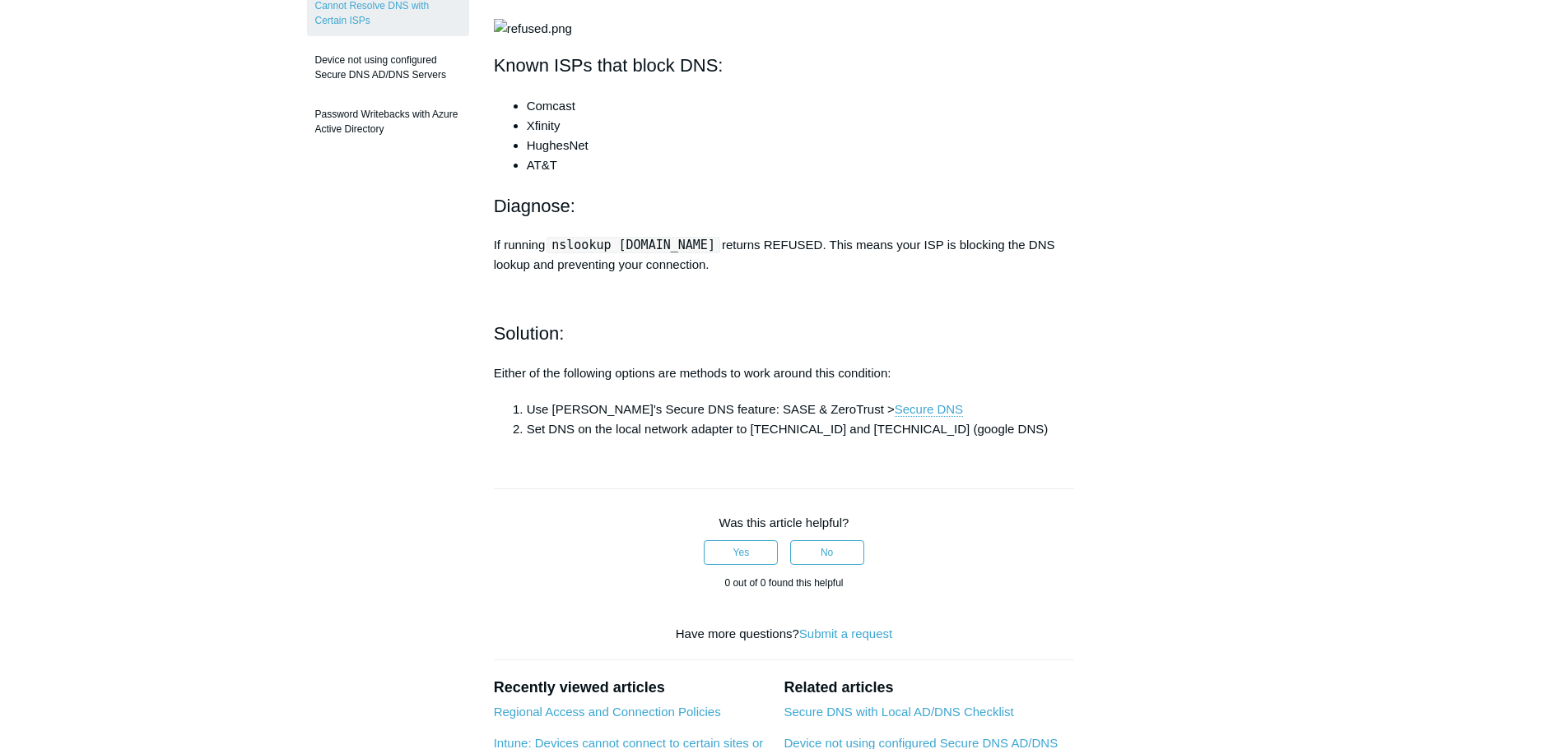
click at [907, 439] on li "Set DNS on the local network adapter to [TECHNICAL_ID] and [TECHNICAL_ID] (goog…" at bounding box center [801, 429] width 548 height 20
drag, startPoint x: 594, startPoint y: 567, endPoint x: 677, endPoint y: 574, distance: 83.3
click at [677, 439] on li "Set DNS on the local network adapter to [TECHNICAL_ID] and [TECHNICAL_ID] (goog…" at bounding box center [801, 429] width 548 height 20
click at [681, 593] on article "Cannot Resolve DNS with Certain ISPs Follow Not yet followed by anyone Some Int…" at bounding box center [784, 428] width 630 height 1216
drag, startPoint x: 631, startPoint y: 567, endPoint x: 706, endPoint y: 571, distance: 75.1
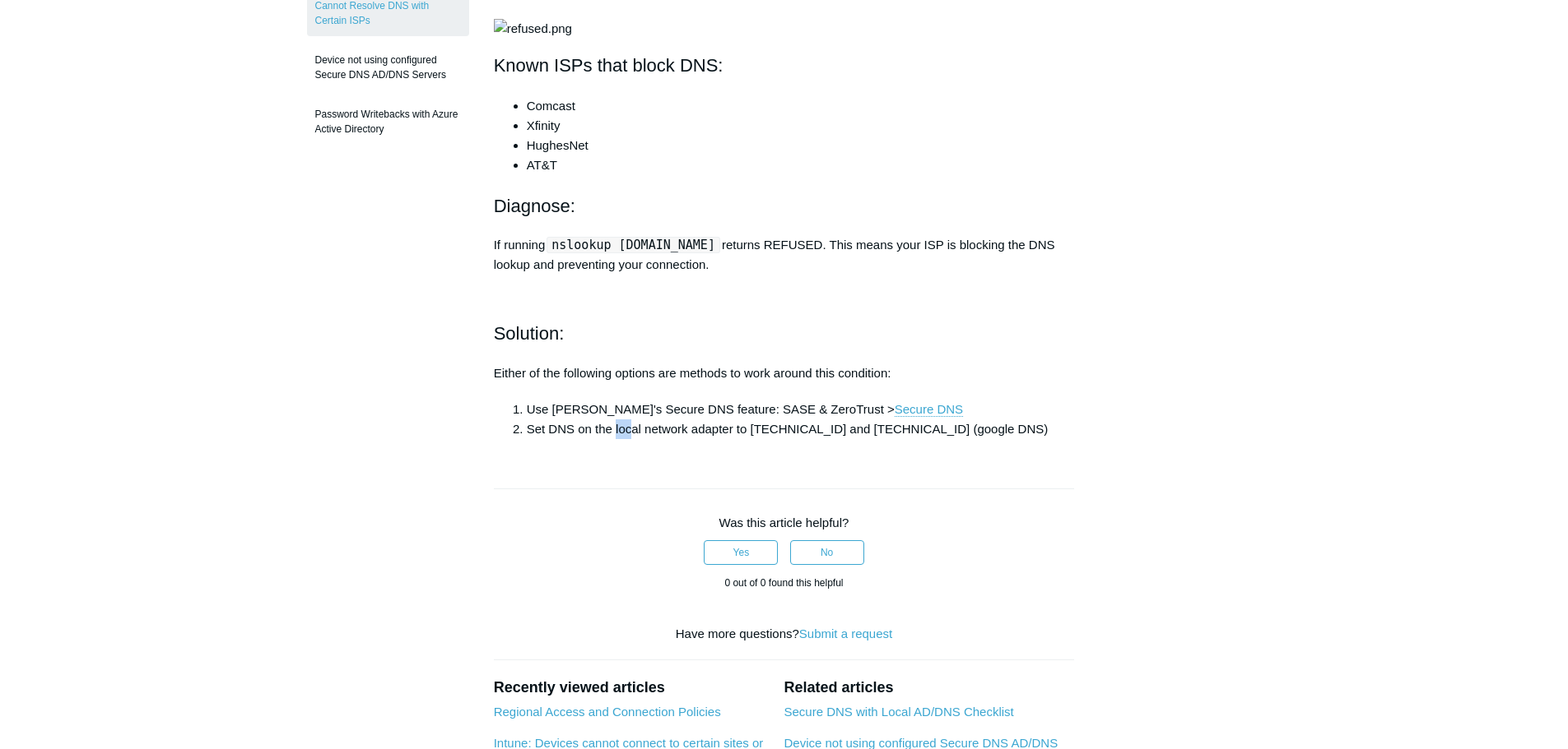
click at [665, 439] on li "Set DNS on the local network adapter to [TECHNICAL_ID] and [TECHNICAL_ID] (goog…" at bounding box center [801, 429] width 548 height 20
click at [726, 439] on li "Set DNS on the local network adapter to [TECHNICAL_ID] and [TECHNICAL_ID] (goog…" at bounding box center [801, 429] width 548 height 20
drag, startPoint x: 685, startPoint y: 567, endPoint x: 721, endPoint y: 568, distance: 36.0
click at [721, 439] on li "Set DNS on the local network adapter to [TECHNICAL_ID] and [TECHNICAL_ID] (goog…" at bounding box center [801, 429] width 548 height 20
drag, startPoint x: 583, startPoint y: 521, endPoint x: 626, endPoint y: 516, distance: 43.3
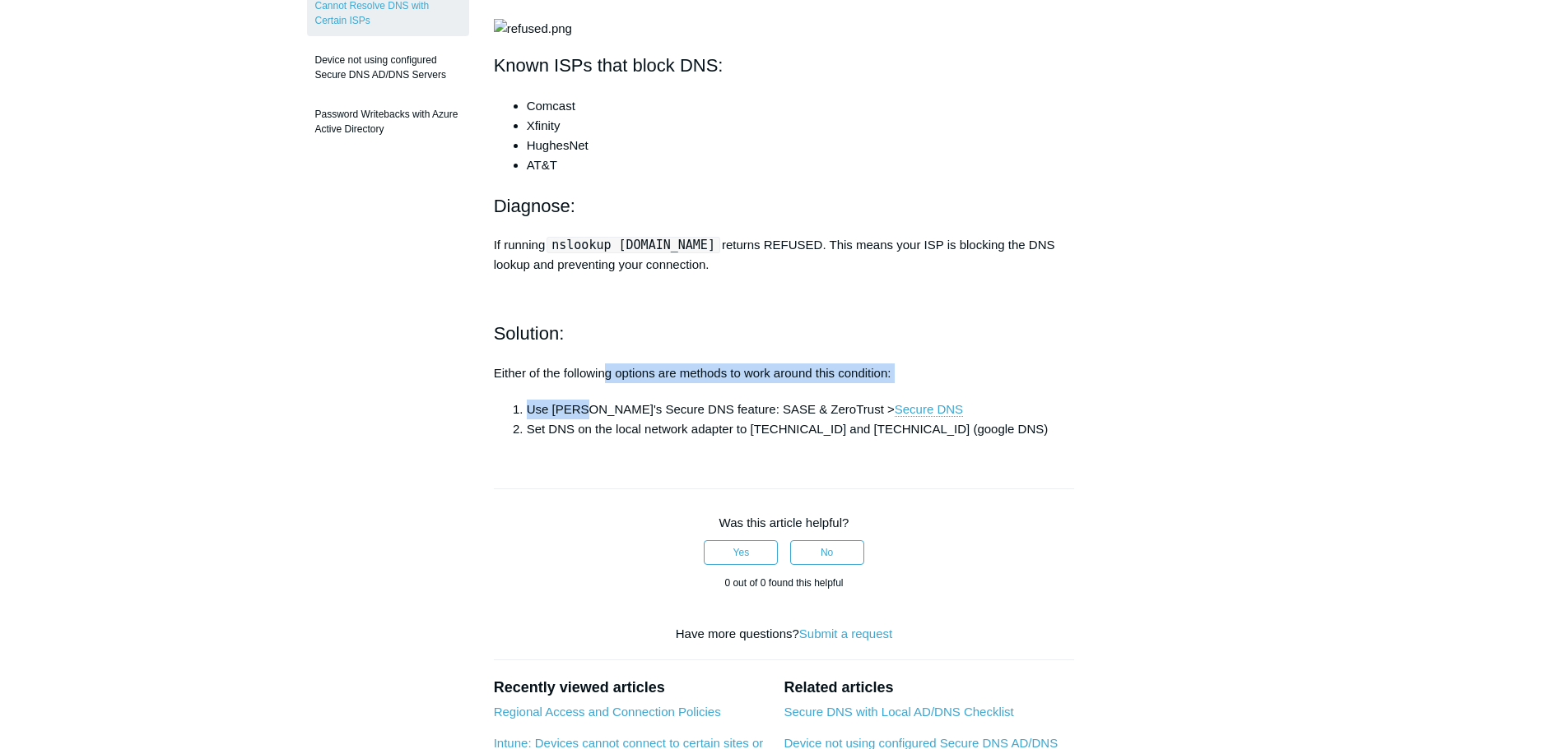
click at [615, 439] on div "Some Internet Service Providers (ISP) do not allow DNS lookups from outside the…" at bounding box center [784, 187] width 581 height 504
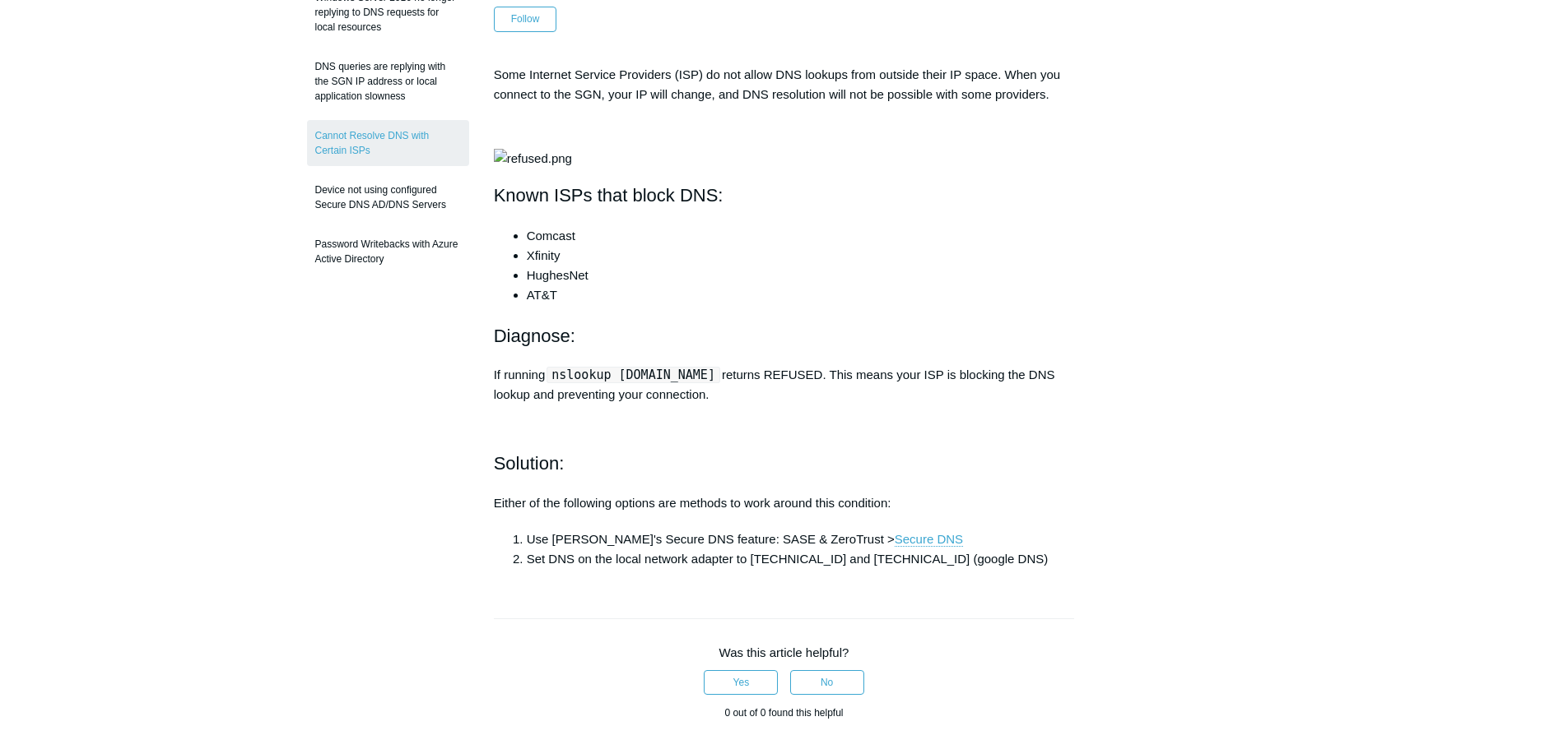
click at [1436, 328] on main "Todyl Support Center SASE & ZeroTrust - Secure DNS Troubleshooting Articles in …" at bounding box center [784, 513] width 1568 height 1308
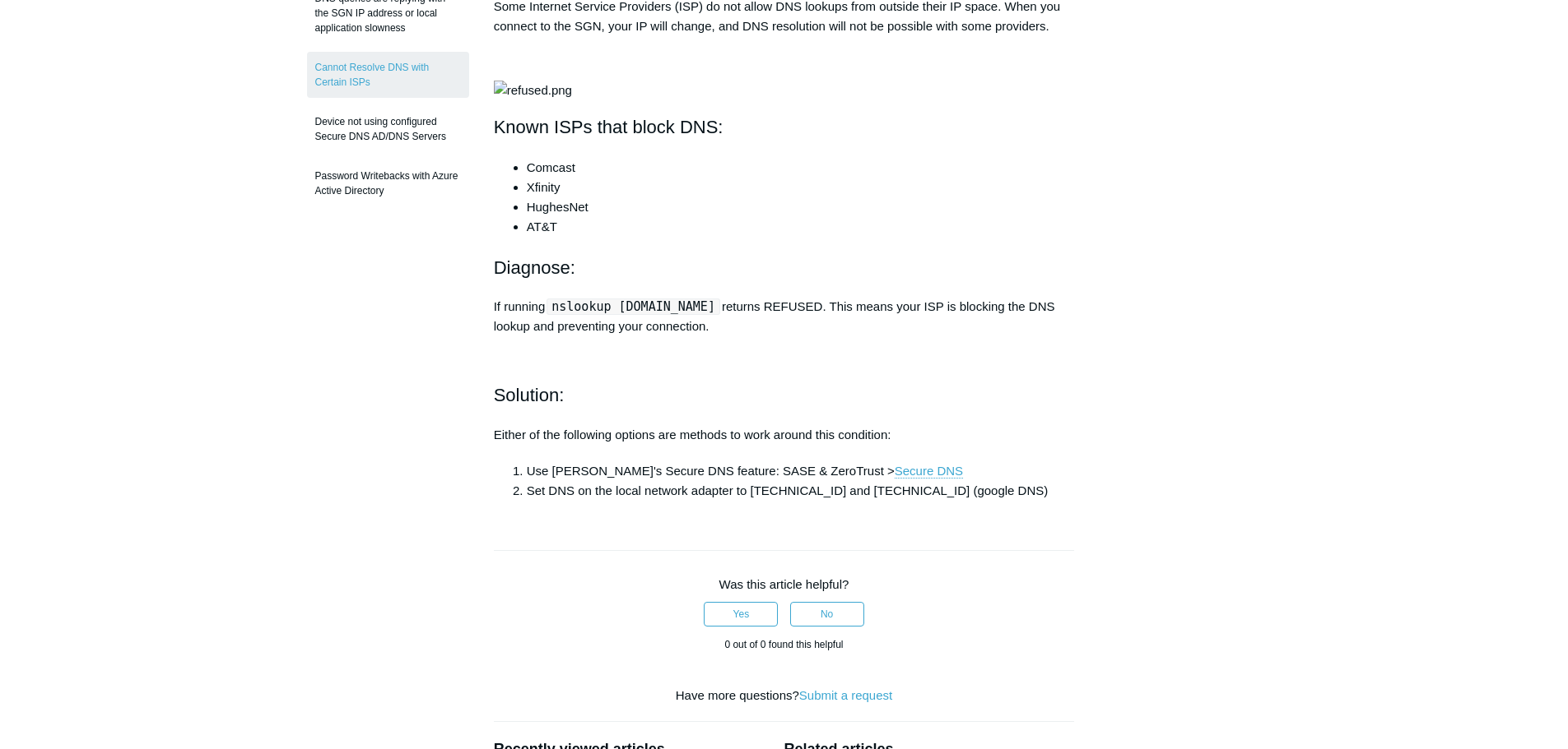
scroll to position [312, 0]
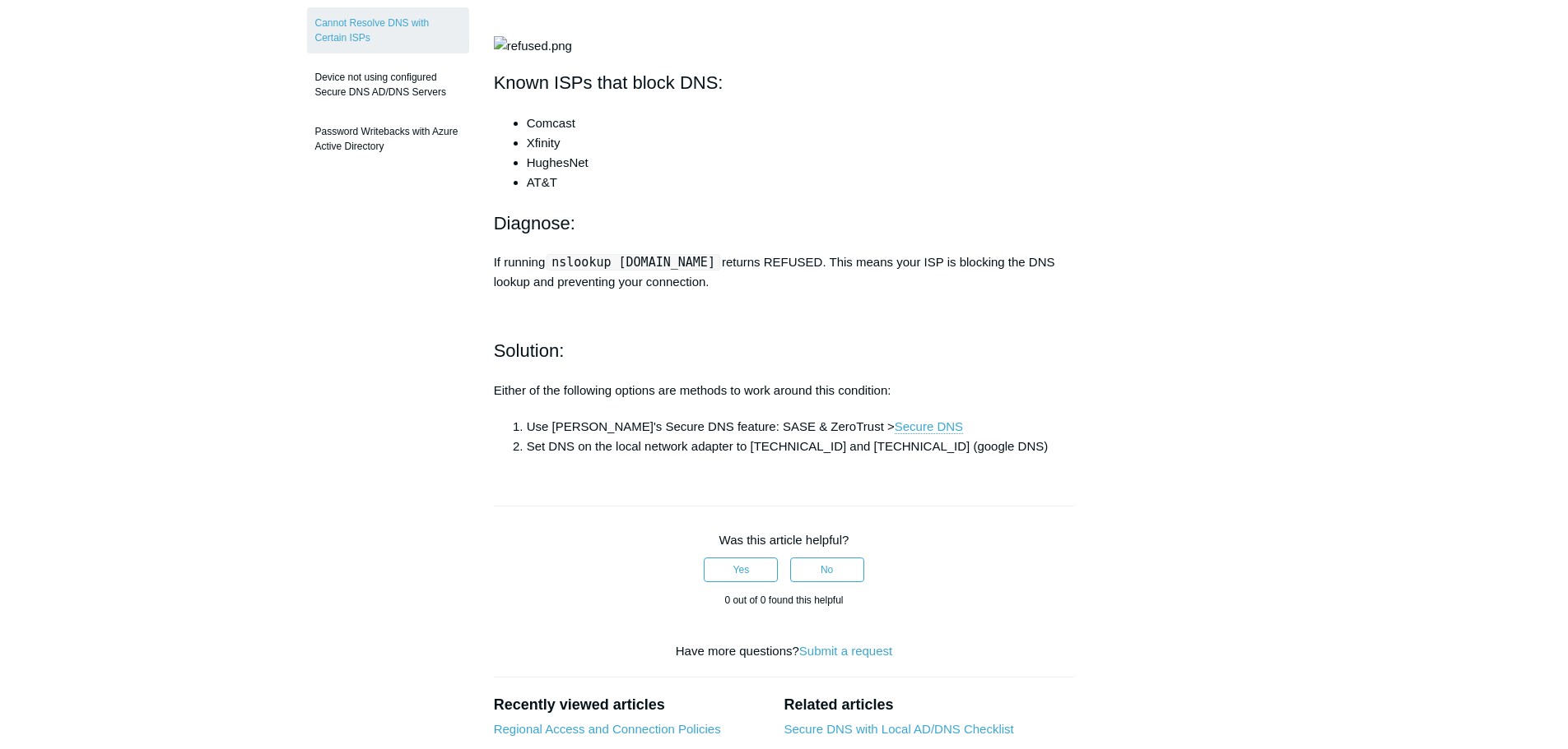
drag, startPoint x: 1433, startPoint y: 340, endPoint x: 983, endPoint y: 392, distance: 453.0
click at [1432, 340] on main "Todyl Support Center SASE & ZeroTrust - Secure DNS Troubleshooting Articles in …" at bounding box center [784, 400] width 1568 height 1308
drag, startPoint x: 829, startPoint y: 394, endPoint x: 956, endPoint y: 397, distance: 127.0
click at [921, 292] on p "If running nslookup [DOMAIN_NAME] returns REFUSED. This means your ISP is block…" at bounding box center [784, 272] width 581 height 39
click at [993, 292] on p "If running nslookup [DOMAIN_NAME] returns REFUSED. This means your ISP is block…" at bounding box center [784, 272] width 581 height 39
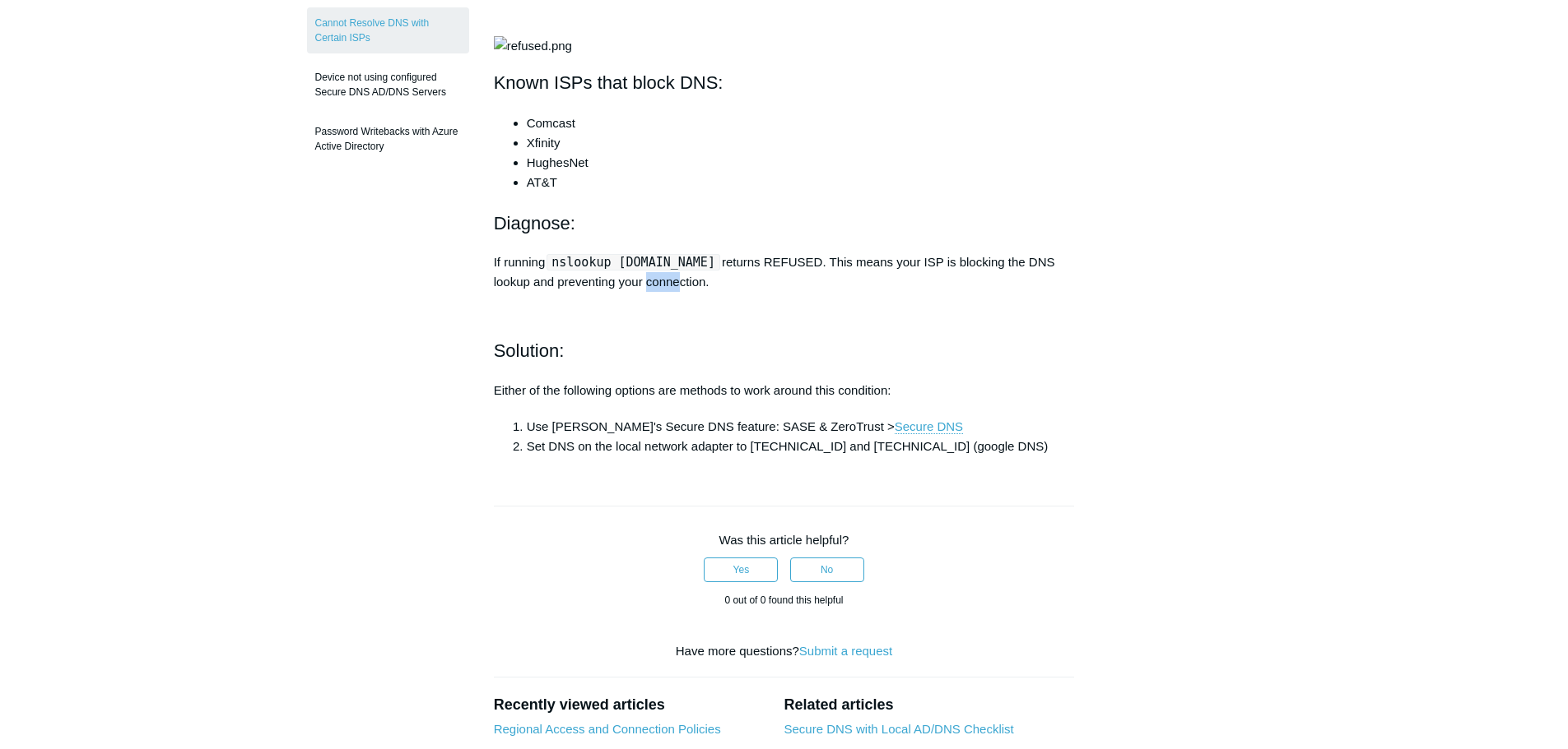
drag, startPoint x: 602, startPoint y: 415, endPoint x: 698, endPoint y: 415, distance: 96.0
click at [648, 292] on p "If running nslookup [DOMAIN_NAME] returns REFUSED. This means your ISP is block…" at bounding box center [784, 272] width 581 height 39
click at [698, 292] on p "If running nslookup [DOMAIN_NAME] returns REFUSED. This means your ISP is block…" at bounding box center [784, 272] width 581 height 39
drag, startPoint x: 687, startPoint y: 397, endPoint x: 561, endPoint y: 402, distance: 126.1
click at [561, 270] on code "nslookup [DOMAIN_NAME]" at bounding box center [633, 262] width 174 height 16
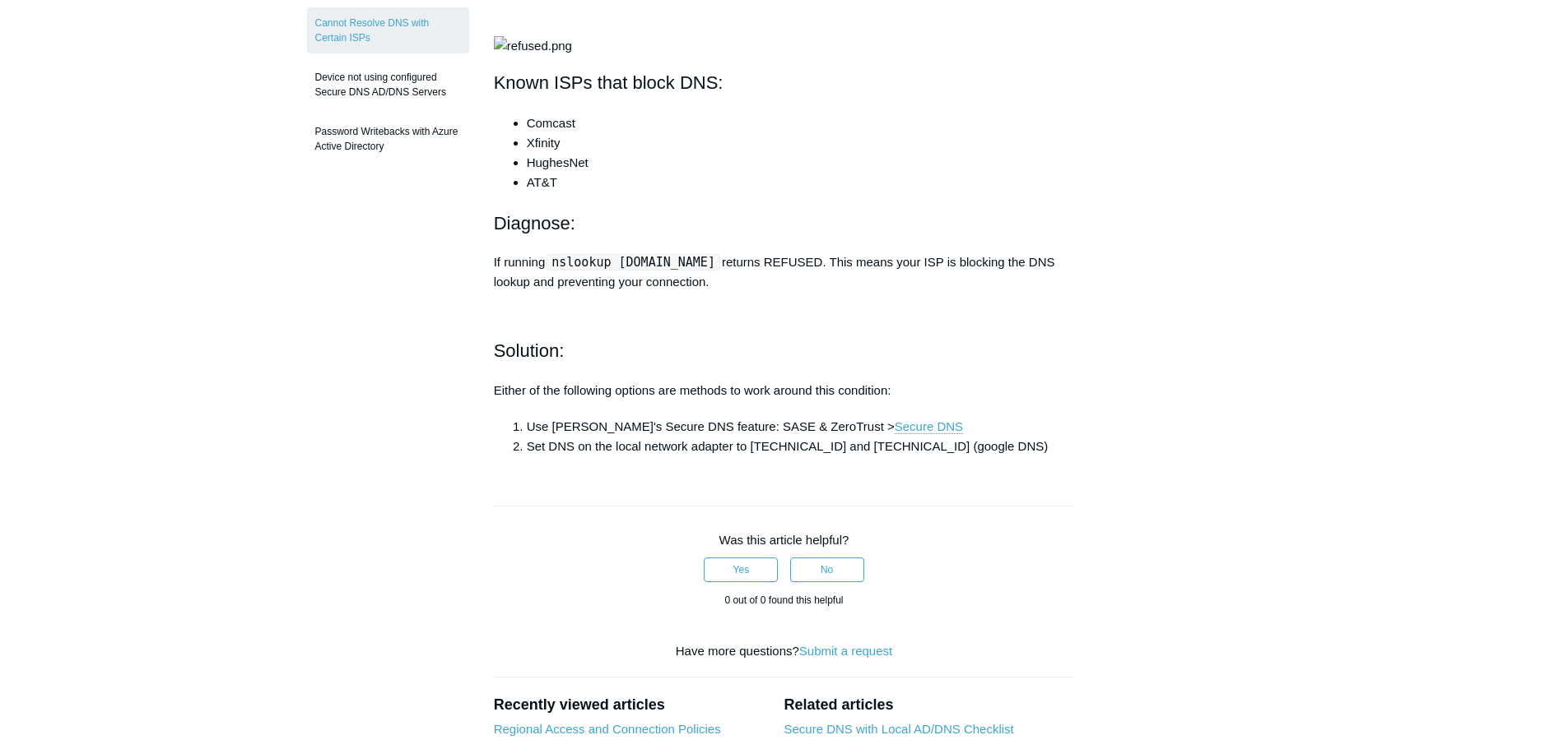
click at [578, 192] on li "AT&T" at bounding box center [801, 183] width 548 height 20
drag, startPoint x: 685, startPoint y: 402, endPoint x: 558, endPoint y: 408, distance: 127.1
click at [558, 270] on code "nslookup [DOMAIN_NAME]" at bounding box center [633, 262] width 174 height 16
copy code "nslookup [DOMAIN_NAME]"
click at [438, 422] on aside "Articles in this section Windows Server 2016 no longer replying to DNS requests…" at bounding box center [388, 437] width 163 height 1200
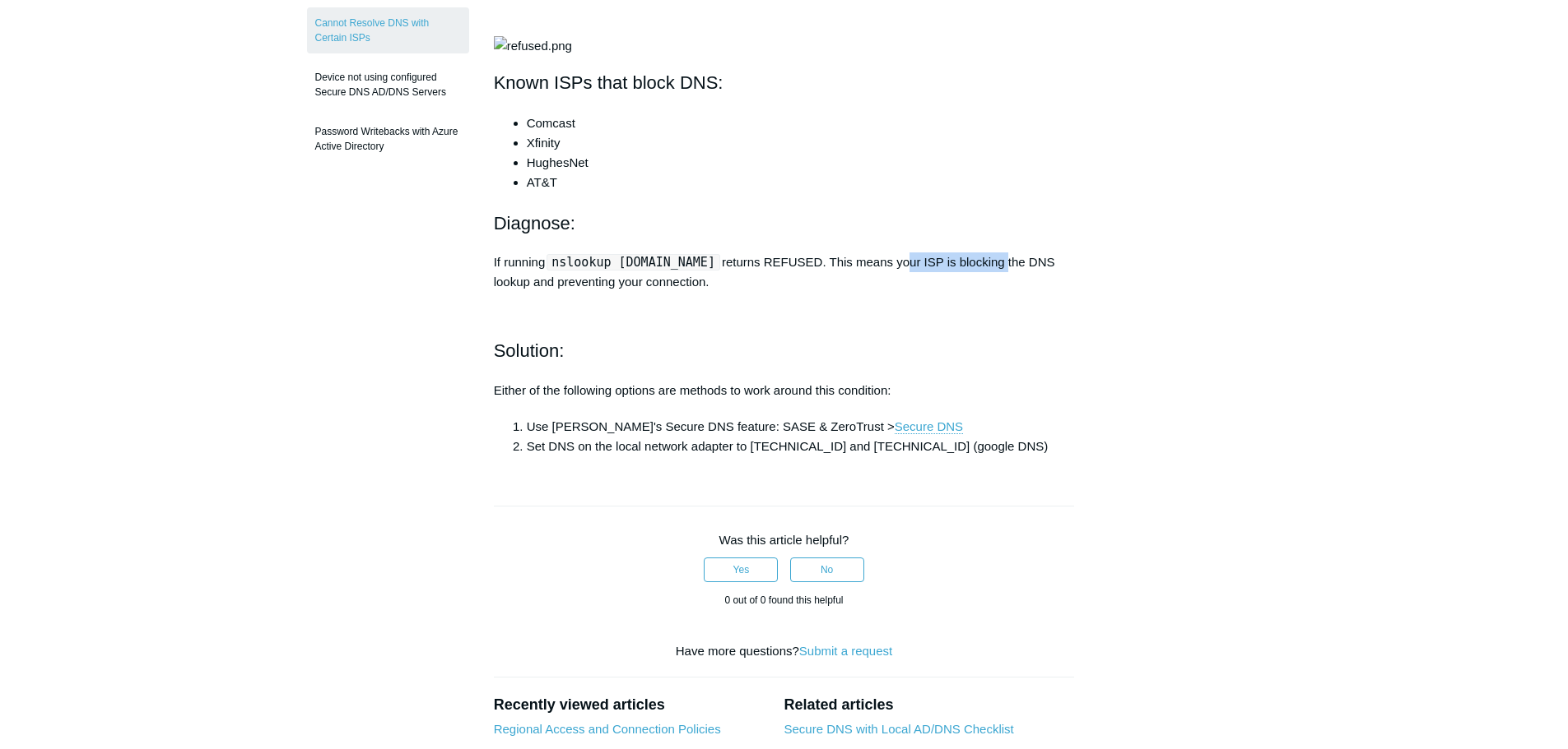
drag, startPoint x: 877, startPoint y: 408, endPoint x: 1006, endPoint y: 457, distance: 138.0
click at [1003, 292] on p "If running nslookup [DOMAIN_NAME] returns REFUSED. This means your ISP is block…" at bounding box center [784, 272] width 581 height 39
click at [1006, 457] on div "Some Internet Service Providers (ISP) do not allow DNS lookups from outside the…" at bounding box center [784, 204] width 581 height 504
drag, startPoint x: 917, startPoint y: 405, endPoint x: 954, endPoint y: 427, distance: 43.0
click at [954, 292] on p "If running nslookup [DOMAIN_NAME] returns REFUSED. This means your ISP is block…" at bounding box center [784, 272] width 581 height 39
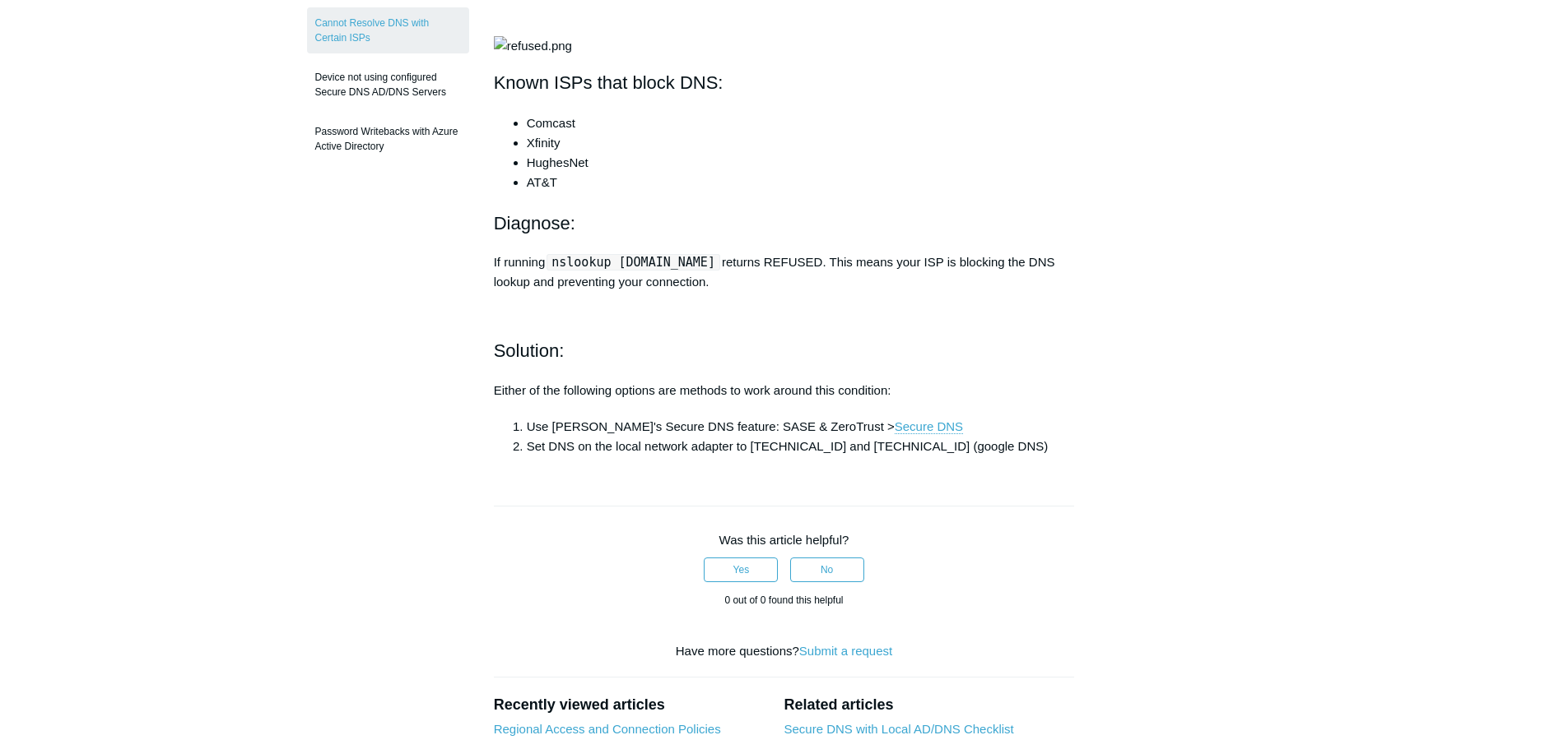
drag, startPoint x: 1322, startPoint y: 506, endPoint x: 1570, endPoint y: 473, distance: 250.2
click at [1338, 504] on main "Todyl Support Center SASE & ZeroTrust - Secure DNS Troubleshooting Articles in …" at bounding box center [784, 400] width 1568 height 1308
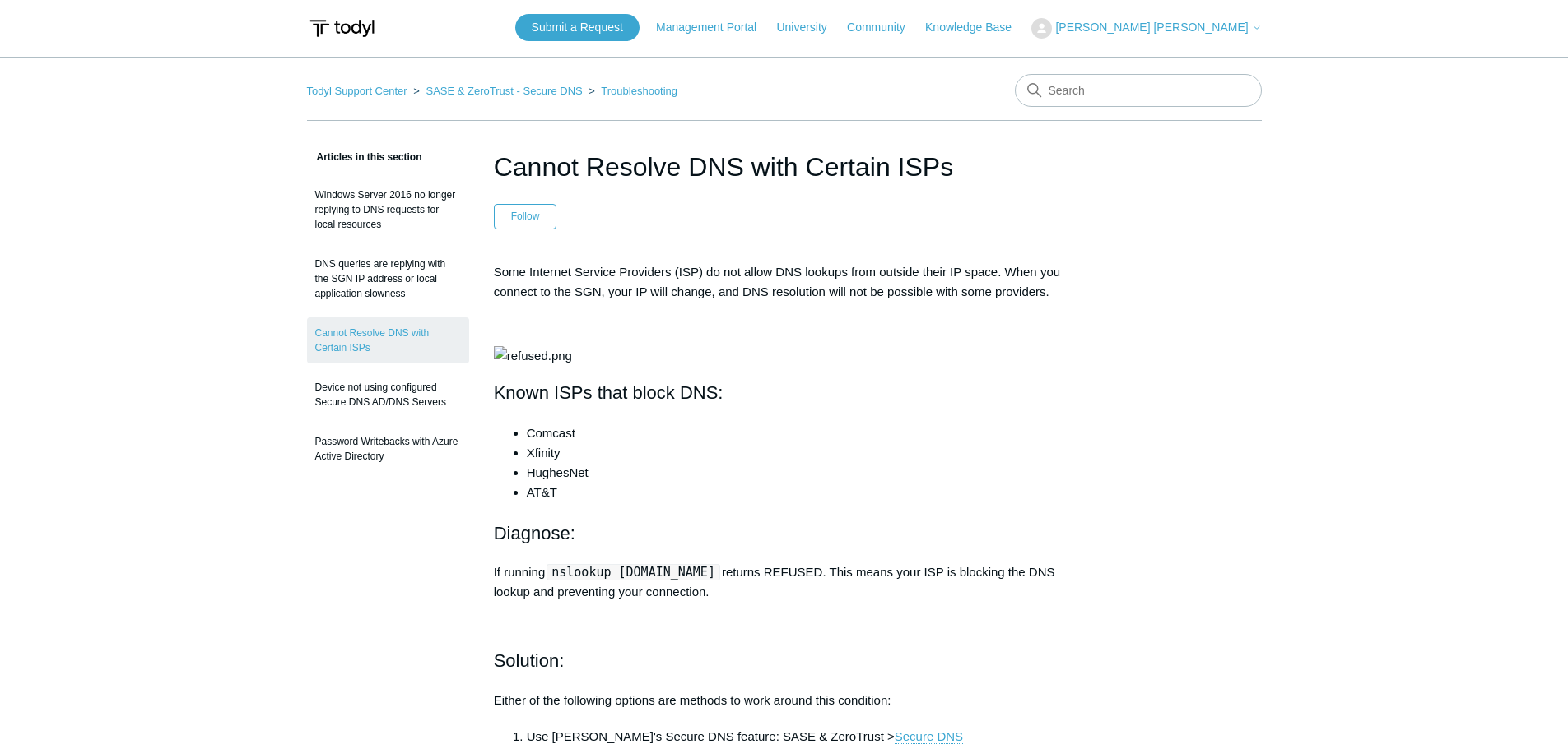
scroll to position [0, 0]
drag, startPoint x: 602, startPoint y: 174, endPoint x: 913, endPoint y: 187, distance: 311.3
click at [800, 175] on h1 "Cannot Resolve DNS with Certain ISPs" at bounding box center [784, 168] width 581 height 39
click at [913, 187] on h1 "Cannot Resolve DNS with Certain ISPs" at bounding box center [784, 168] width 581 height 39
drag, startPoint x: 632, startPoint y: 164, endPoint x: 740, endPoint y: 188, distance: 110.6
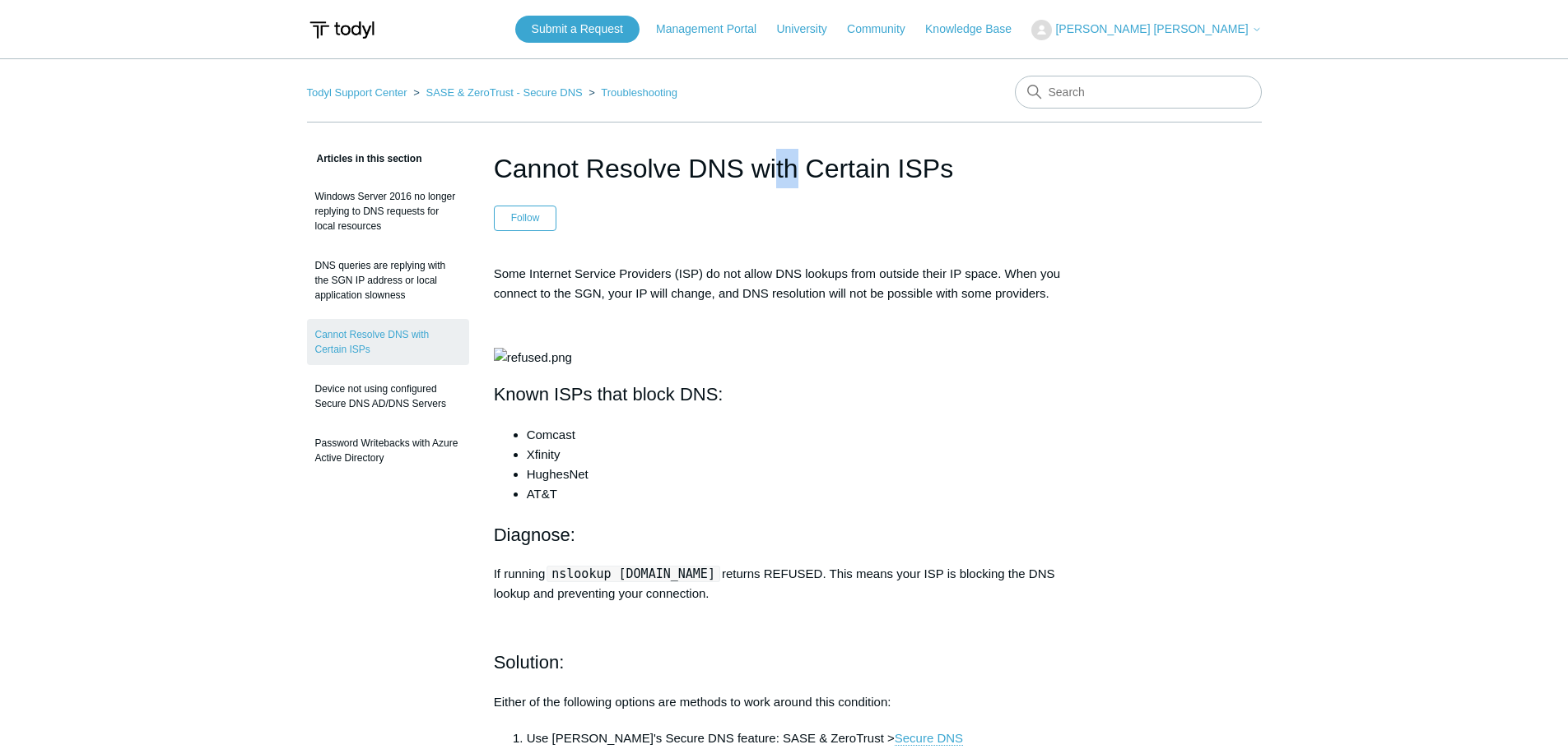
click at [735, 188] on header "Cannot Resolve DNS with Certain ISPs Follow Not yet followed by anyone" at bounding box center [784, 190] width 581 height 83
click at [870, 219] on header "Cannot Resolve DNS with Certain ISPs Follow Not yet followed by anyone" at bounding box center [784, 190] width 581 height 83
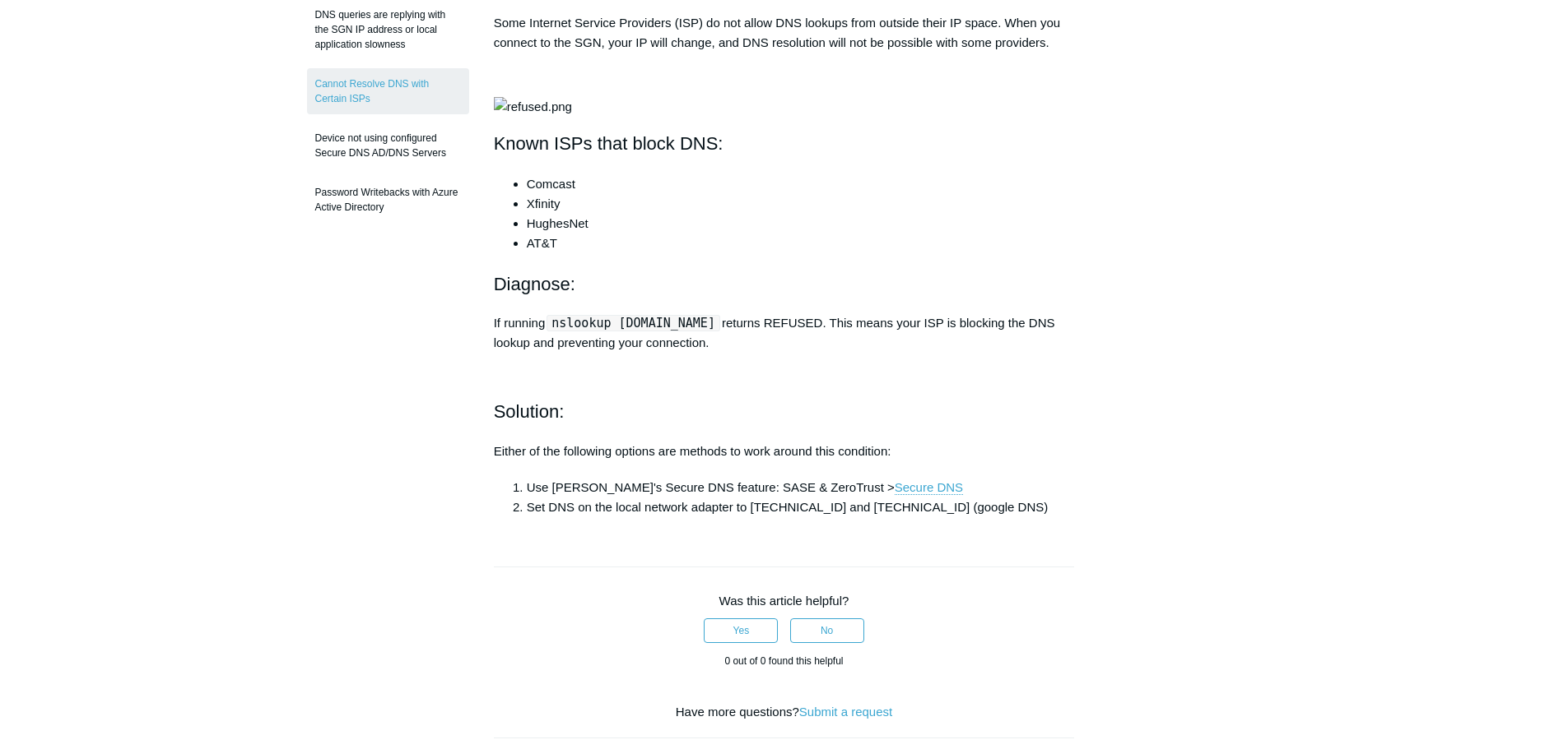
scroll to position [271, 0]
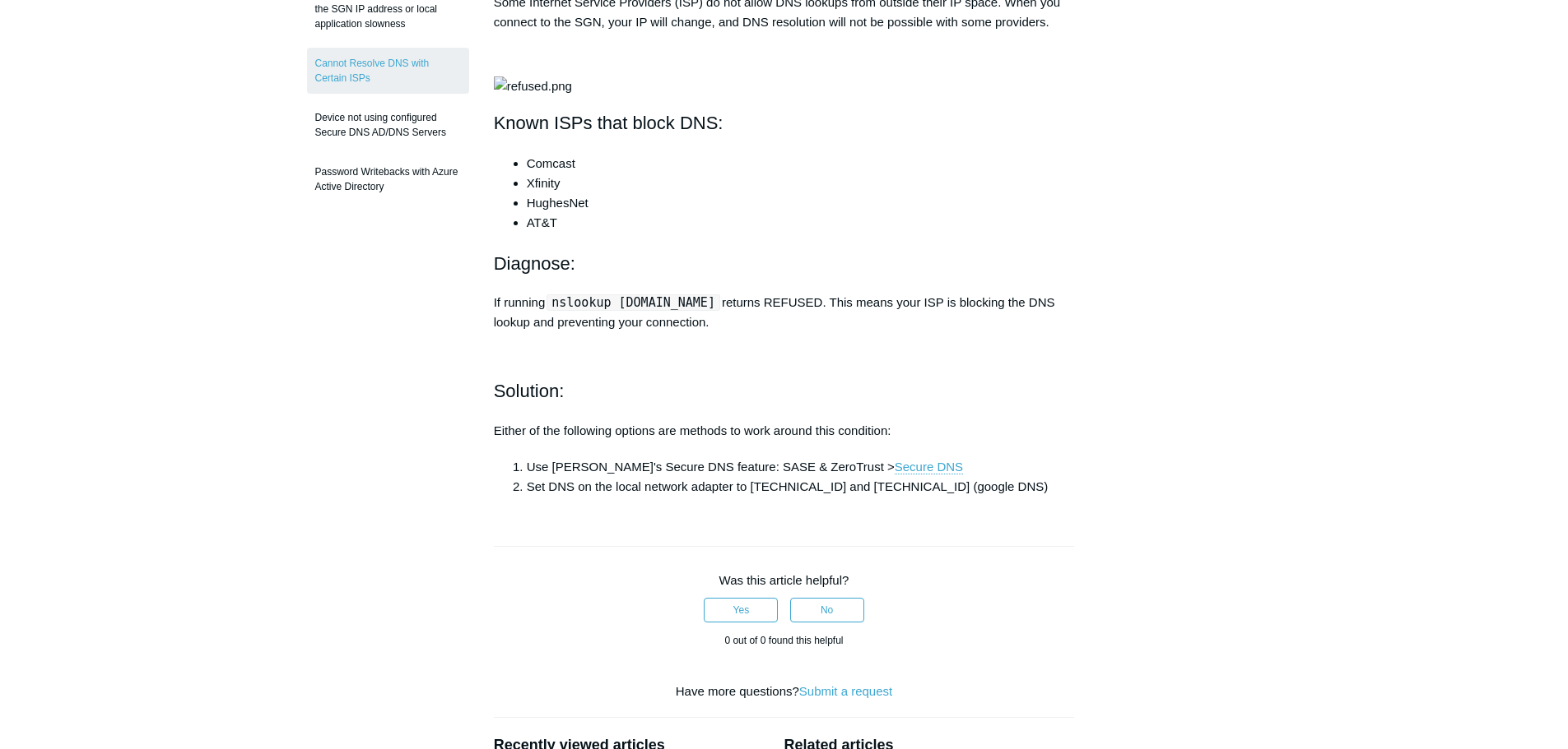
drag, startPoint x: 1272, startPoint y: 361, endPoint x: 1527, endPoint y: 332, distance: 256.6
click at [1271, 360] on main "Todyl Support Center SASE & ZeroTrust - Secure DNS Troubleshooting Articles in …" at bounding box center [784, 440] width 1568 height 1308
drag, startPoint x: 1566, startPoint y: 312, endPoint x: 1569, endPoint y: 347, distance: 35.1
click at [1567, 347] on html "Skip to main content Submit a Request Management Portal University Community Kn…" at bounding box center [784, 468] width 1568 height 1480
click at [1533, 313] on main "Todyl Support Center SASE & ZeroTrust - Secure DNS Troubleshooting Articles in …" at bounding box center [784, 440] width 1568 height 1308
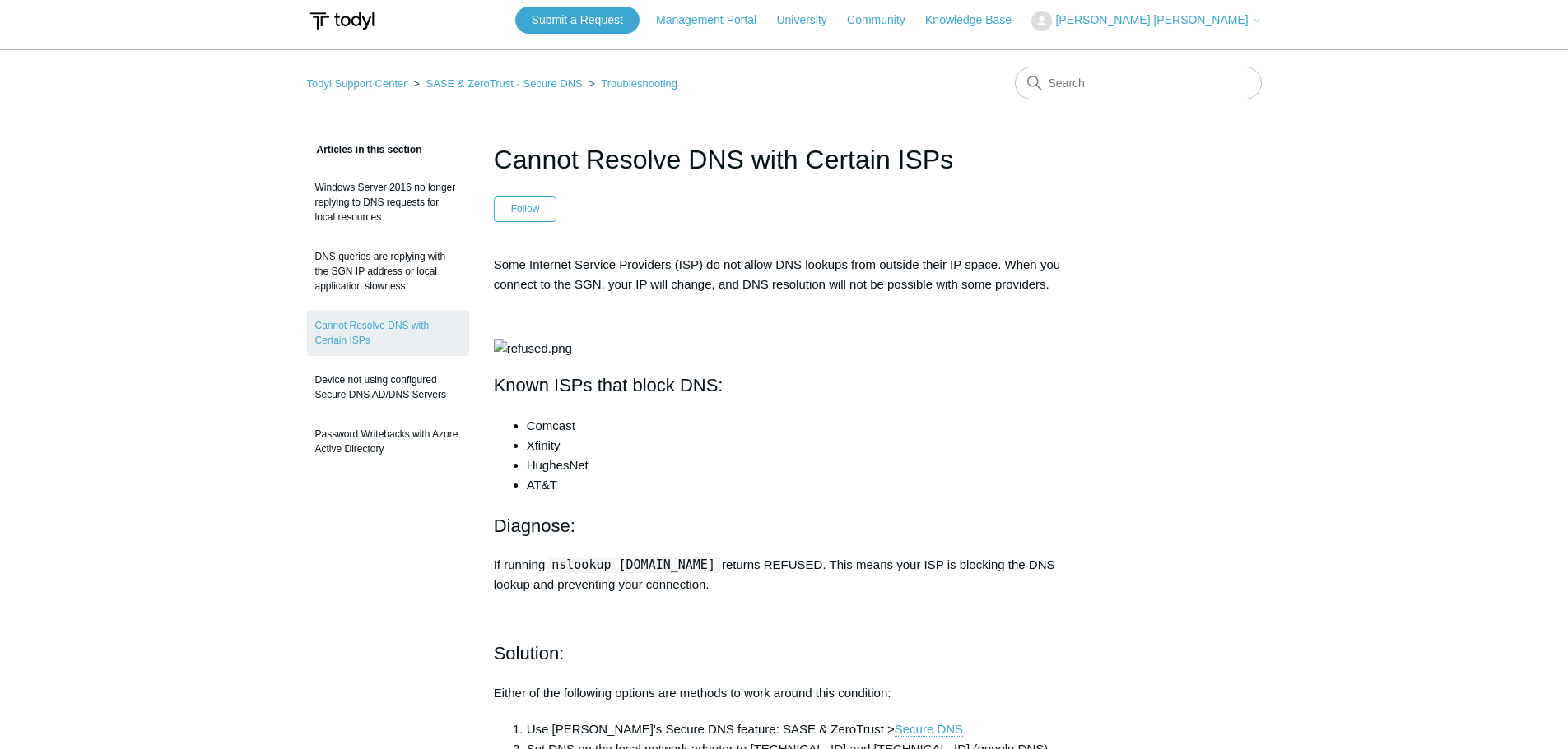
click at [1472, 265] on main "Todyl Support Center SASE & ZeroTrust - Secure DNS Troubleshooting Articles in …" at bounding box center [784, 703] width 1568 height 1308
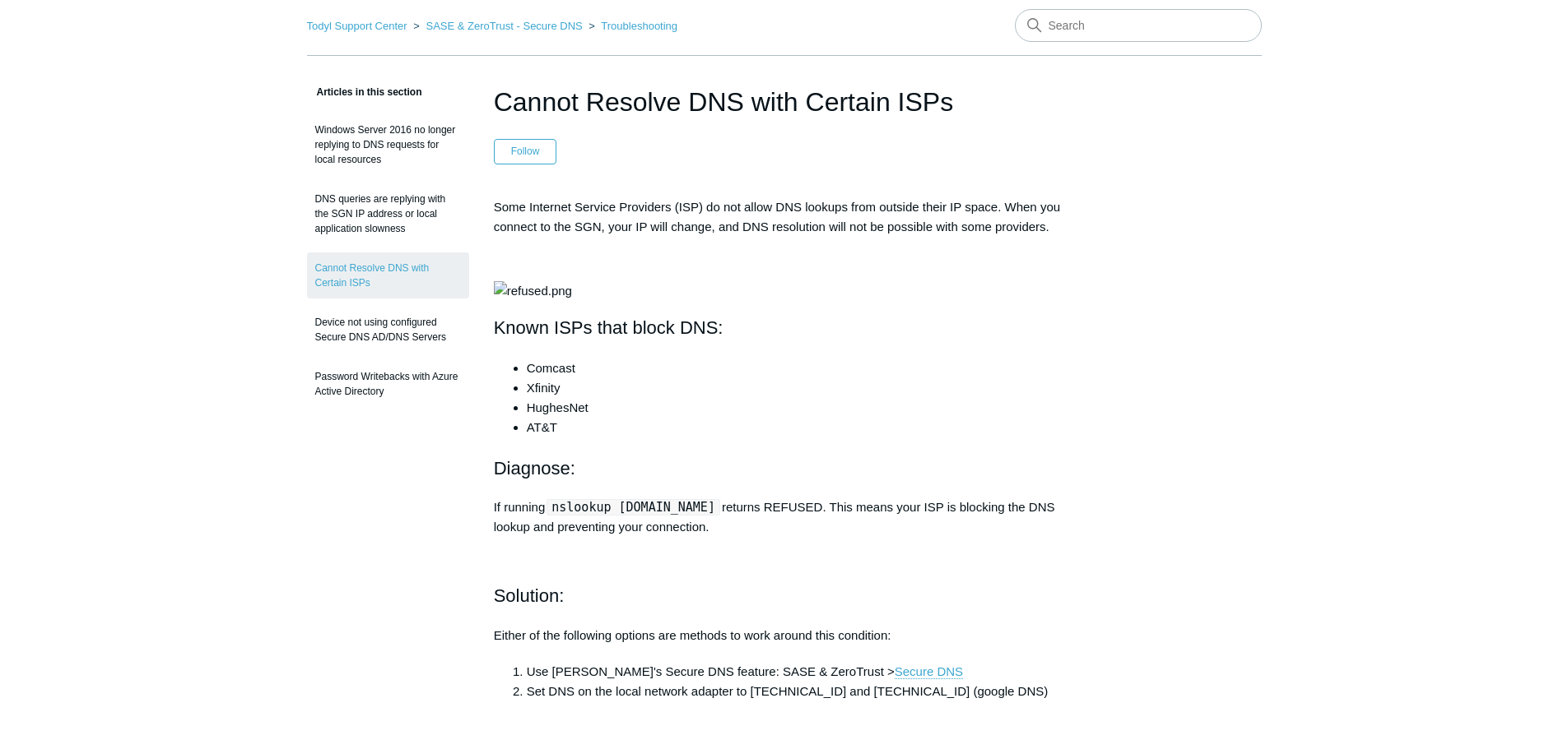
scroll to position [70, 0]
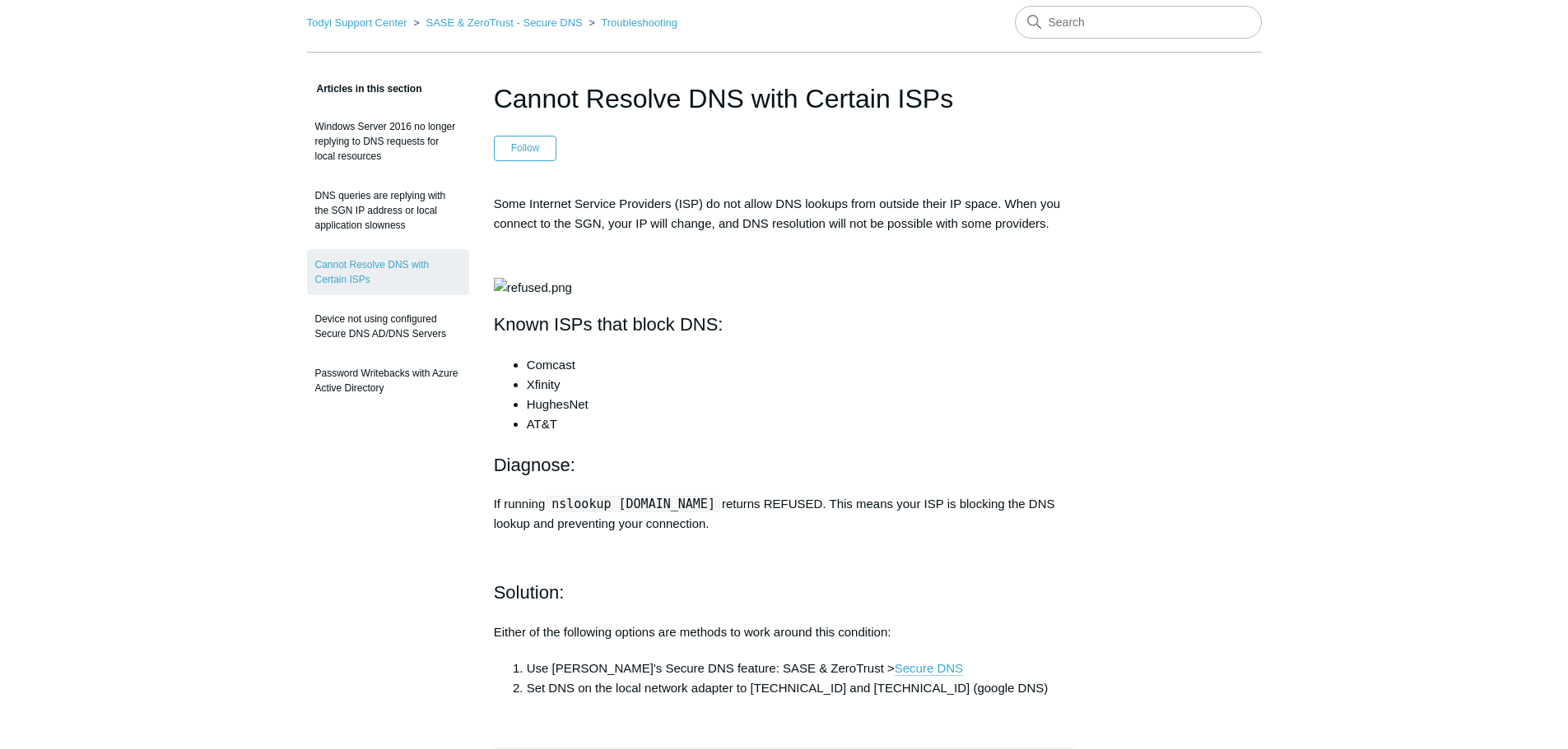
click at [1398, 328] on main "Todyl Support Center SASE & ZeroTrust - Secure DNS Troubleshooting Articles in …" at bounding box center [784, 642] width 1568 height 1308
drag, startPoint x: 1559, startPoint y: 245, endPoint x: 1559, endPoint y: 278, distance: 33.0
click at [1559, 278] on main "Todyl Support Center SASE & ZeroTrust - Secure DNS Troubleshooting Articles in …" at bounding box center [784, 642] width 1568 height 1308
click at [1453, 312] on main "Todyl Support Center SASE & ZeroTrust - Secure DNS Troubleshooting Articles in …" at bounding box center [784, 642] width 1568 height 1308
click at [1354, 255] on main "Todyl Support Center SASE & ZeroTrust - Secure DNS Troubleshooting Articles in …" at bounding box center [784, 642] width 1568 height 1308
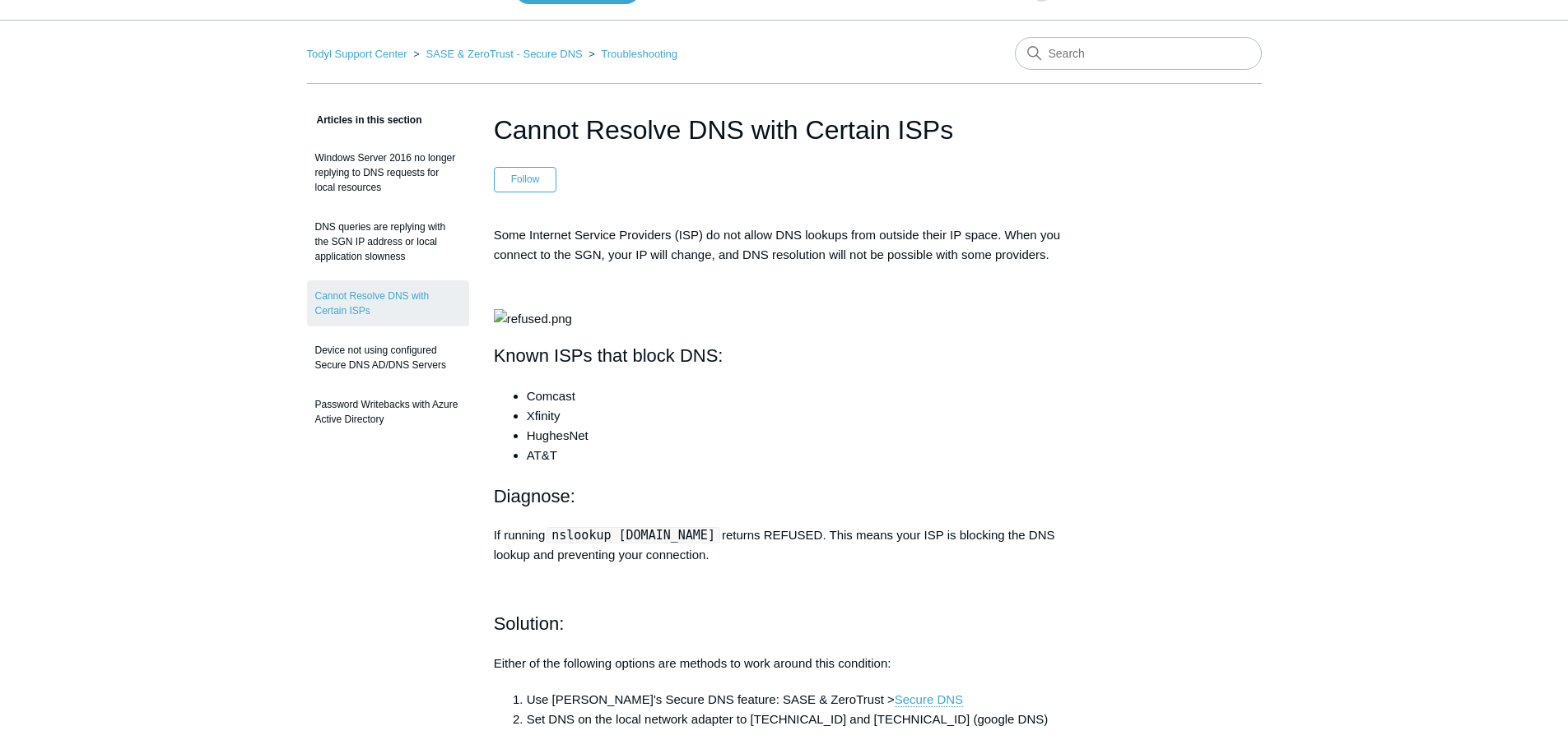
scroll to position [24, 0]
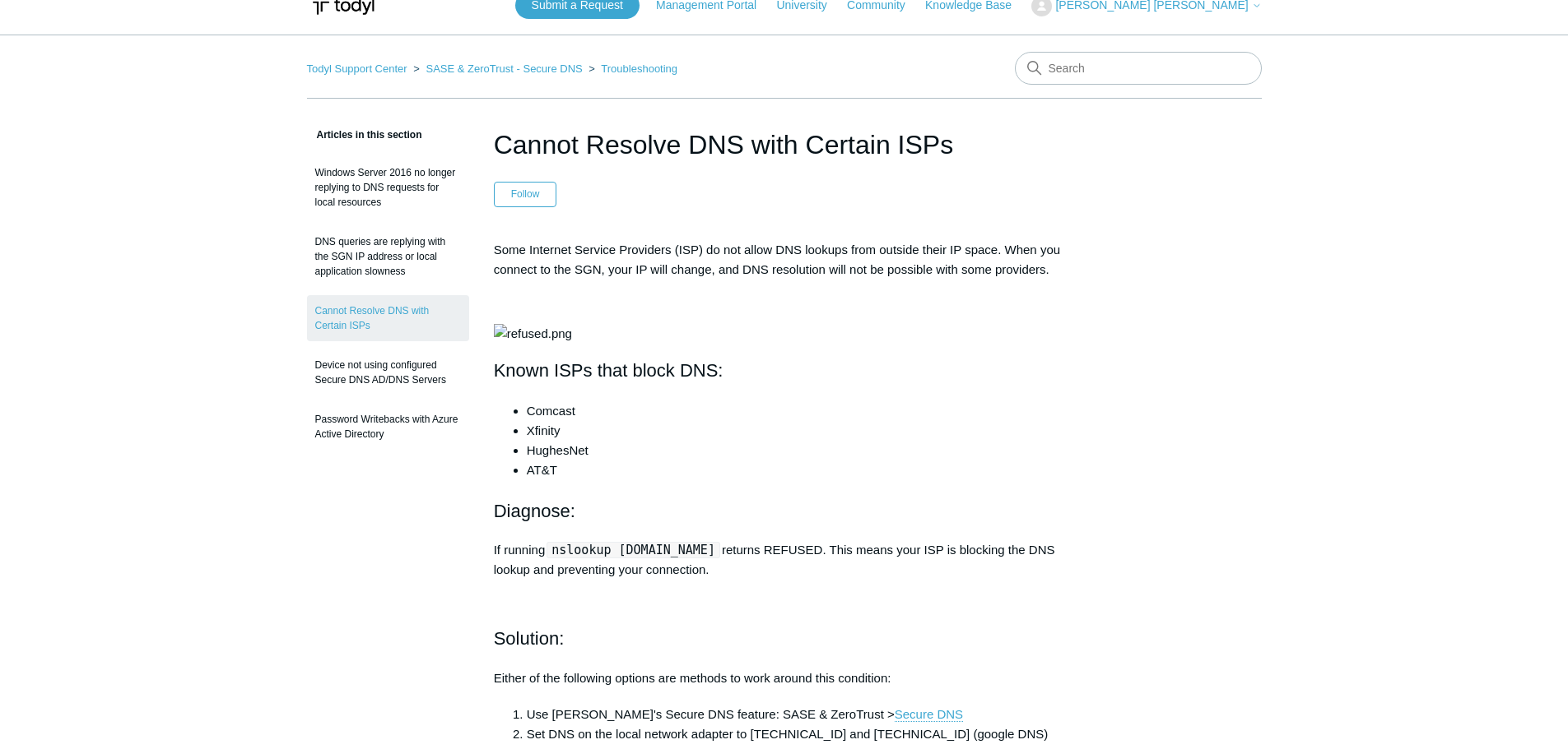
click at [1315, 260] on main "Todyl Support Center SASE & ZeroTrust - Secure DNS Troubleshooting Articles in …" at bounding box center [784, 688] width 1568 height 1308
click at [1511, 168] on main "Todyl Support Center SASE & ZeroTrust - Secure DNS Troubleshooting Articles in …" at bounding box center [784, 688] width 1568 height 1308
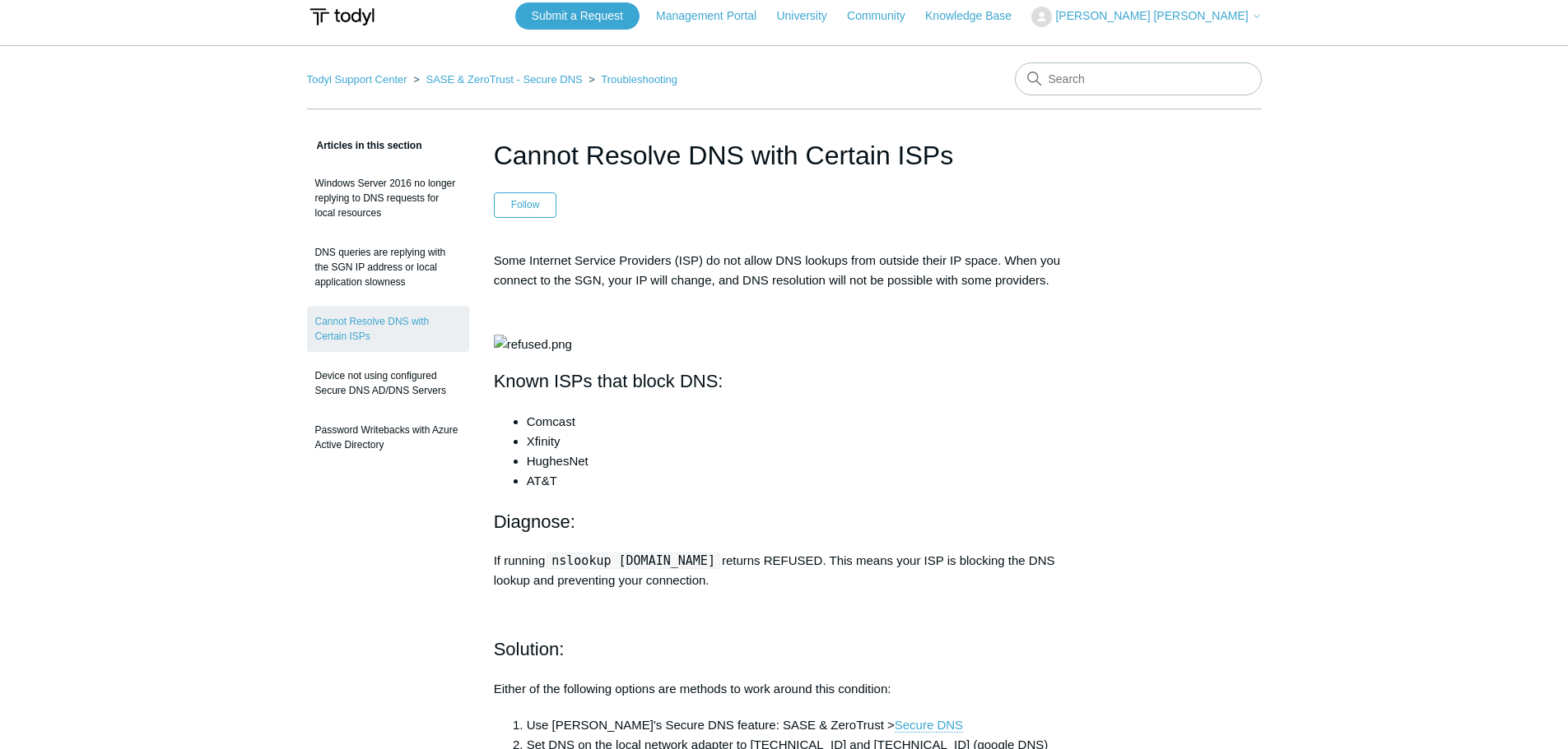
click at [1409, 261] on main "Todyl Support Center SASE & ZeroTrust - Secure DNS Troubleshooting Articles in …" at bounding box center [784, 699] width 1568 height 1308
click at [1335, 315] on main "Todyl Support Center SASE & ZeroTrust - Secure DNS Troubleshooting Articles in …" at bounding box center [784, 699] width 1568 height 1308
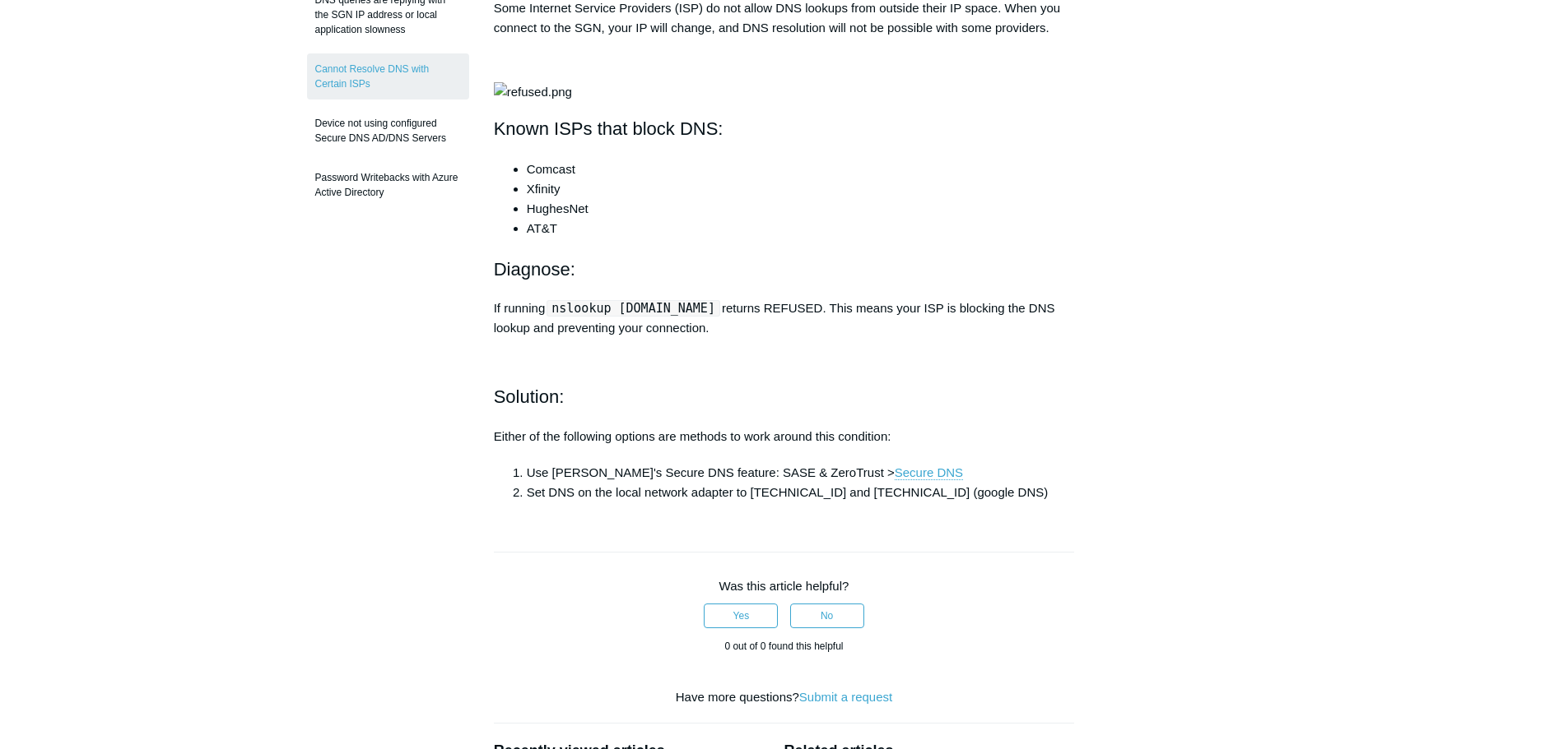
scroll to position [305, 0]
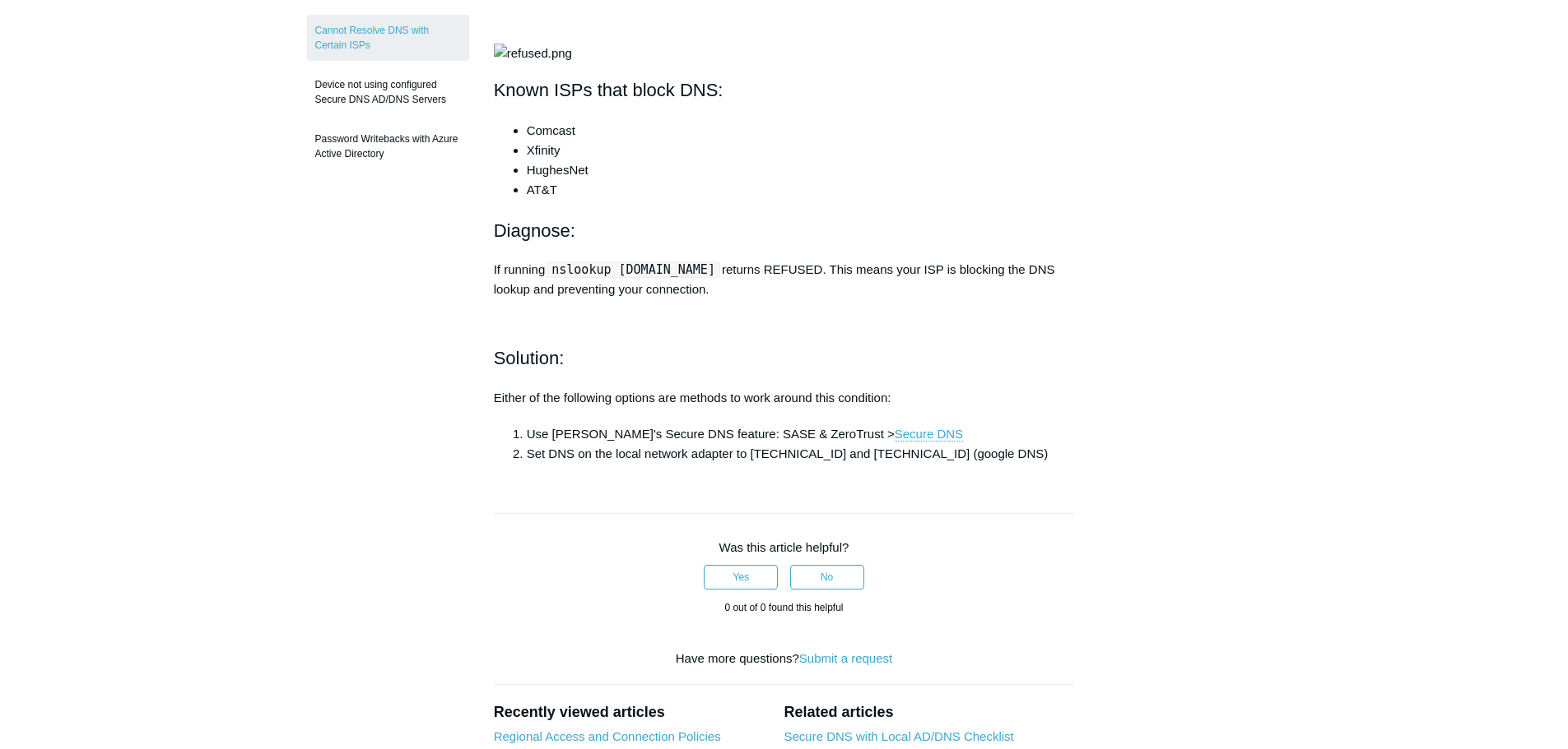
click at [1524, 390] on main "Todyl Support Center SASE & ZeroTrust - Secure DNS Troubleshooting Articles in …" at bounding box center [784, 408] width 1568 height 1308
drag, startPoint x: 793, startPoint y: 404, endPoint x: 876, endPoint y: 410, distance: 83.2
click at [869, 299] on p "If running nslookup [DOMAIN_NAME] returns REFUSED. This means your ISP is block…" at bounding box center [784, 279] width 581 height 39
click at [1021, 299] on p "If running nslookup [DOMAIN_NAME] returns REFUSED. This means your ISP is block…" at bounding box center [784, 279] width 581 height 39
drag, startPoint x: 900, startPoint y: 400, endPoint x: 1131, endPoint y: 385, distance: 231.5
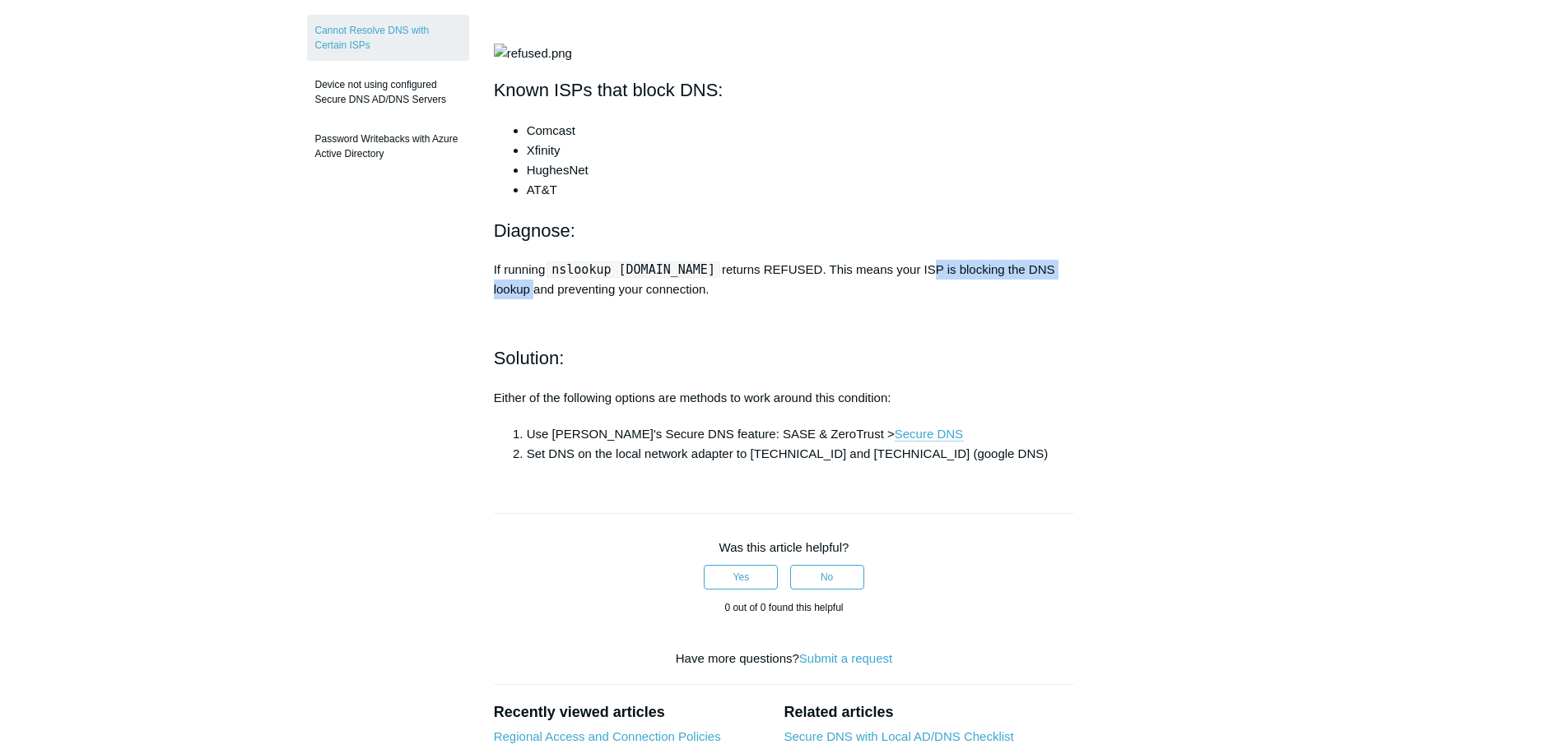
click at [1113, 385] on div "Articles in this section Windows Server 2016 no longer replying to DNS requests…" at bounding box center [784, 452] width 954 height 1216
click at [1220, 390] on div "Articles in this section Windows Server 2016 no longer replying to DNS requests…" at bounding box center [784, 452] width 954 height 1216
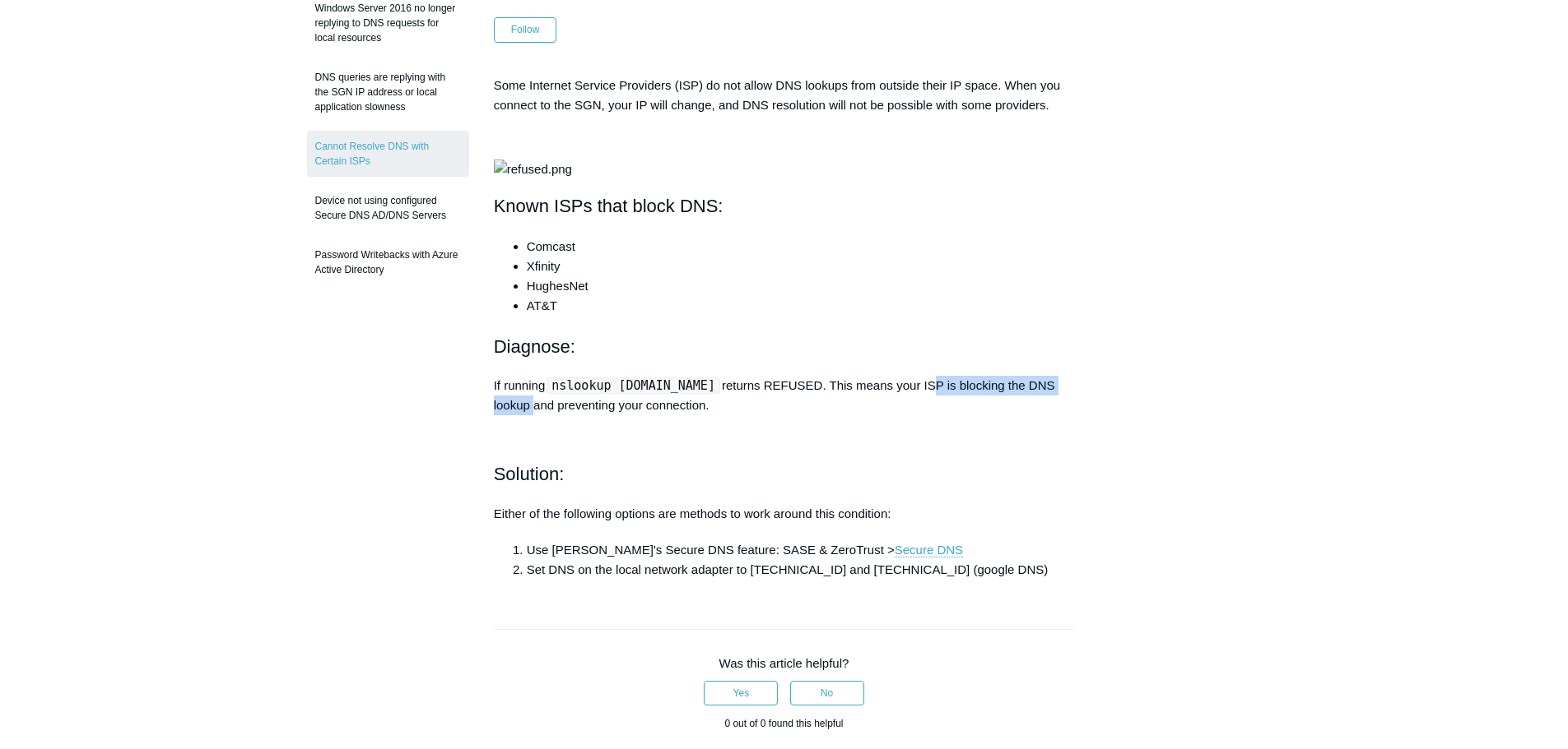
scroll to position [159, 0]
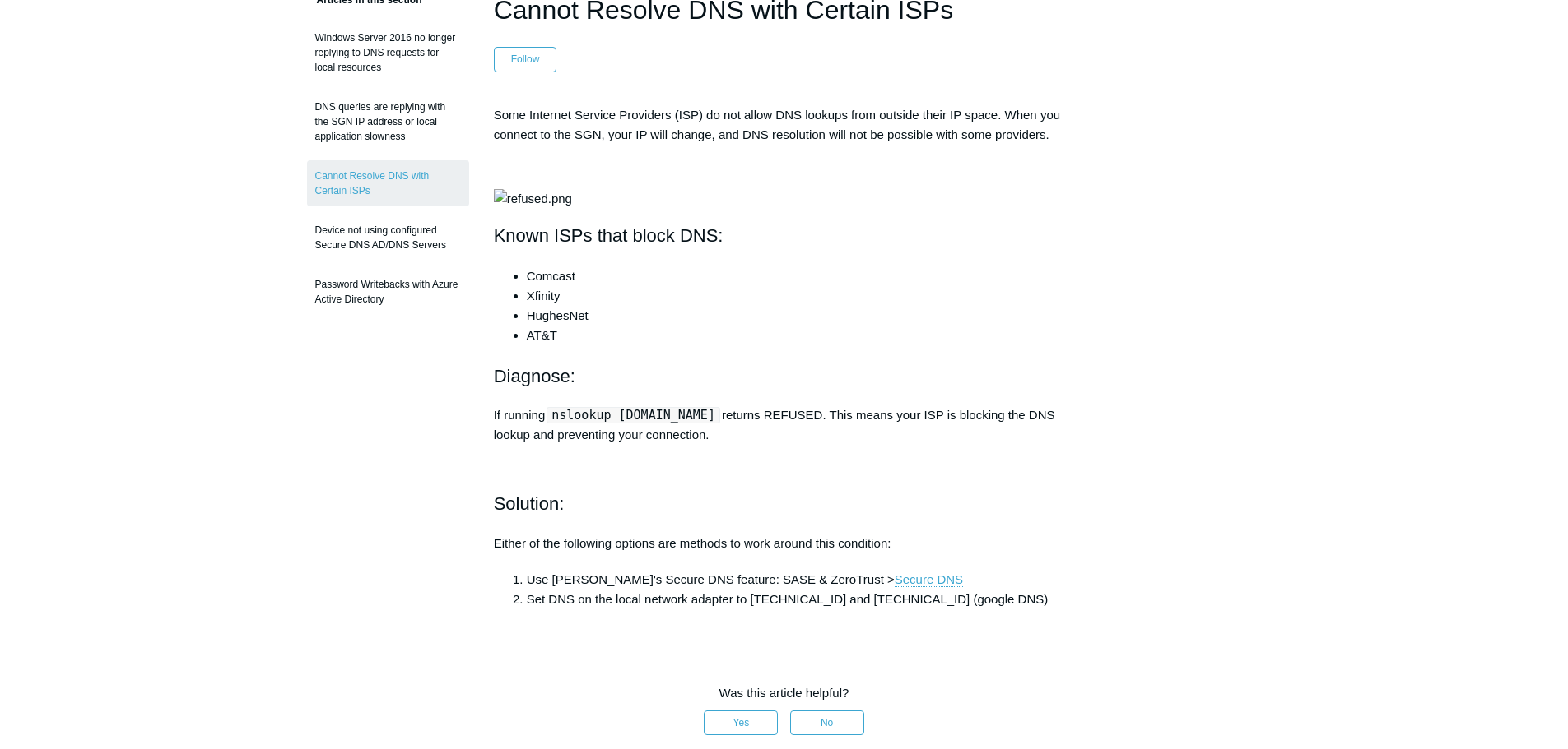
click at [1475, 372] on main "Todyl Support Center SASE & ZeroTrust - Secure DNS Troubleshooting Articles in …" at bounding box center [784, 554] width 1568 height 1308
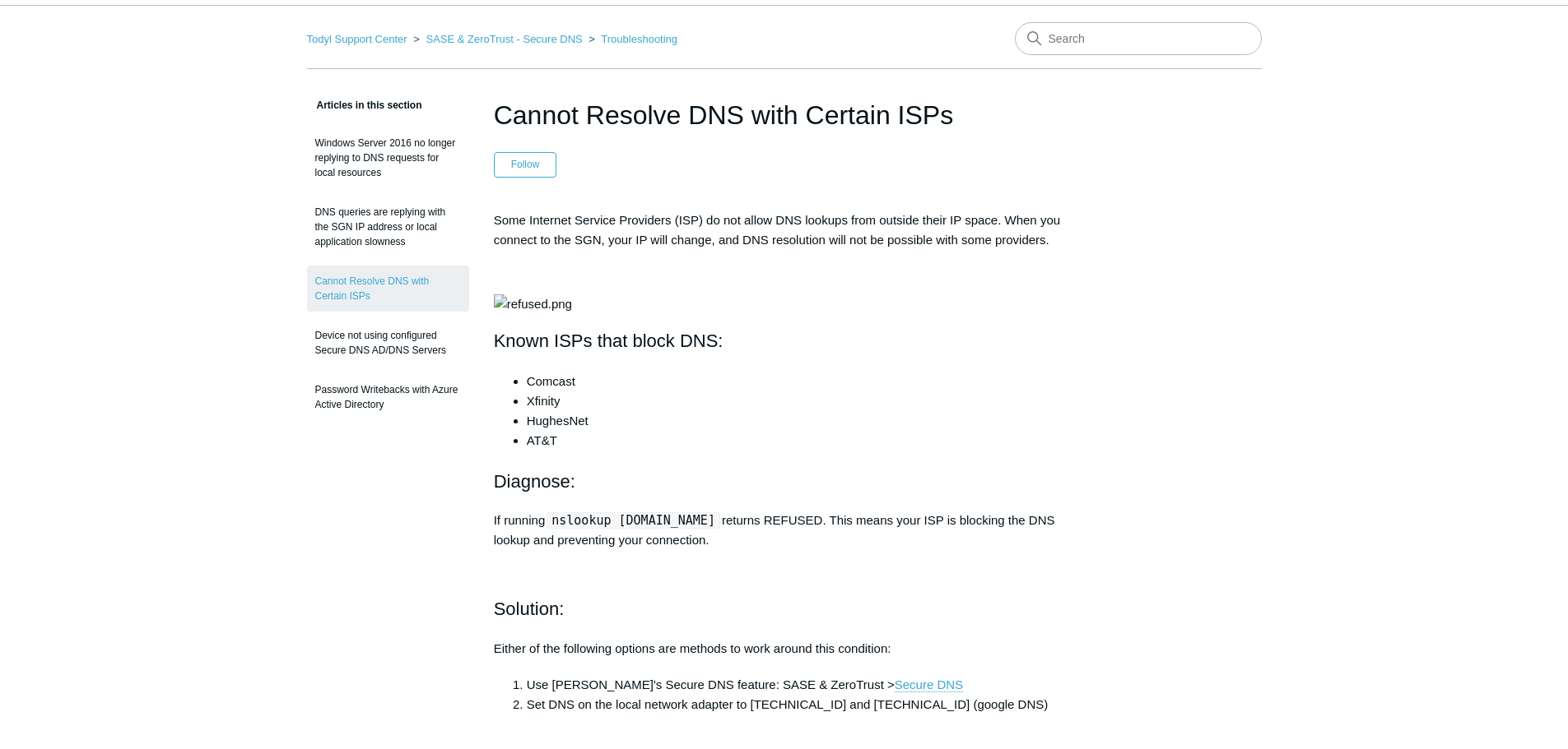
click at [1452, 320] on main "Todyl Support Center SASE & ZeroTrust - Secure DNS Troubleshooting Articles in …" at bounding box center [784, 659] width 1568 height 1308
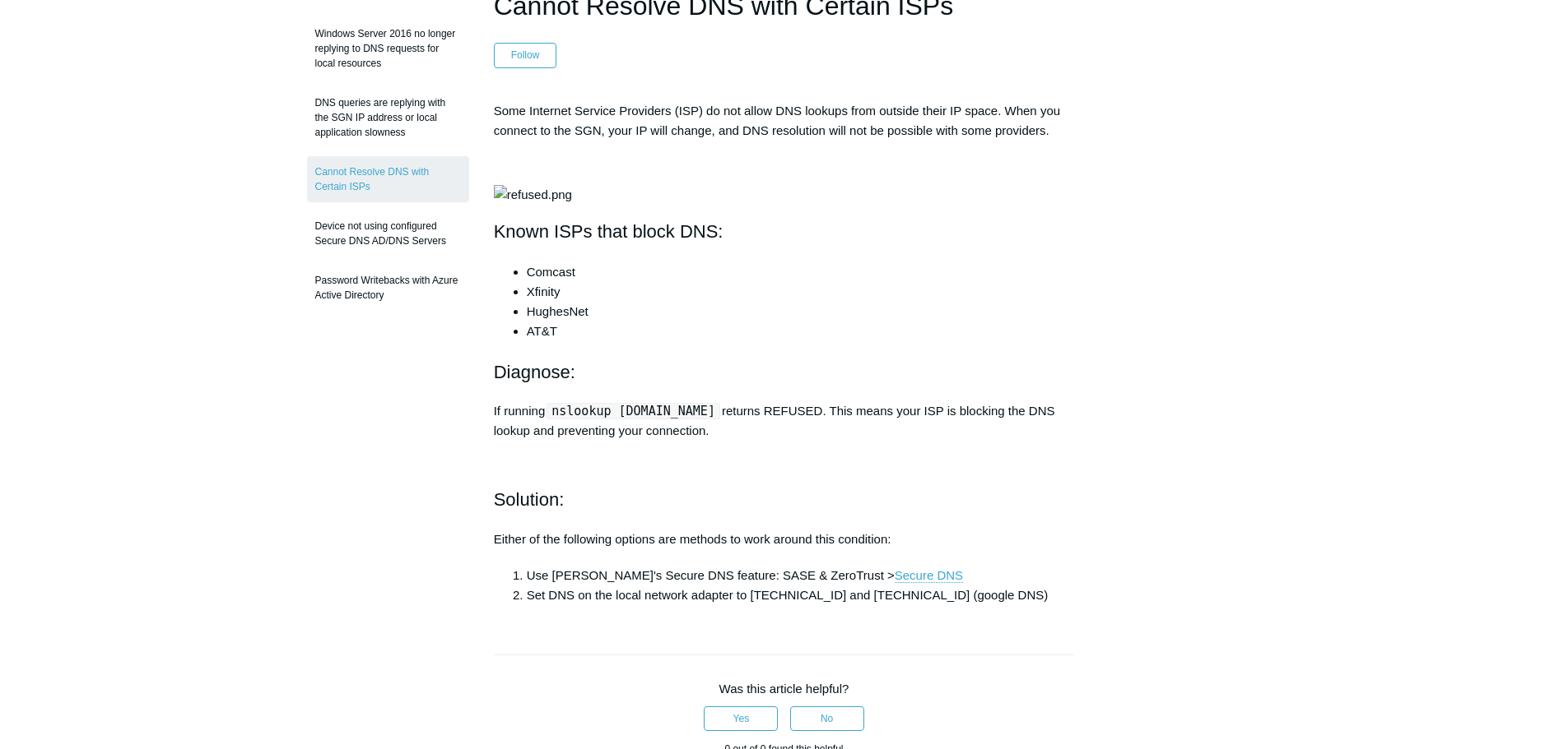
scroll to position [174, 0]
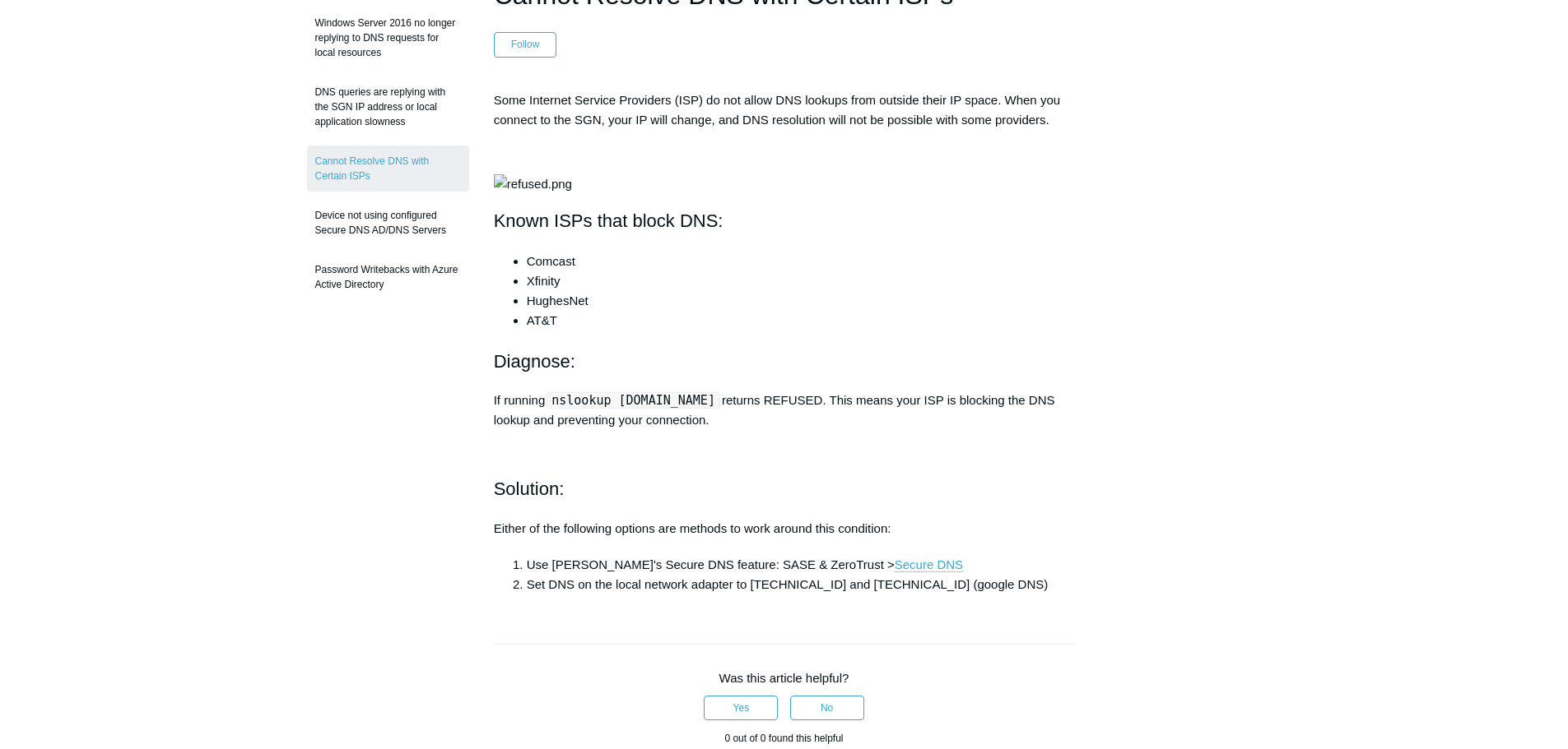
click at [1426, 384] on main "Todyl Support Center SASE & ZeroTrust - Secure DNS Troubleshooting Articles in …" at bounding box center [784, 538] width 1568 height 1308
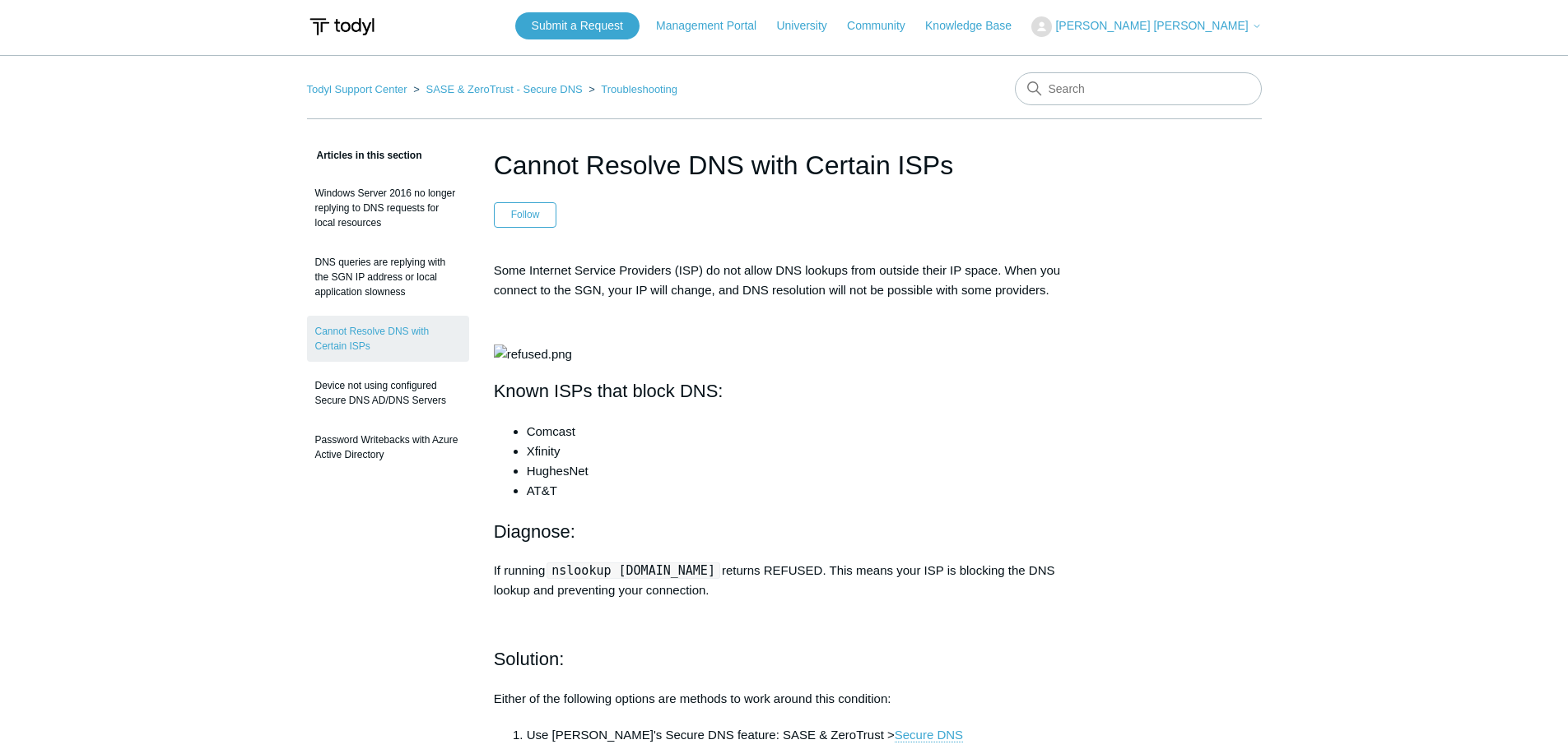
scroll to position [0, 0]
